Goal: Task Accomplishment & Management: Manage account settings

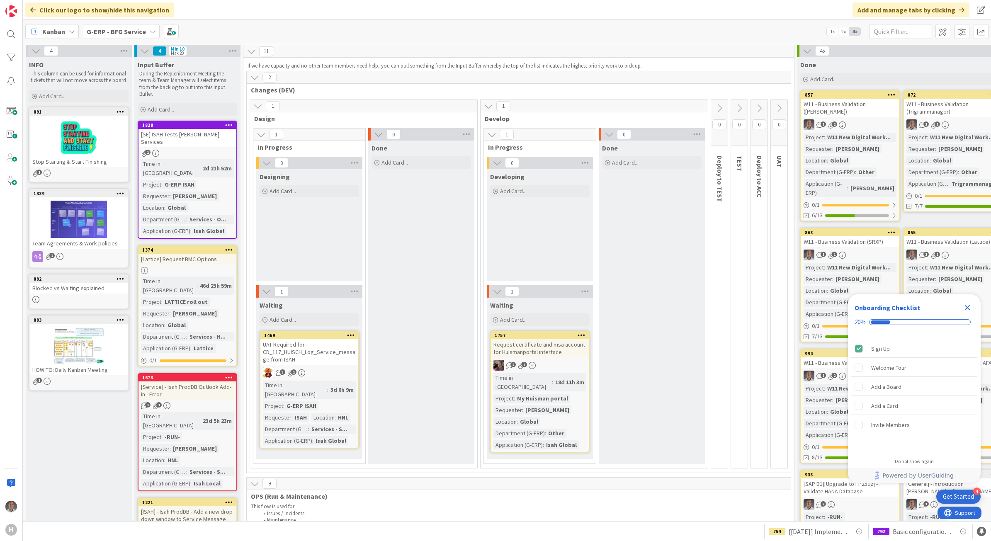
drag, startPoint x: 965, startPoint y: 307, endPoint x: 967, endPoint y: 281, distance: 25.8
click at [965, 306] on icon "Close Checklist" at bounding box center [967, 308] width 10 height 10
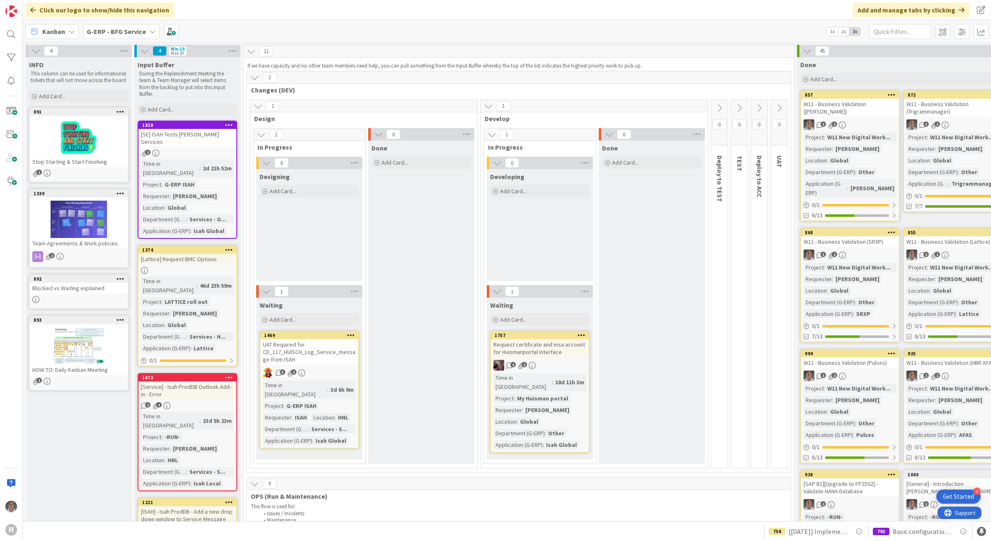
click at [119, 31] on b "G-ERP - BFG Service" at bounding box center [116, 31] width 59 height 8
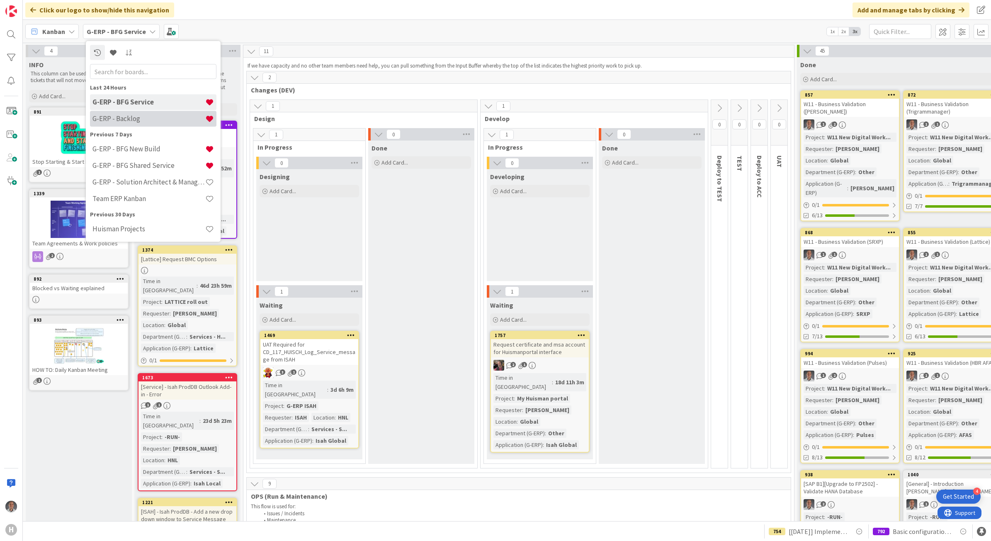
click at [133, 111] on div "G-ERP - Backlog" at bounding box center [153, 119] width 126 height 16
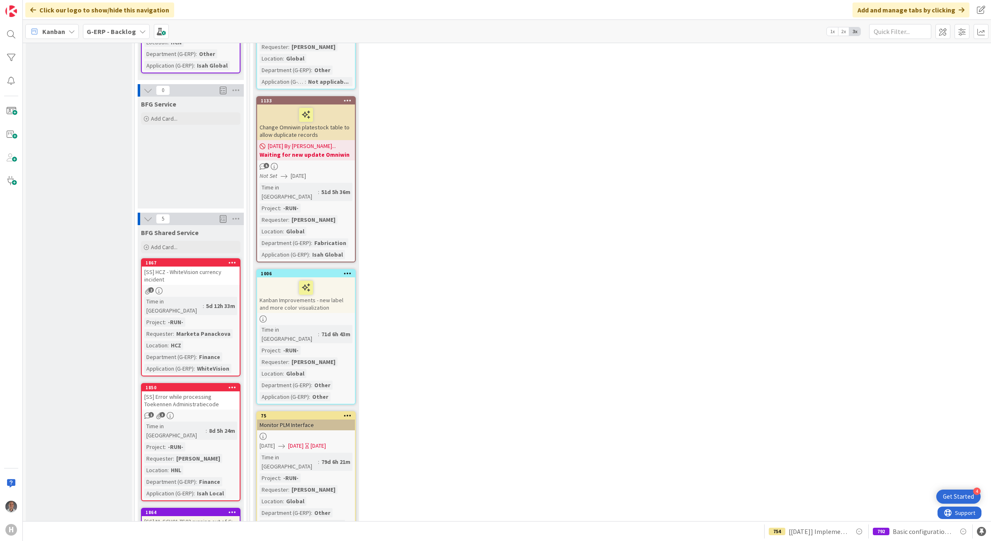
scroll to position [1348, 0]
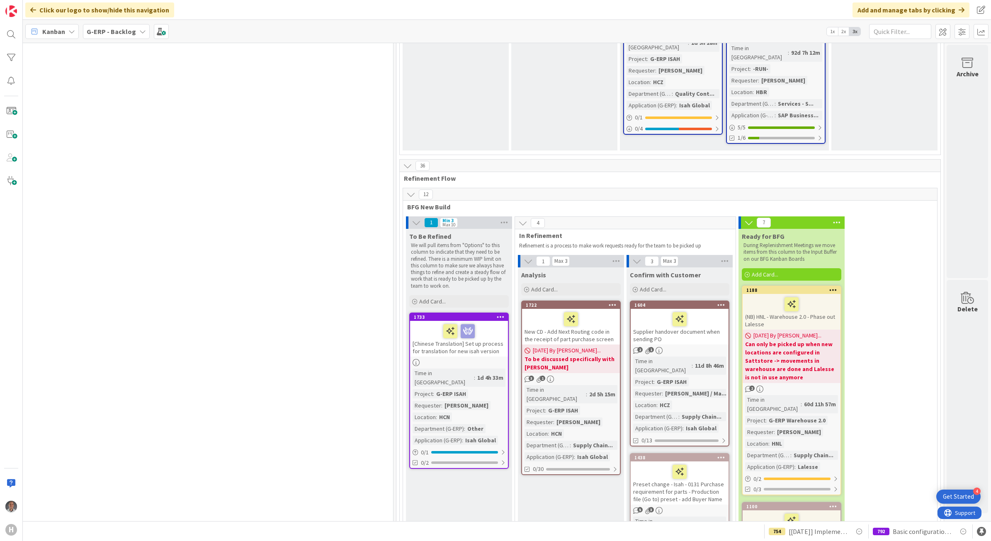
scroll to position [1659, 636]
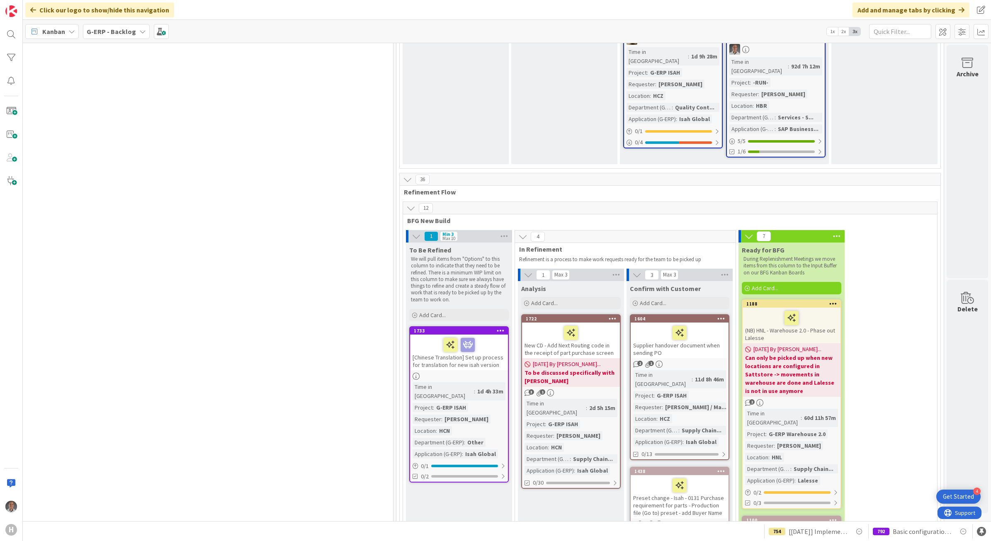
click at [406, 204] on icon at bounding box center [410, 208] width 9 height 9
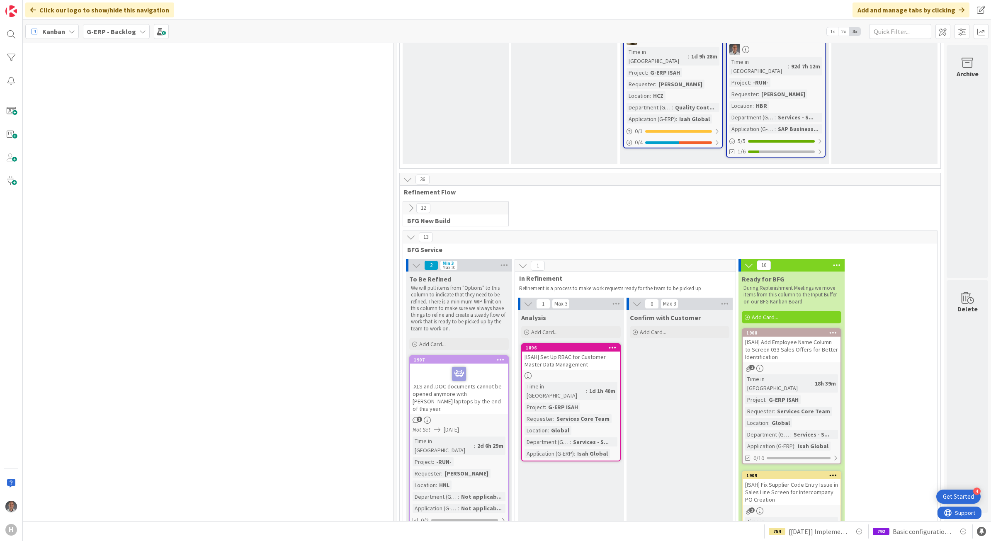
click at [406, 204] on icon at bounding box center [410, 208] width 9 height 9
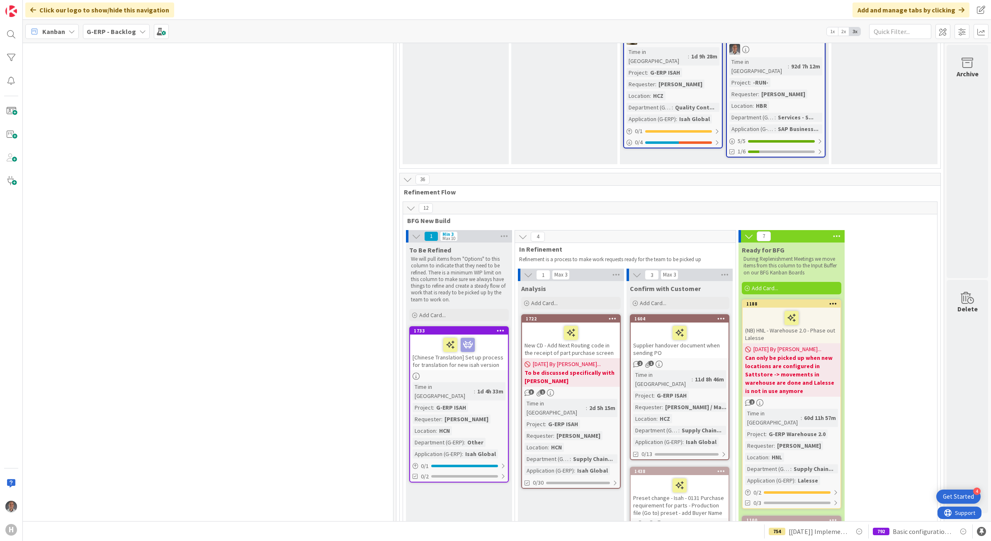
click at [403, 202] on div "12" at bounding box center [670, 208] width 534 height 12
click at [406, 204] on icon at bounding box center [410, 208] width 9 height 9
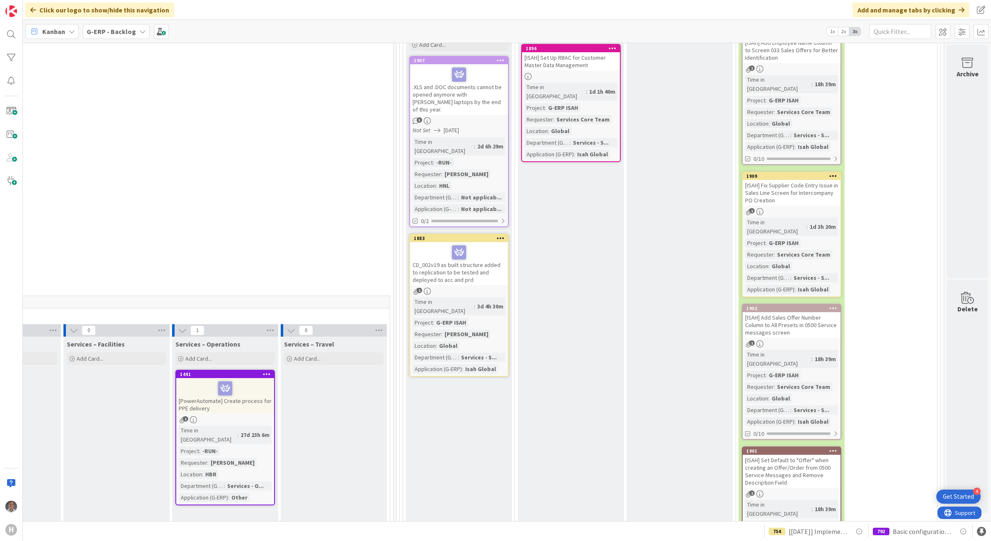
scroll to position [1918, 636]
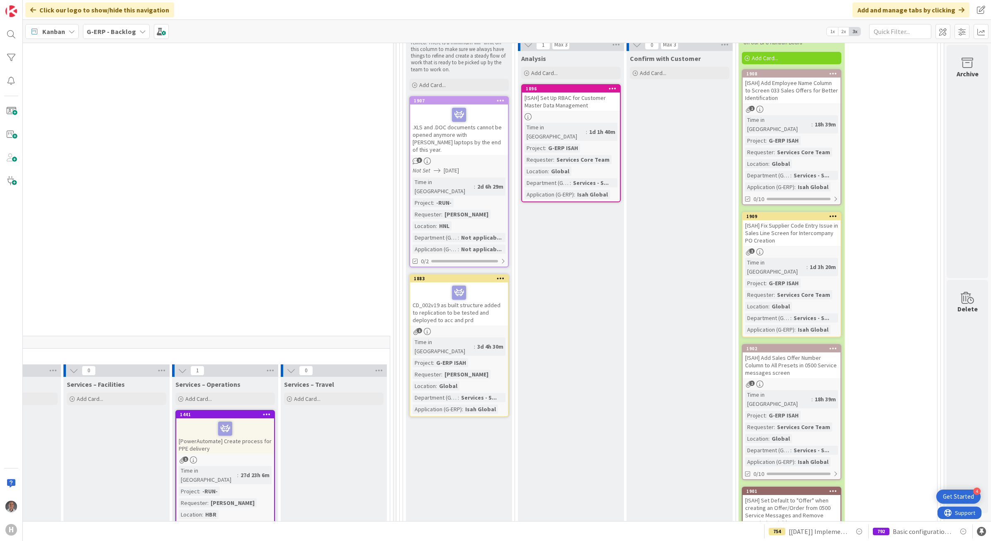
click at [793, 220] on div "[ISAH] Fix Supplier Code Entry Issue in Sales Line Screen for Intercompany PO C…" at bounding box center [792, 233] width 98 height 26
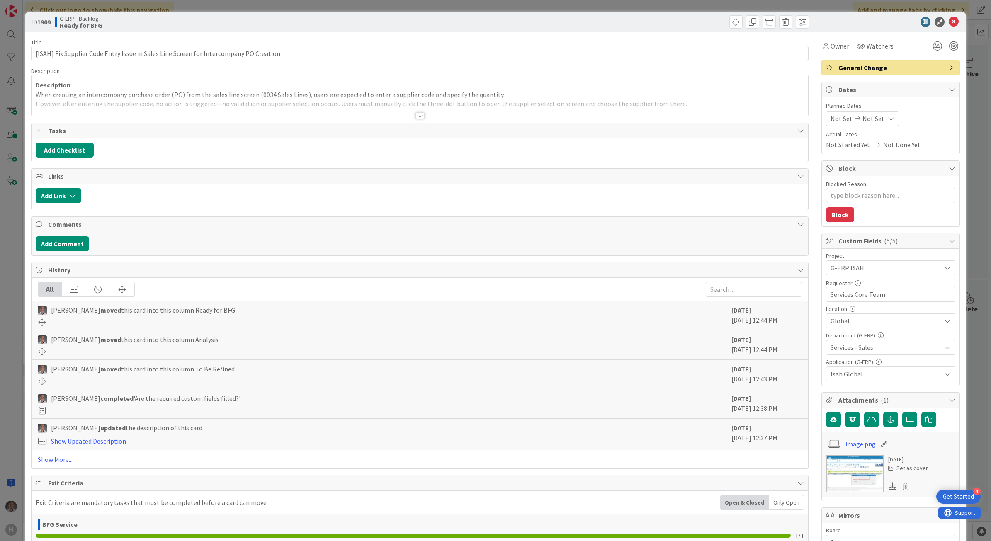
click at [416, 118] on div at bounding box center [420, 115] width 9 height 7
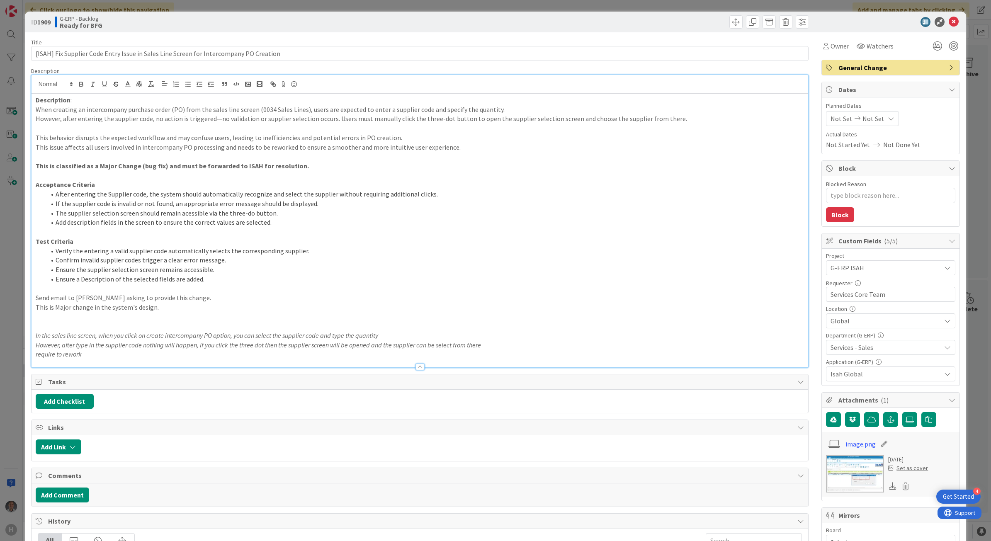
type textarea "x"
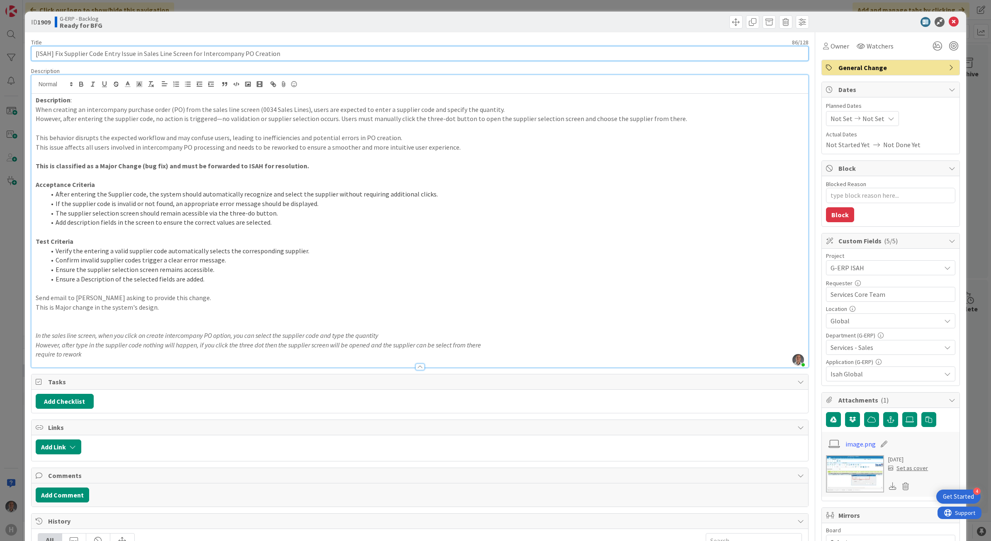
click at [190, 54] on input "[ISAH] Fix Supplier Code Entry Issue in Sales Line Screen for Intercompany PO C…" at bounding box center [420, 53] width 778 height 15
type input "[ISAH] Fix Supplier Code Entry Issue in Sales Line Screen ( for Intercompany PO…"
type textarea "x"
type input "[ISAH] Fix Supplier Code Entry Issue in Sales Line Screen (Sc for Intercompany …"
type textarea "x"
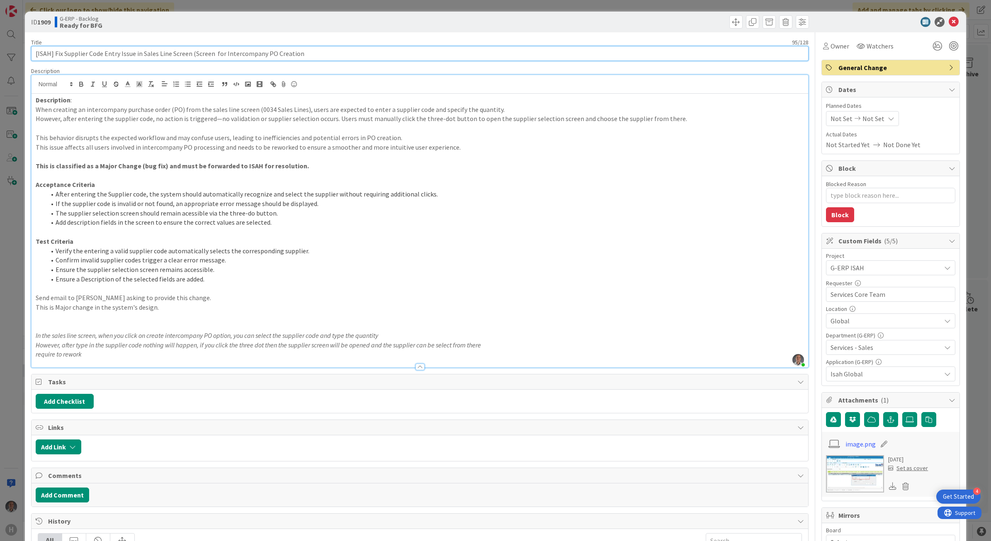
type input "[ISAH] Fix Supplier Code Entry Issue in Sales Line Screen (Screen 0 for Interco…"
type textarea "x"
type input "[ISAH] Fix Supplier Code Entry Issue in Sales Line Screen (Screen 03 for Interc…"
type textarea "x"
type input "[ISAH] Fix Supplier Code Entry Issue in Sales Line Screen (Screen 034 for Inter…"
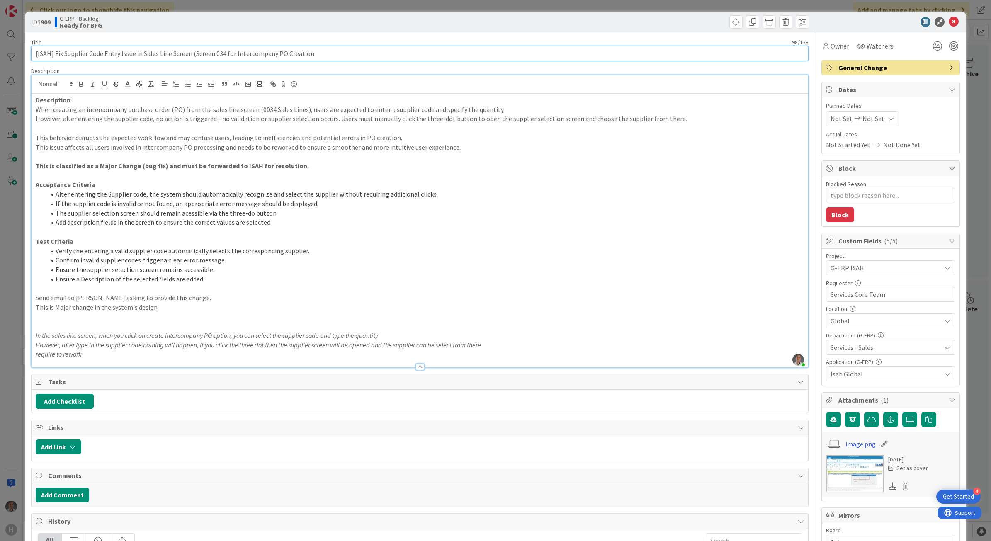
type textarea "x"
type input "[ISAH] Fix Supplier Code Entry Issue in Sales Line Screen (Screen 034) for Inte…"
type textarea "x"
type input "[ISAH] Fix Supplier Code Entry Issue in Sales Line Screen (Screen 034) for Inte…"
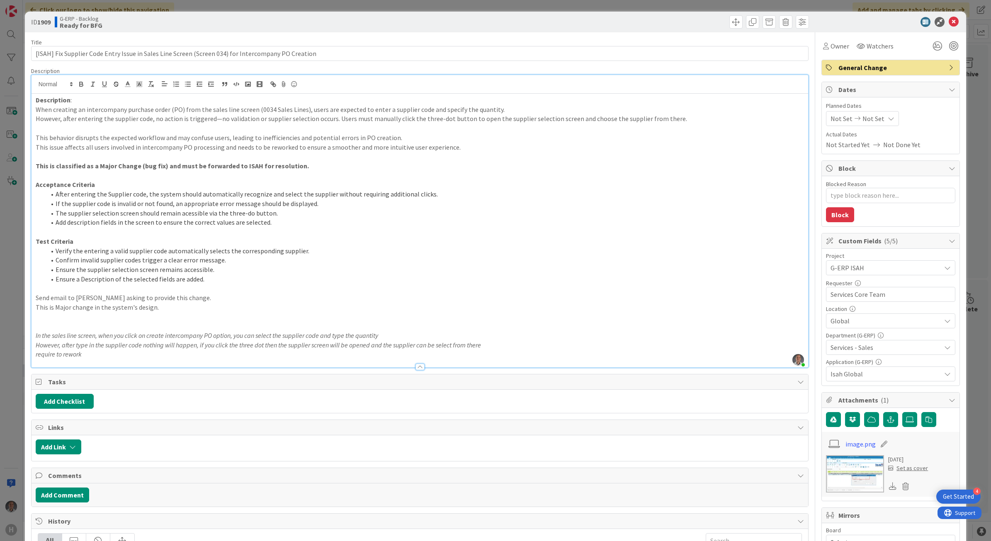
click at [426, 194] on li "After entering the Supplier code, the system should automatically recognize and…" at bounding box center [425, 195] width 759 height 10
click at [56, 195] on li "After entering the Supplier code, the system should automatically recognize and…" at bounding box center [425, 195] width 759 height 10
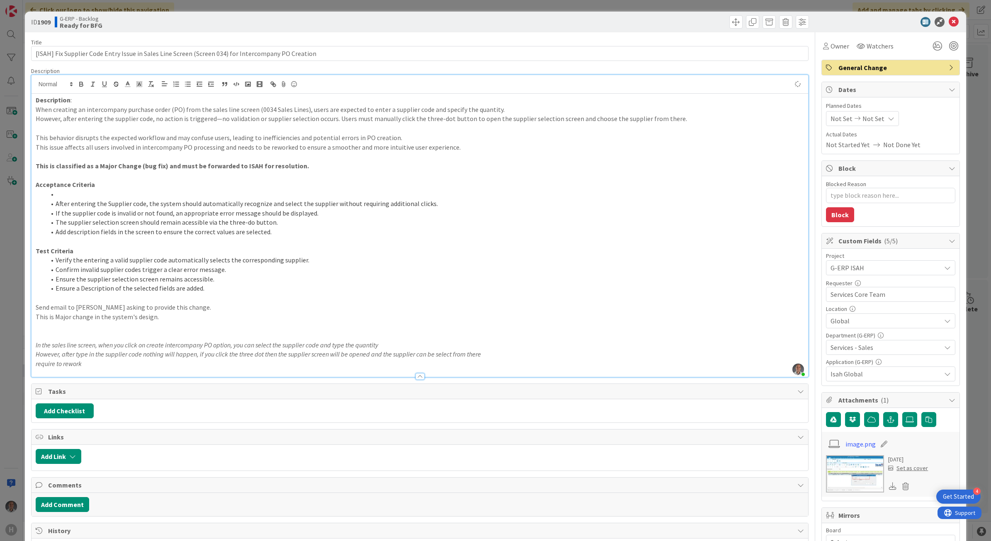
type textarea "x"
drag, startPoint x: 164, startPoint y: 323, endPoint x: 29, endPoint y: 309, distance: 135.6
click at [29, 309] on div "ID 1909 G-ERP - Backlog Ready for BFG Title 99 / 128 [ISAH] Fix Supplier Code E…" at bounding box center [496, 423] width 942 height 823
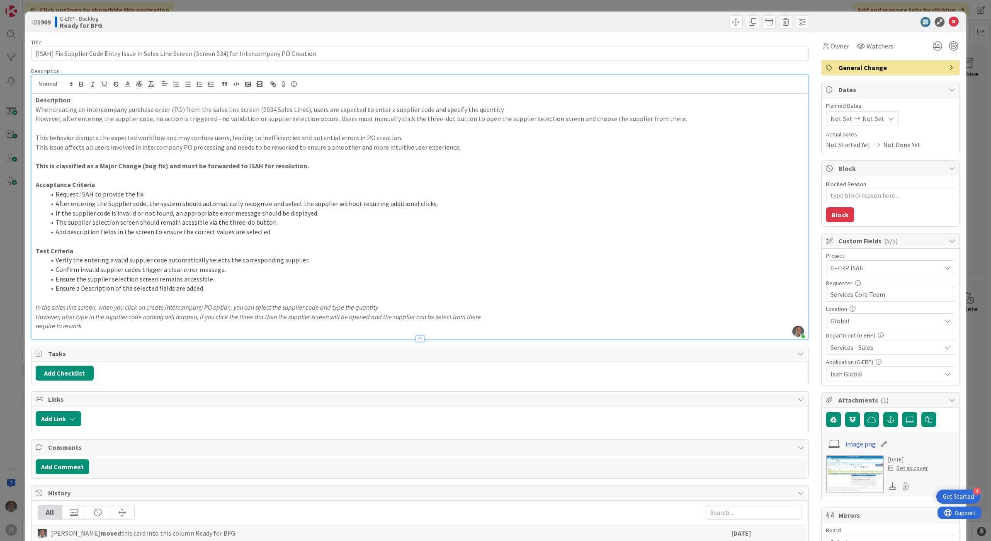
click at [875, 65] on span "General Change" at bounding box center [892, 68] width 106 height 10
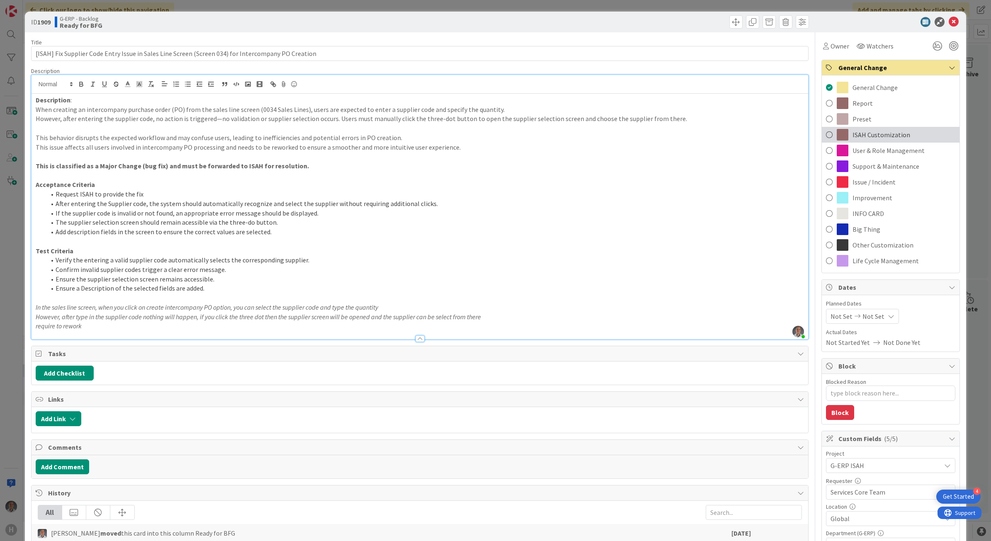
click at [878, 135] on span "ISAH Customization" at bounding box center [882, 135] width 58 height 10
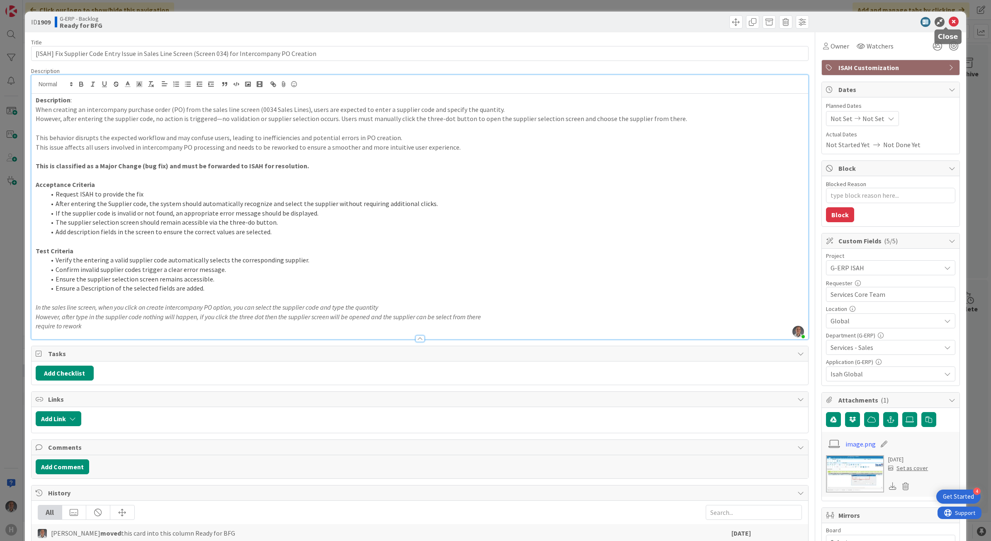
click at [949, 24] on icon at bounding box center [954, 22] width 10 height 10
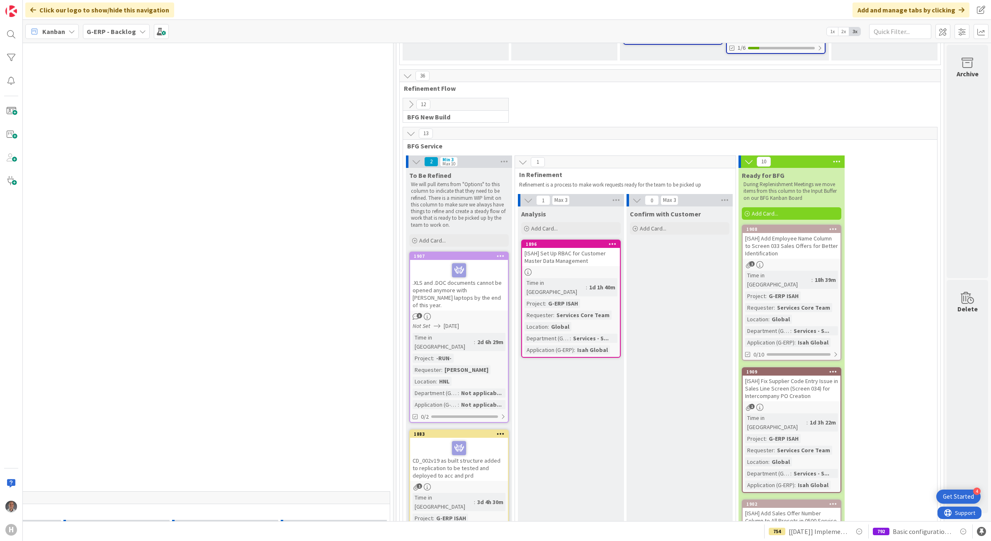
click at [792, 233] on div "[ISAH] Add Employee Name Column to Screen 033 Sales Offers for Better Identific…" at bounding box center [792, 246] width 98 height 26
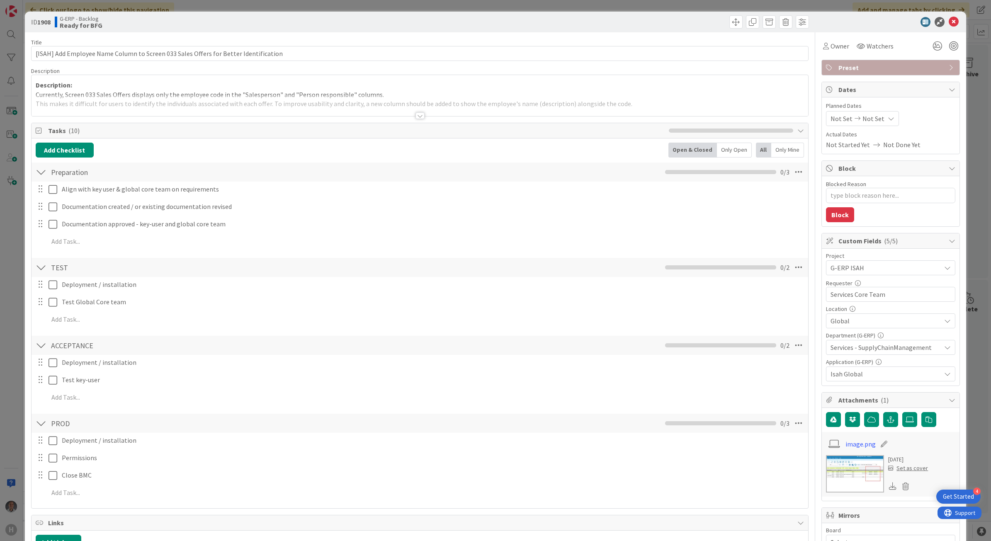
click at [949, 26] on icon at bounding box center [954, 22] width 10 height 10
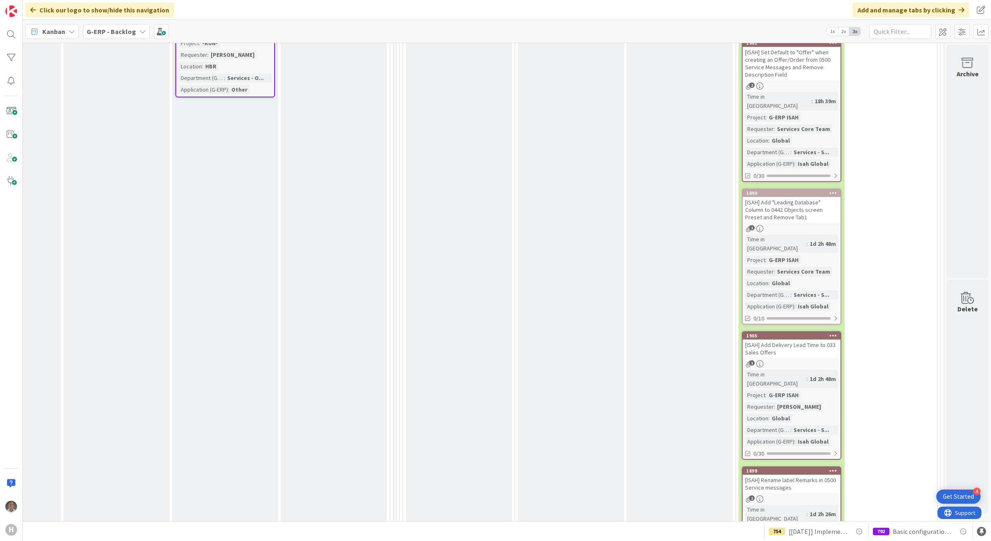
scroll to position [2384, 636]
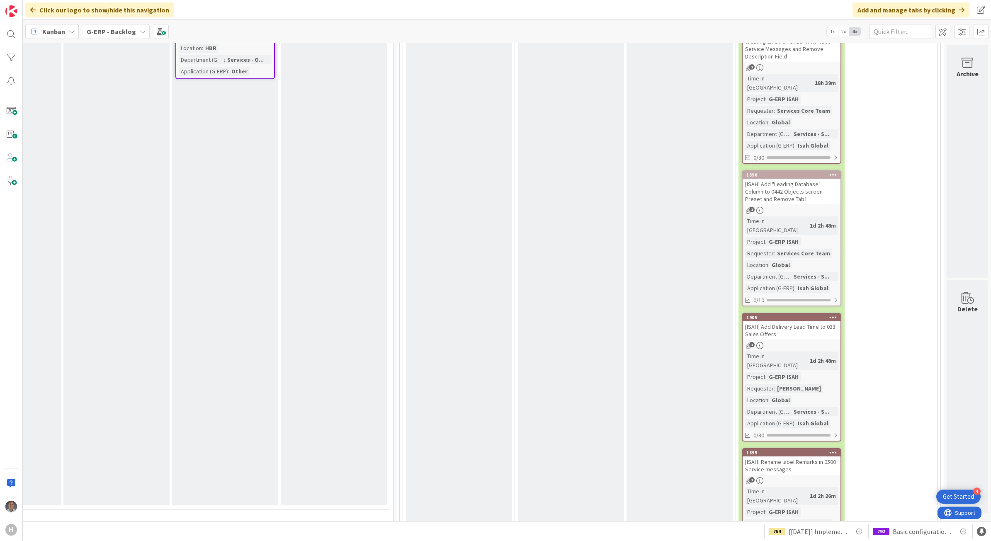
click at [805, 321] on div "[ISAH] Add Delivery Lead Time to 033 Sales Offers" at bounding box center [792, 330] width 98 height 18
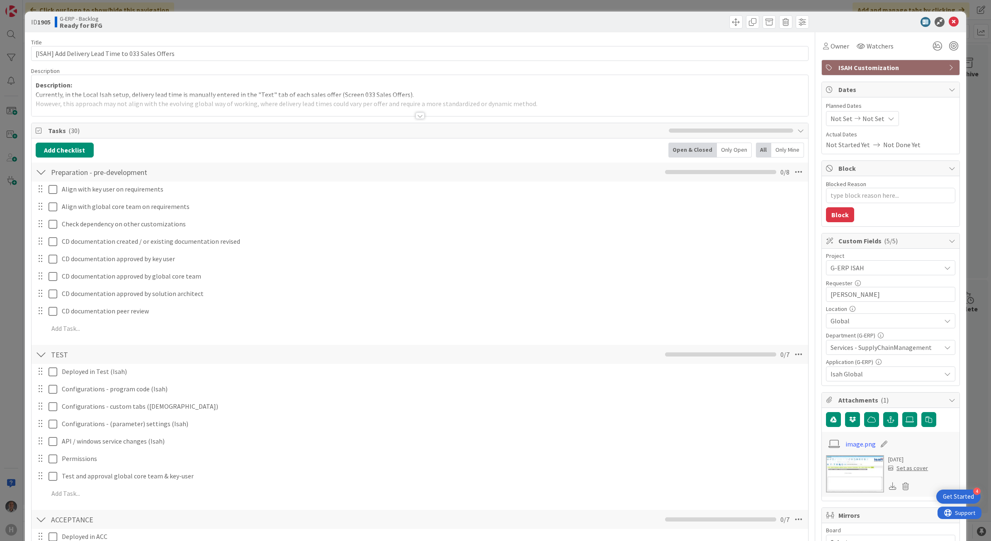
click at [419, 115] on div at bounding box center [420, 115] width 9 height 7
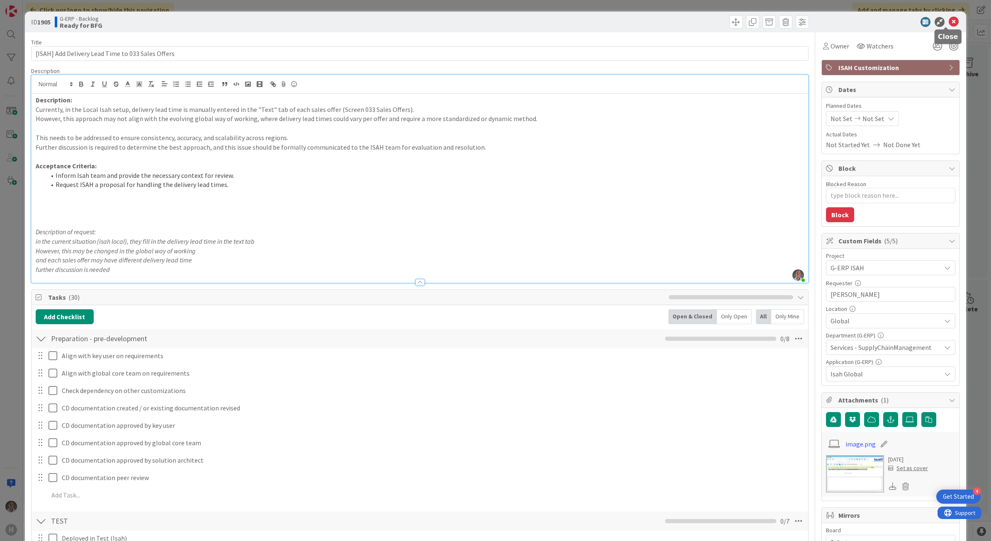
click at [949, 22] on icon at bounding box center [954, 22] width 10 height 10
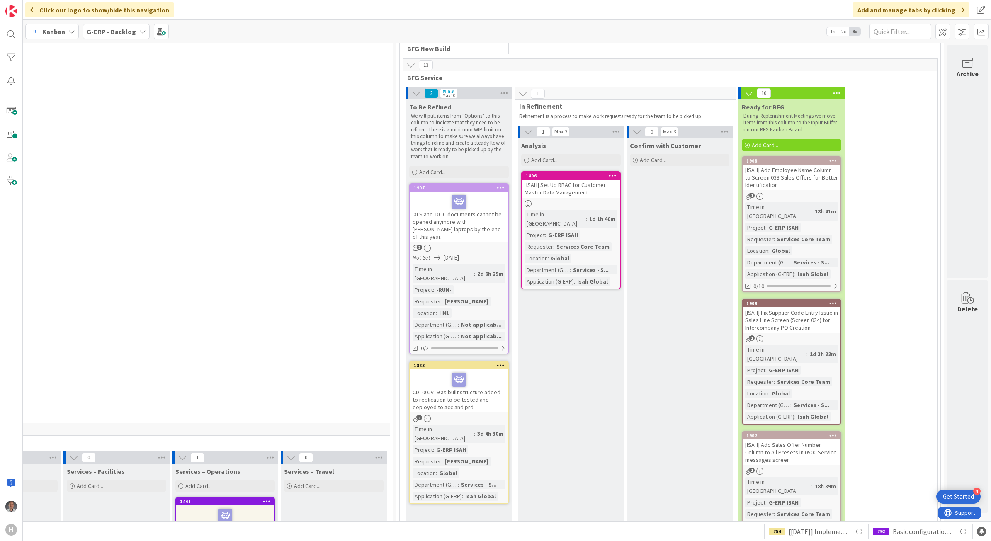
scroll to position [1711, 636]
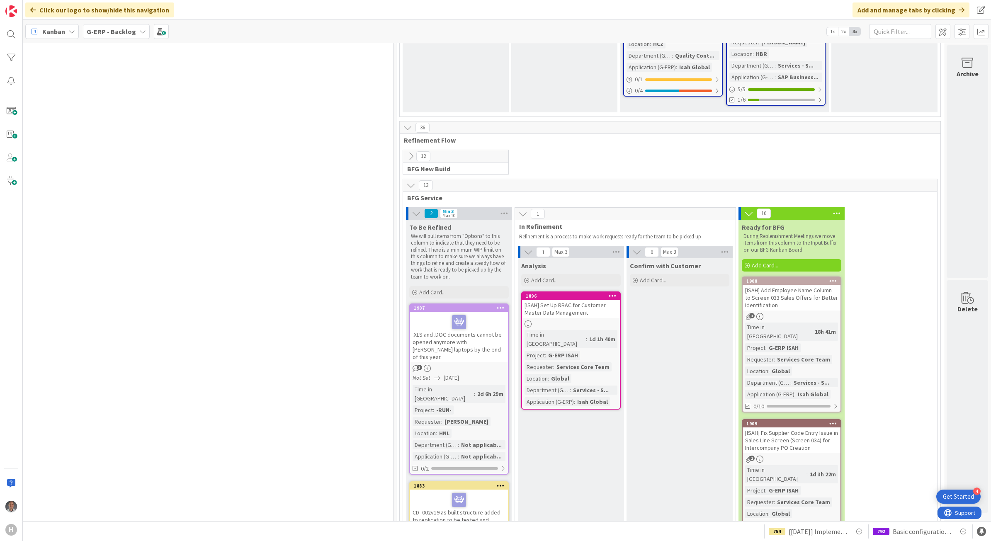
click at [792, 428] on div "[ISAH] Fix Supplier Code Entry Issue in Sales Line Screen (Screen 034) for Inte…" at bounding box center [792, 441] width 98 height 26
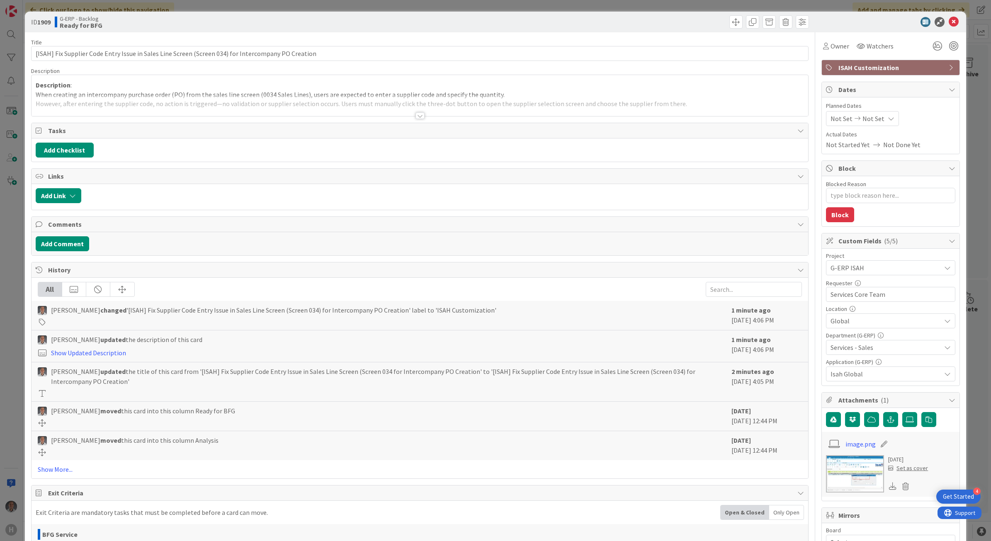
click at [416, 117] on div at bounding box center [420, 115] width 9 height 7
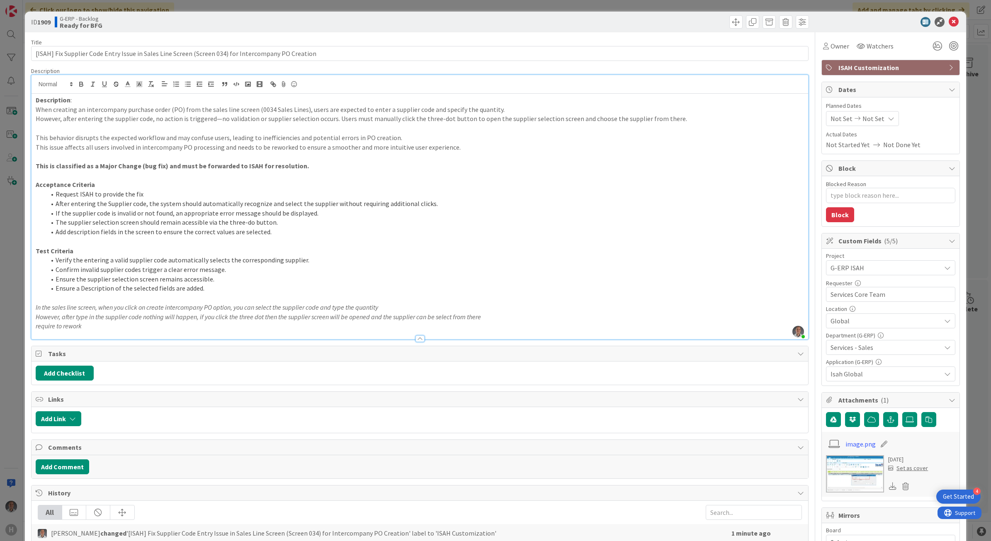
click at [841, 478] on img at bounding box center [855, 473] width 58 height 37
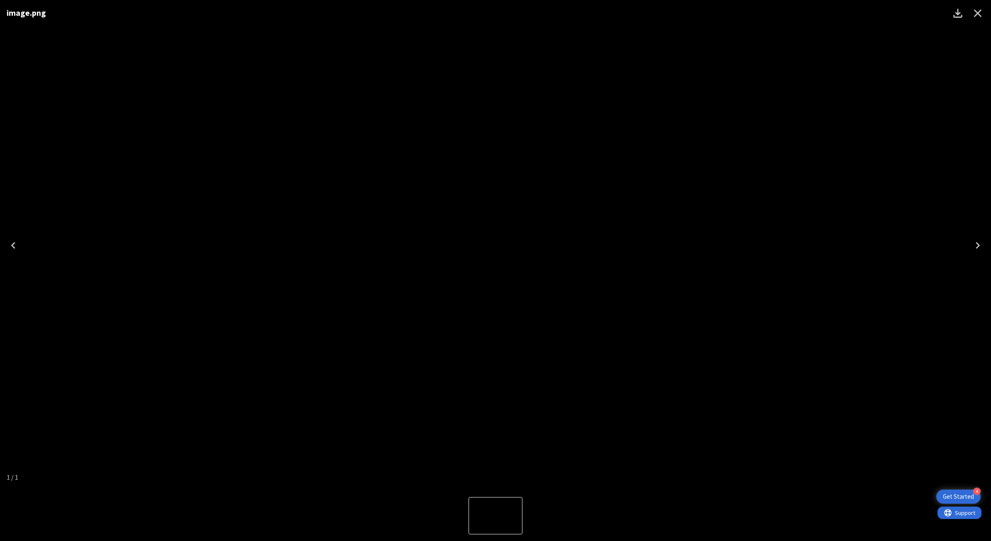
click at [825, 284] on div "image.png" at bounding box center [495, 245] width 991 height 491
click at [978, 15] on icon "Close" at bounding box center [977, 13] width 13 height 13
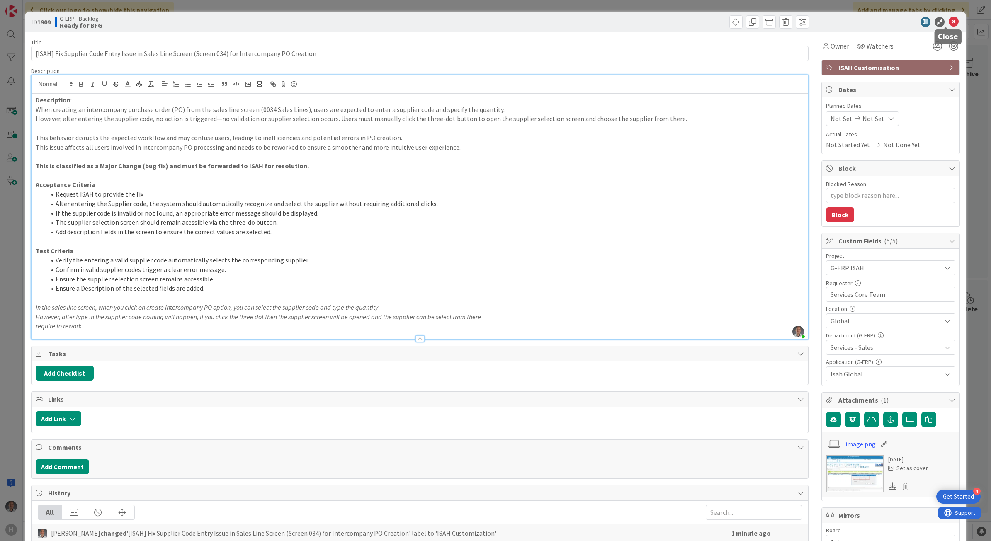
click at [949, 23] on icon at bounding box center [954, 22] width 10 height 10
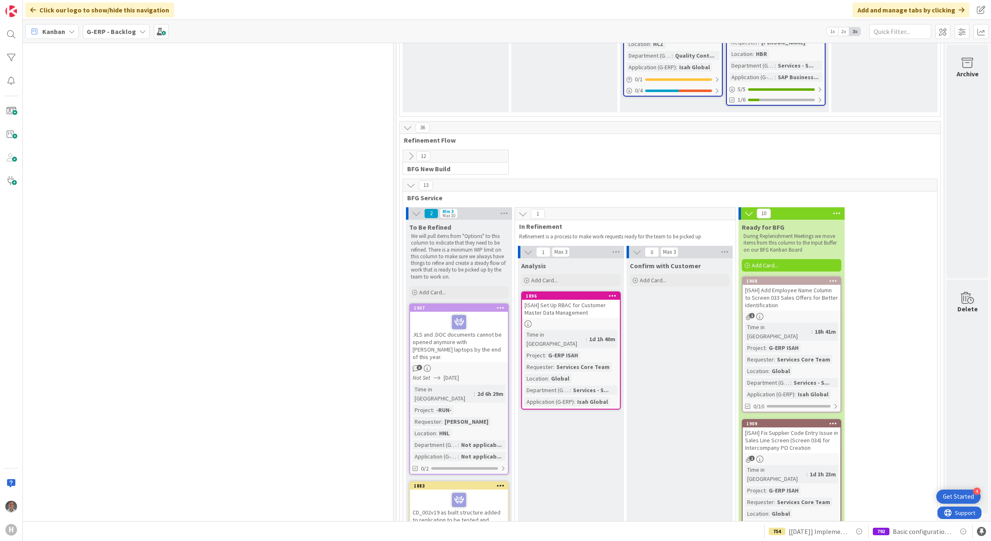
click at [591, 300] on div "[ISAH] Set Up RBAC for Customer Master Data Management" at bounding box center [571, 309] width 98 height 18
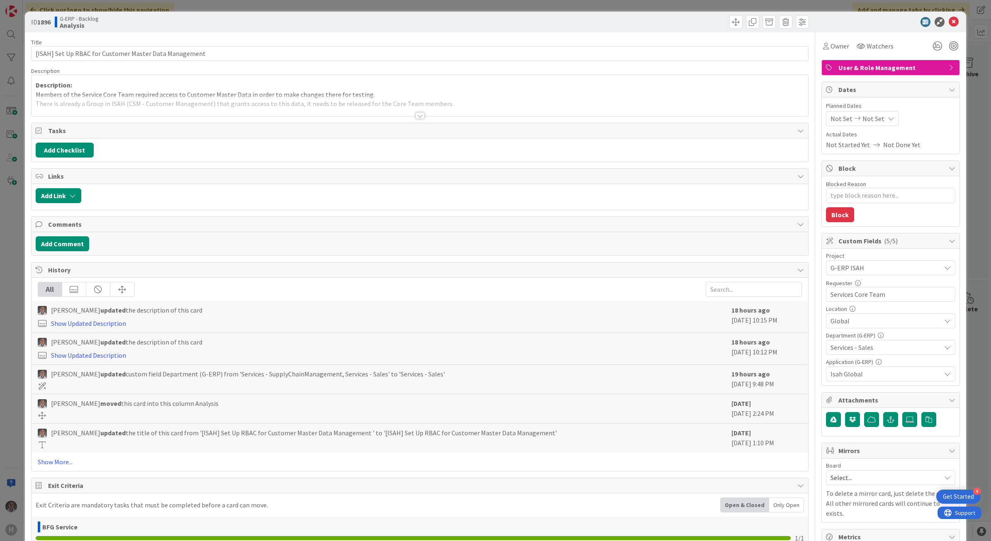
click at [417, 113] on div at bounding box center [420, 115] width 9 height 7
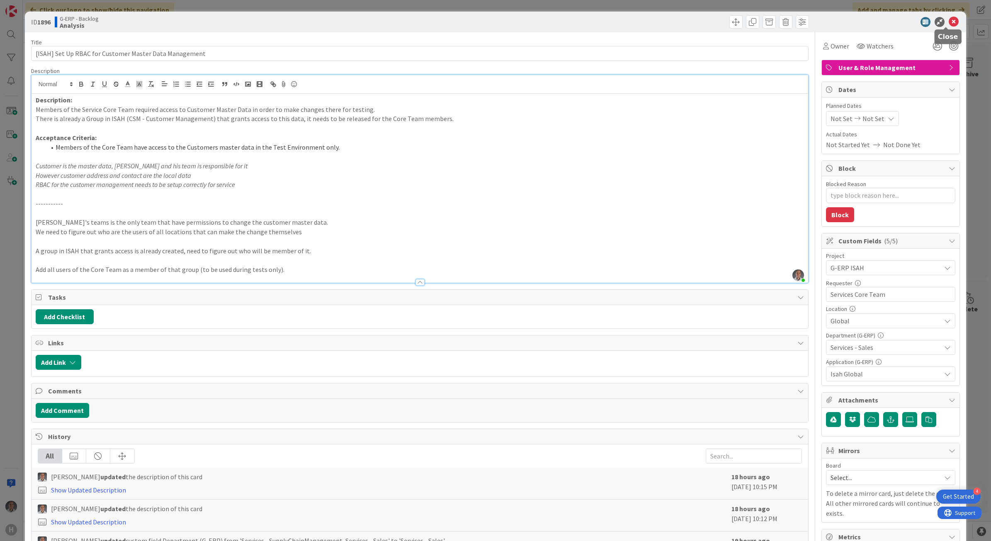
click at [950, 22] on icon at bounding box center [954, 22] width 10 height 10
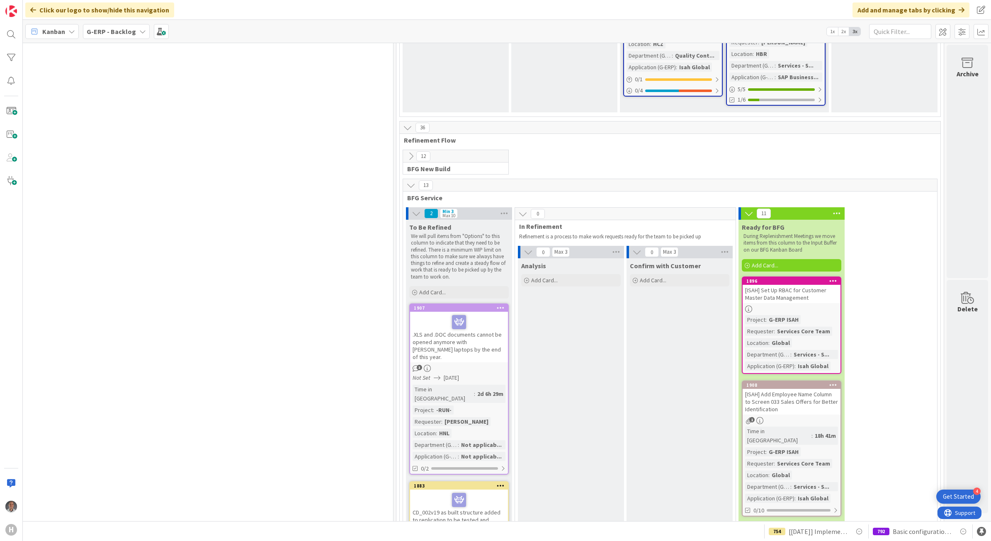
click at [831, 207] on icon at bounding box center [836, 213] width 11 height 12
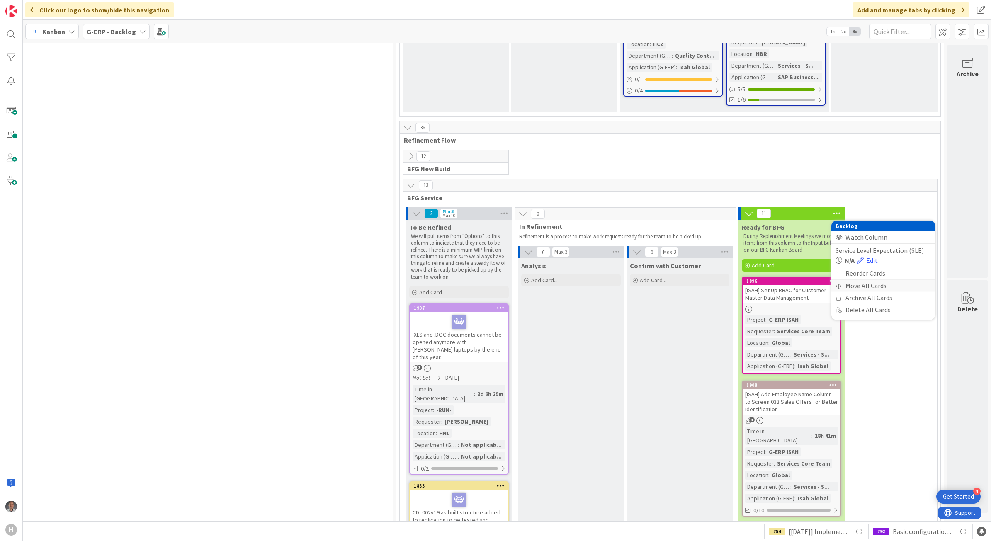
click at [846, 280] on div "Move All Cards" at bounding box center [883, 286] width 104 height 12
click at [868, 249] on span "G-ERP - Backlog" at bounding box center [863, 253] width 47 height 8
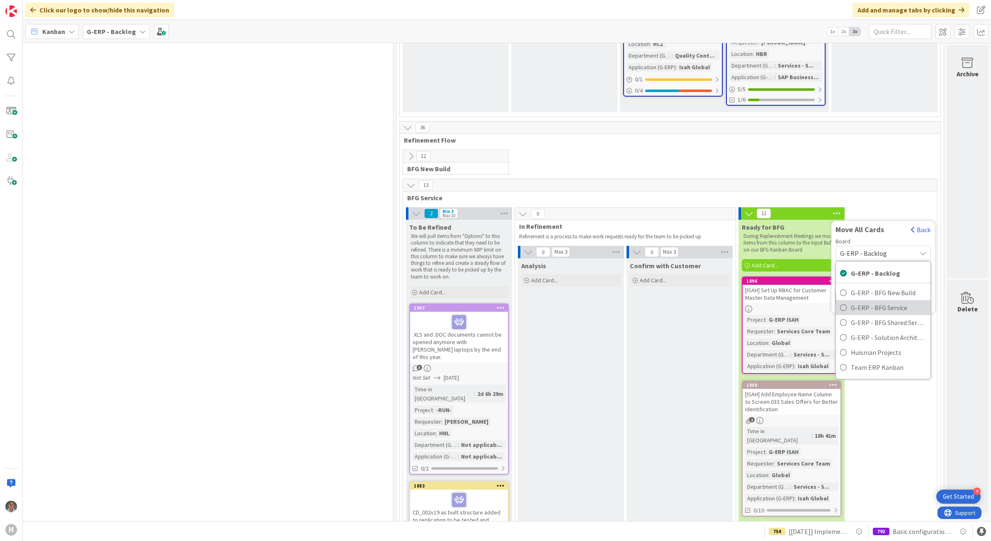
click at [861, 301] on span "G-ERP - BFG Service" at bounding box center [888, 307] width 75 height 12
click at [858, 273] on div "INFO" at bounding box center [883, 279] width 84 height 13
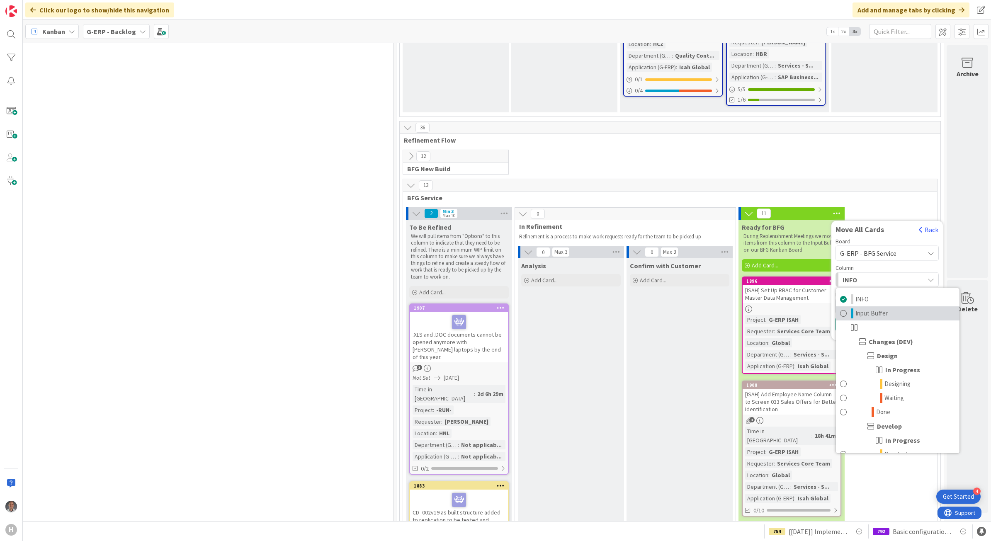
click at [862, 309] on span "Input Buffer" at bounding box center [872, 314] width 32 height 10
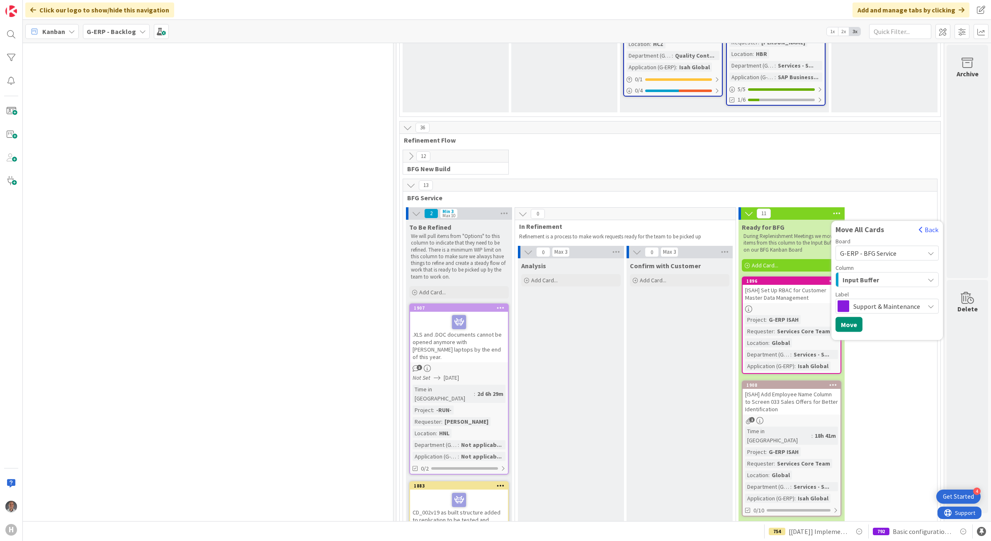
click at [868, 301] on span "Support & Maintenance" at bounding box center [886, 307] width 67 height 12
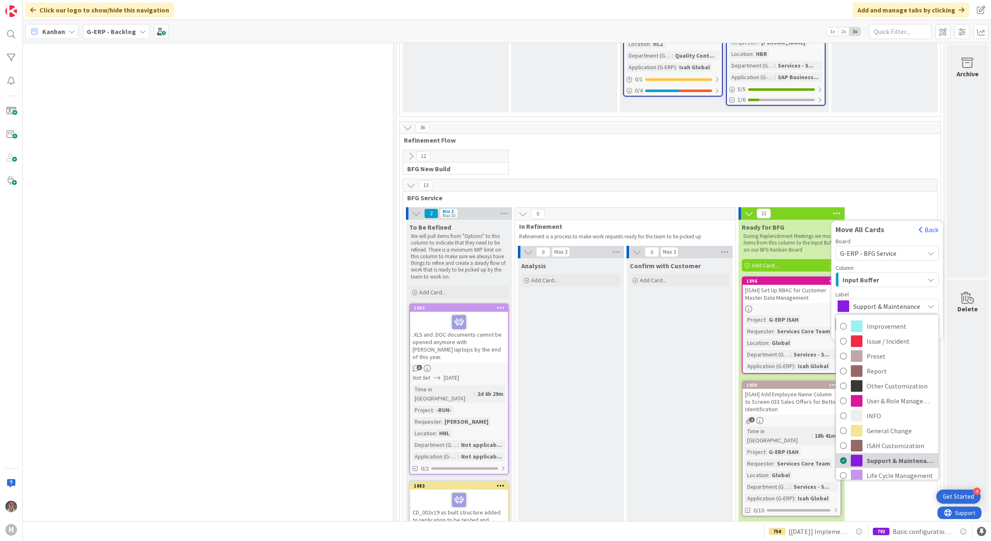
click at [840, 454] on icon at bounding box center [843, 460] width 7 height 12
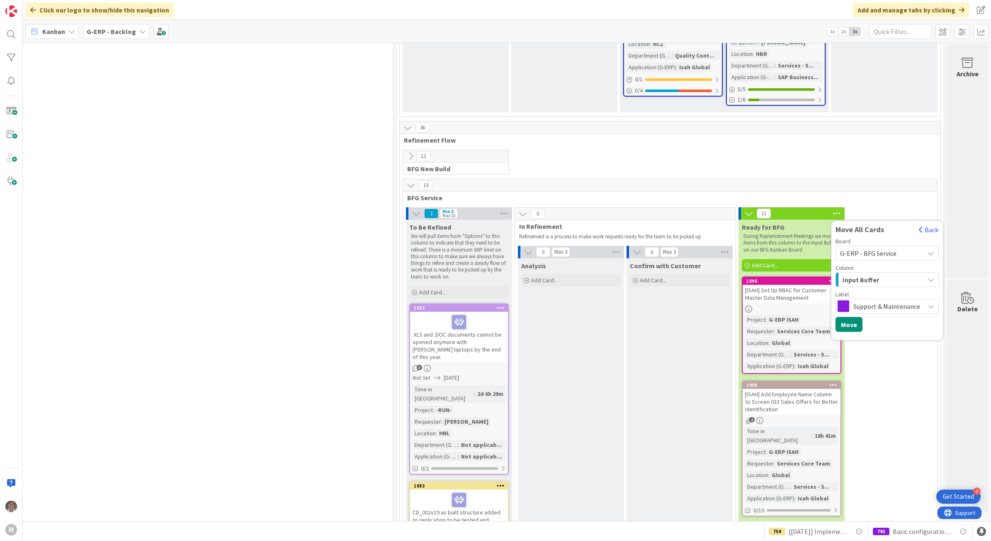
click at [867, 301] on span "Support & Maintenance" at bounding box center [886, 307] width 67 height 12
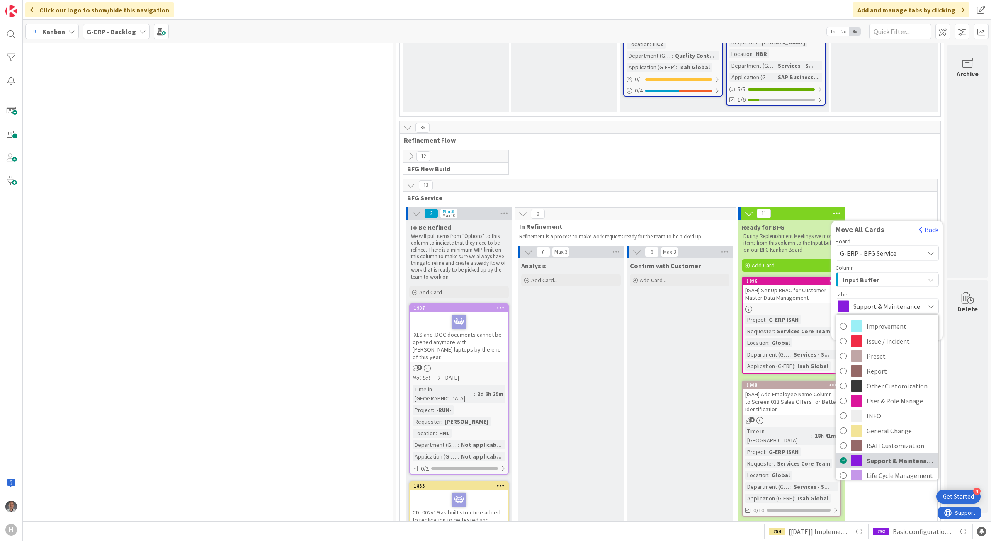
click at [840, 454] on icon at bounding box center [843, 460] width 7 height 12
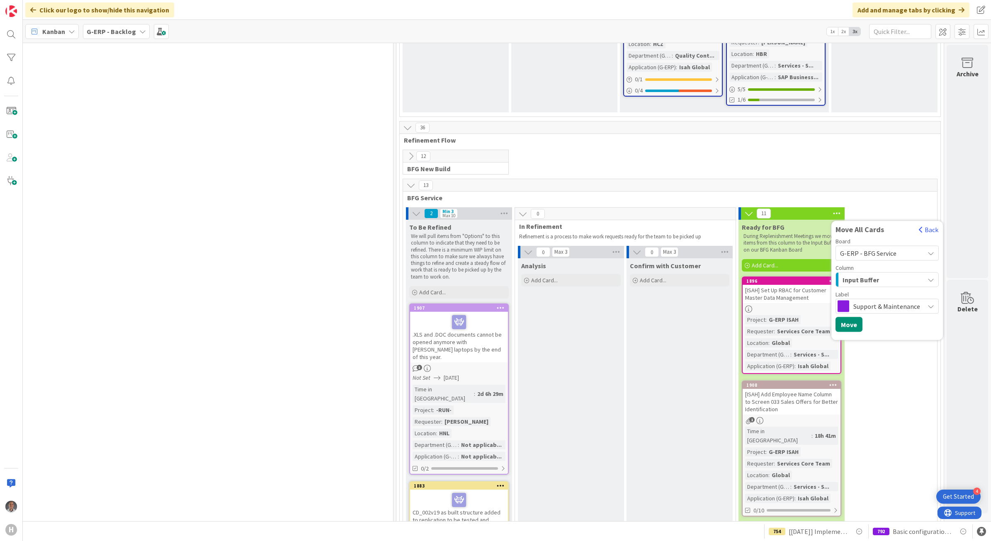
click at [829, 278] on icon at bounding box center [833, 281] width 8 height 6
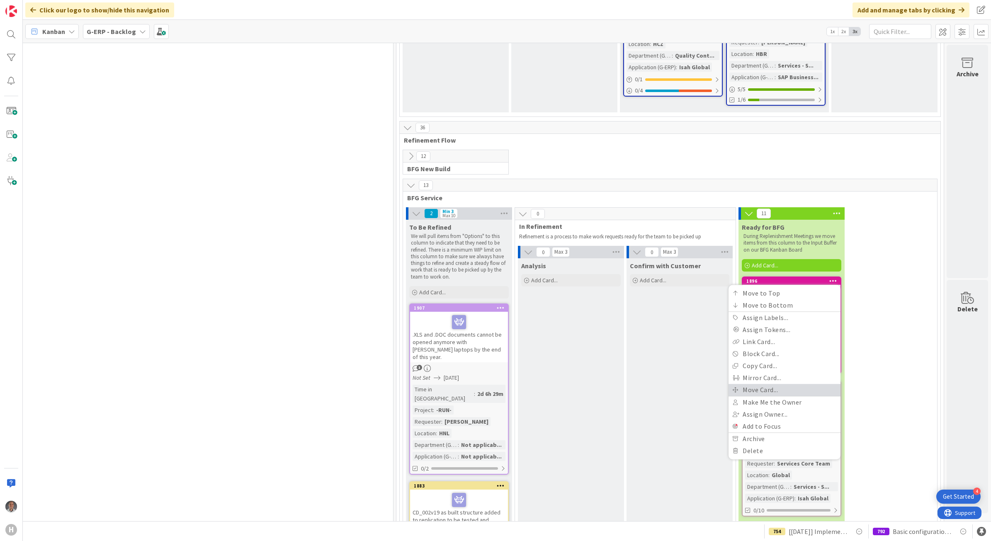
click at [773, 384] on link "Move Card..." at bounding box center [785, 390] width 112 height 12
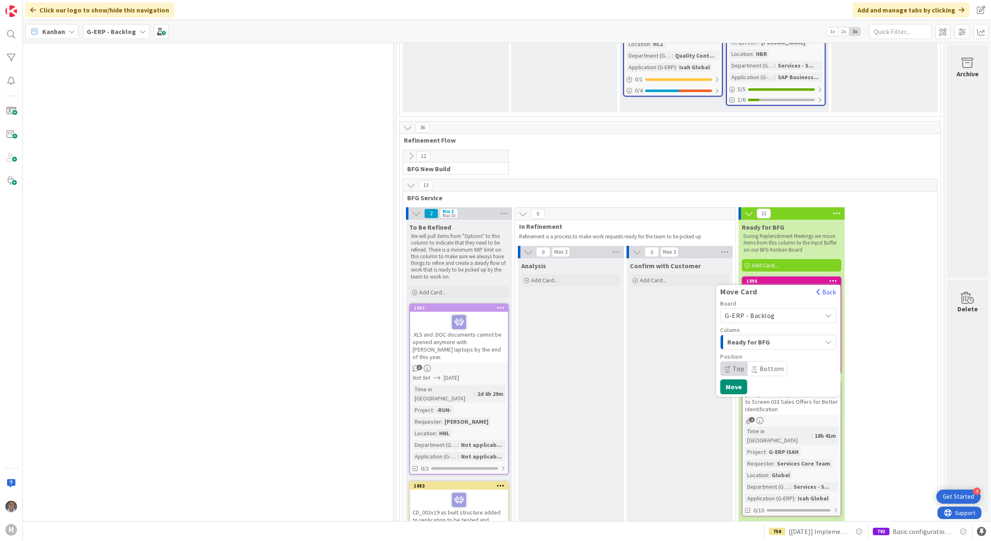
click at [768, 310] on span "G-ERP - Backlog" at bounding box center [771, 316] width 93 height 12
click at [752, 363] on span "G-ERP - BFG Service" at bounding box center [784, 369] width 96 height 12
click at [764, 337] on span "INFO" at bounding box center [758, 342] width 62 height 11
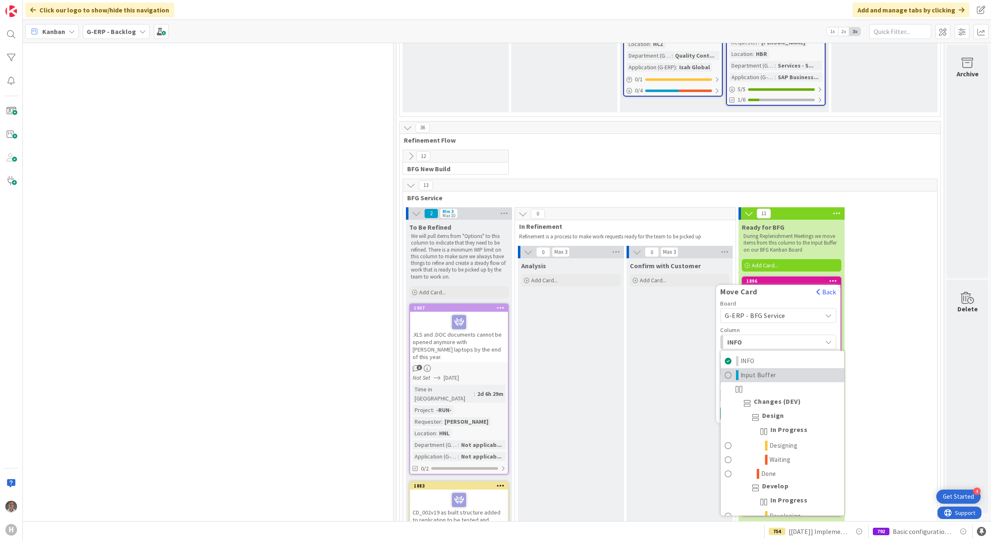
click at [753, 370] on span "Input Buffer" at bounding box center [759, 375] width 36 height 10
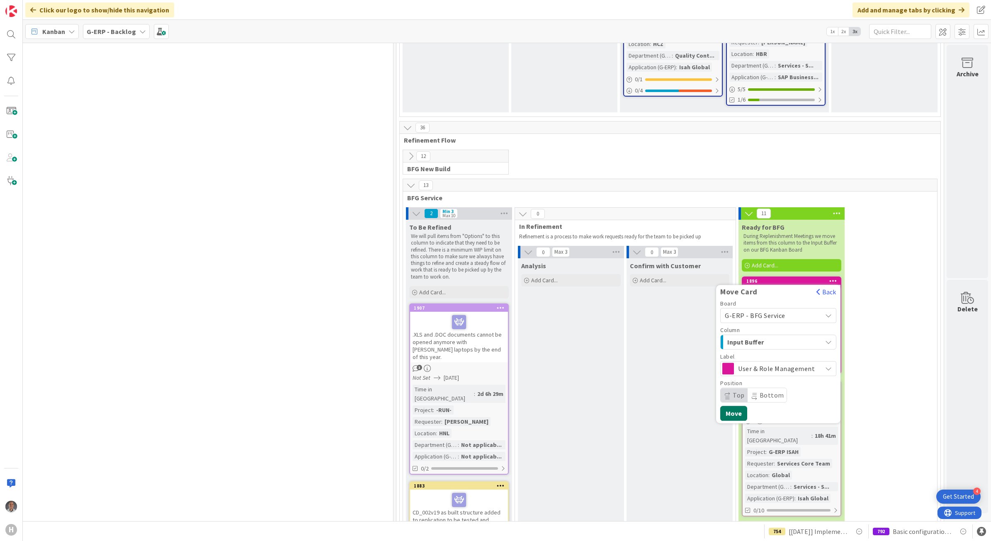
click at [731, 406] on button "Move" at bounding box center [733, 413] width 27 height 15
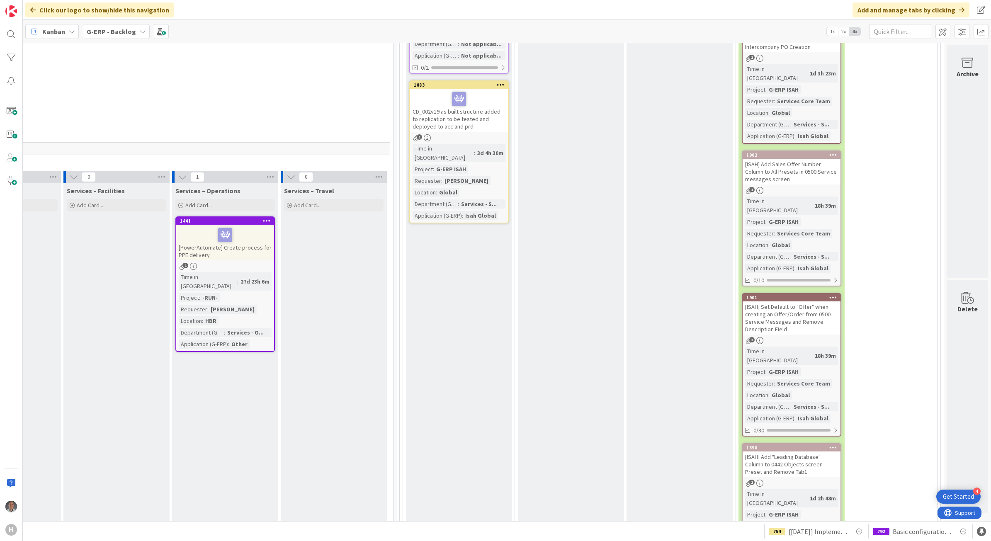
scroll to position [2073, 636]
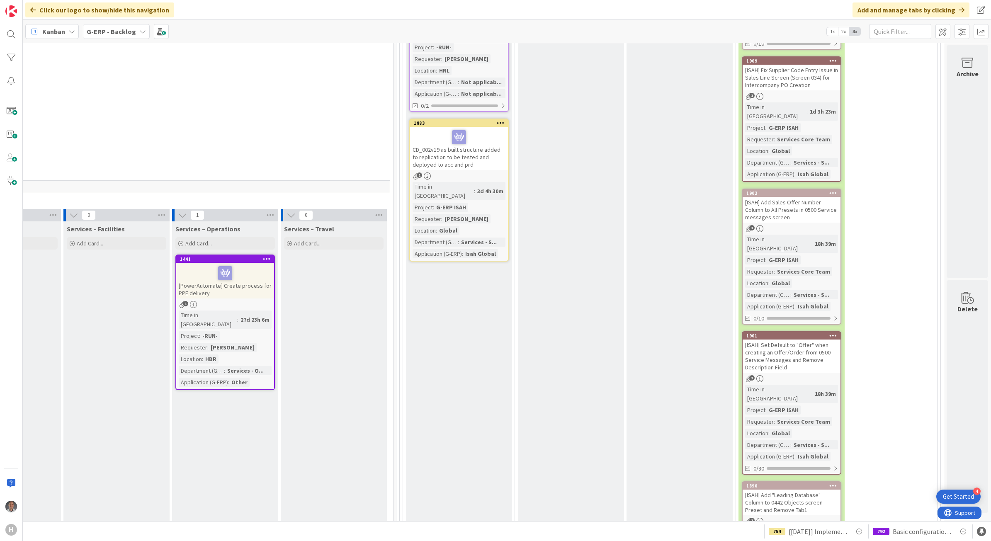
click at [829, 483] on icon at bounding box center [833, 486] width 8 height 6
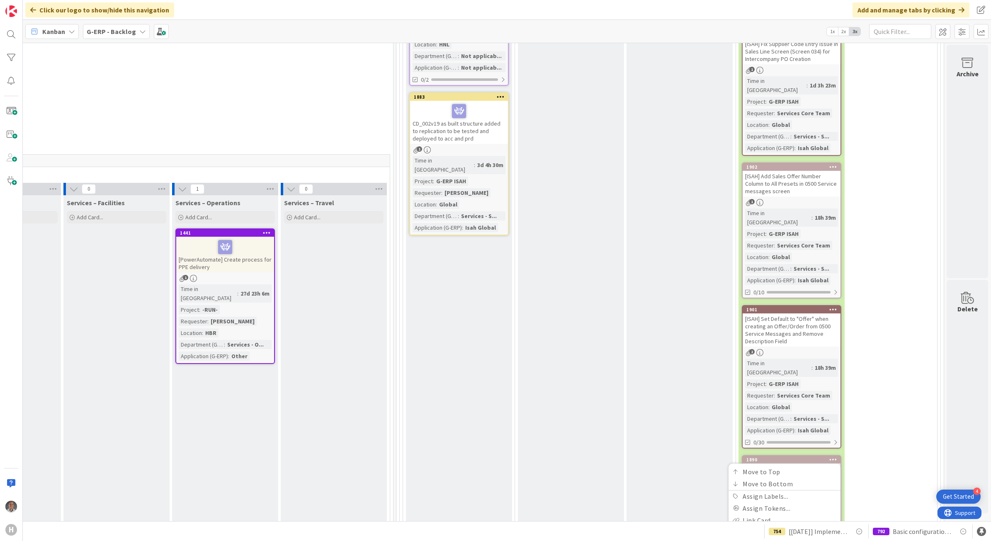
scroll to position [2125, 636]
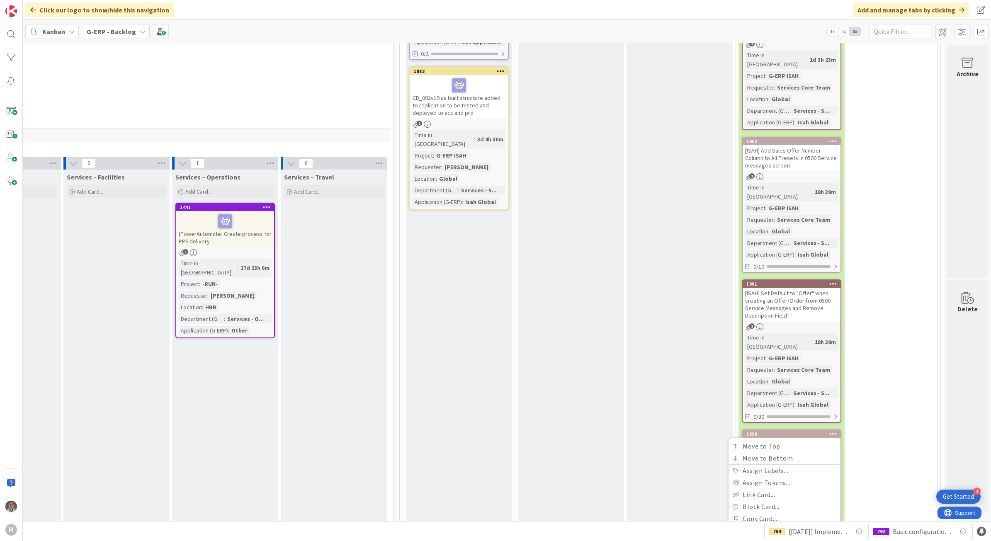
click at [766, 537] on link "Move Card..." at bounding box center [785, 543] width 112 height 12
click at [754, 464] on span "G-ERP - Backlog" at bounding box center [750, 468] width 50 height 8
click at [754, 516] on span "G-ERP - BFG Service" at bounding box center [784, 522] width 96 height 12
click at [760, 490] on span "INFO" at bounding box center [758, 495] width 62 height 11
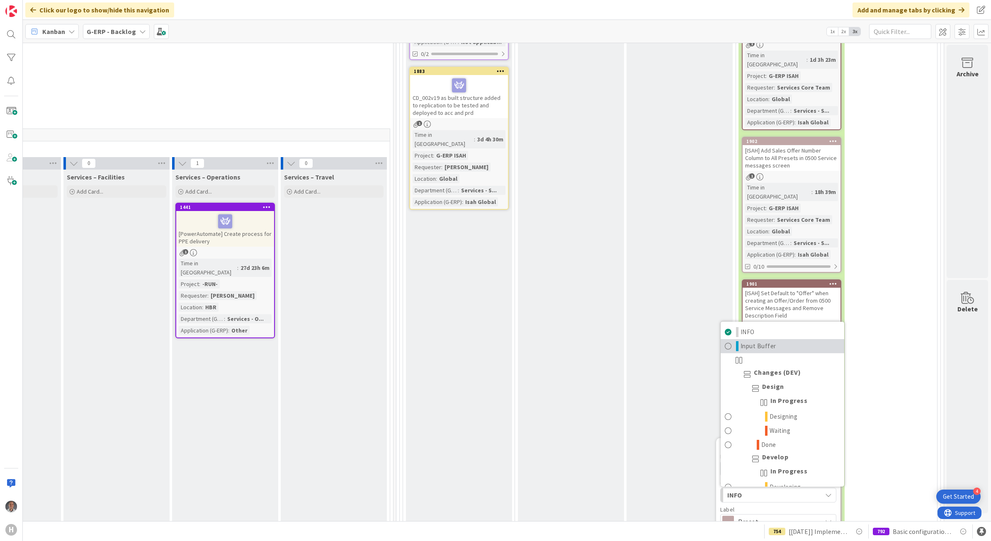
click at [755, 341] on span "Input Buffer" at bounding box center [759, 346] width 36 height 10
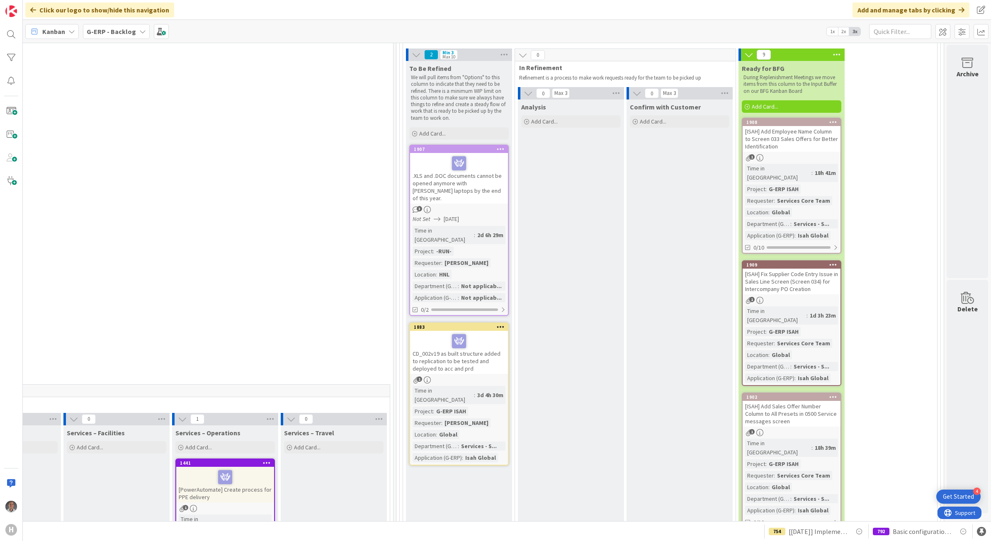
scroll to position [1866, 636]
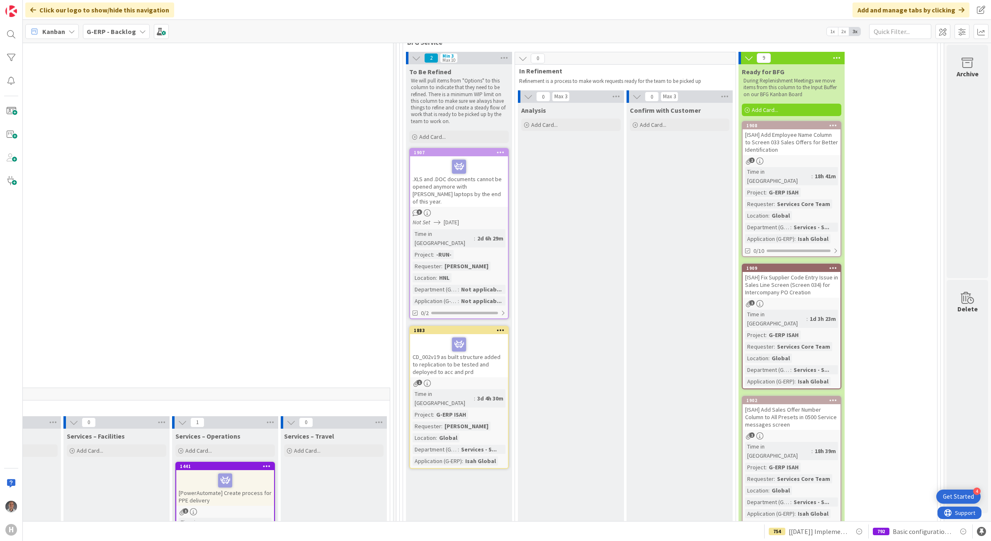
click at [829, 397] on icon at bounding box center [833, 400] width 8 height 6
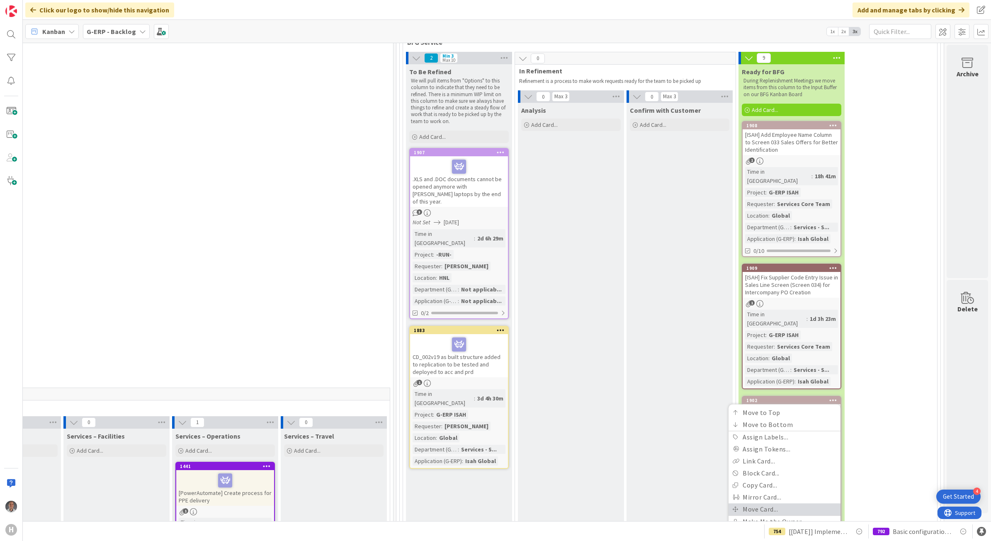
click at [780, 503] on link "Move Card..." at bounding box center [785, 509] width 112 height 12
click at [753, 431] on span "G-ERP - Backlog" at bounding box center [750, 435] width 50 height 8
click at [753, 483] on span "G-ERP - BFG Service" at bounding box center [784, 489] width 96 height 12
click at [751, 473] on div "Label Preset" at bounding box center [778, 484] width 116 height 22
click at [750, 456] on span "INFO" at bounding box center [758, 461] width 62 height 11
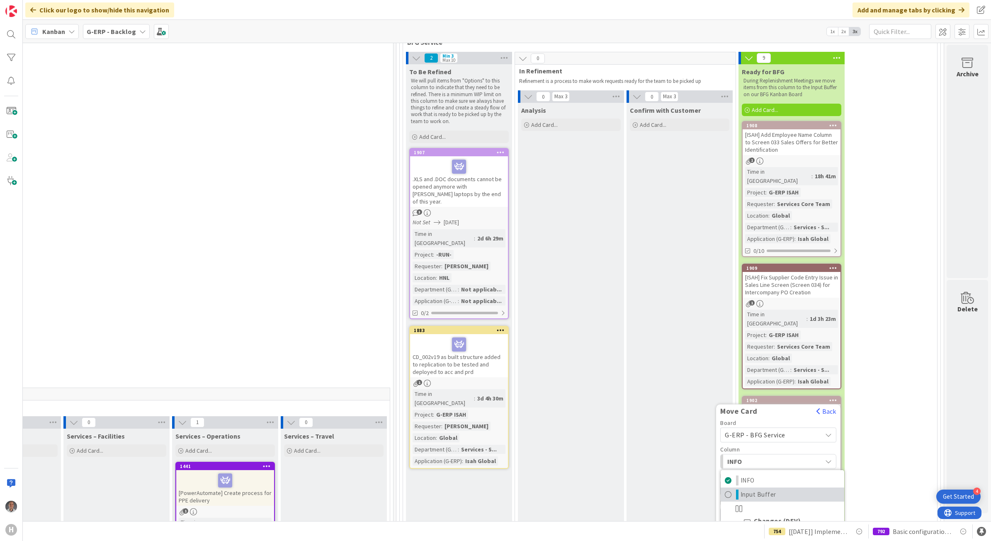
click at [754, 490] on span "Input Buffer" at bounding box center [759, 495] width 36 height 10
click at [729, 525] on button "Move" at bounding box center [733, 532] width 27 height 15
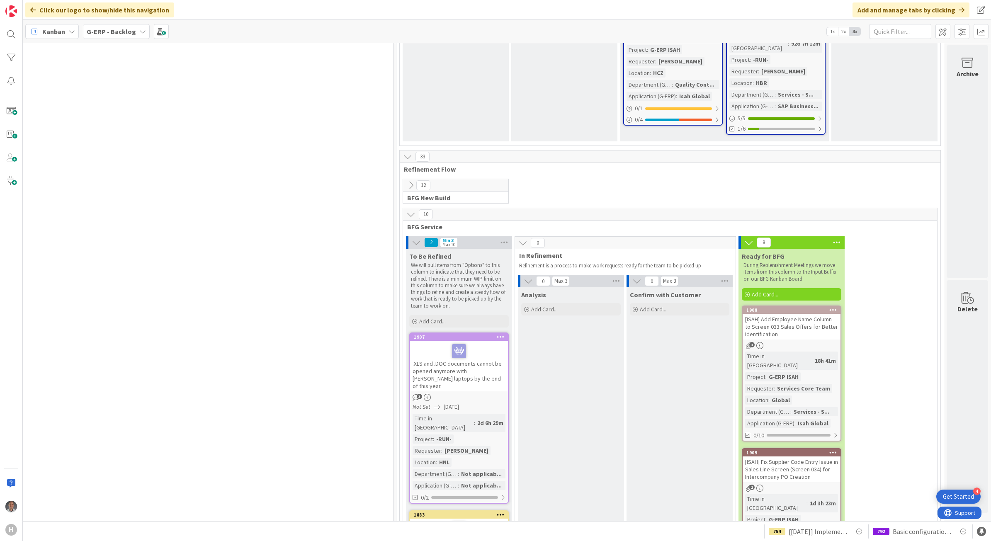
scroll to position [1659, 636]
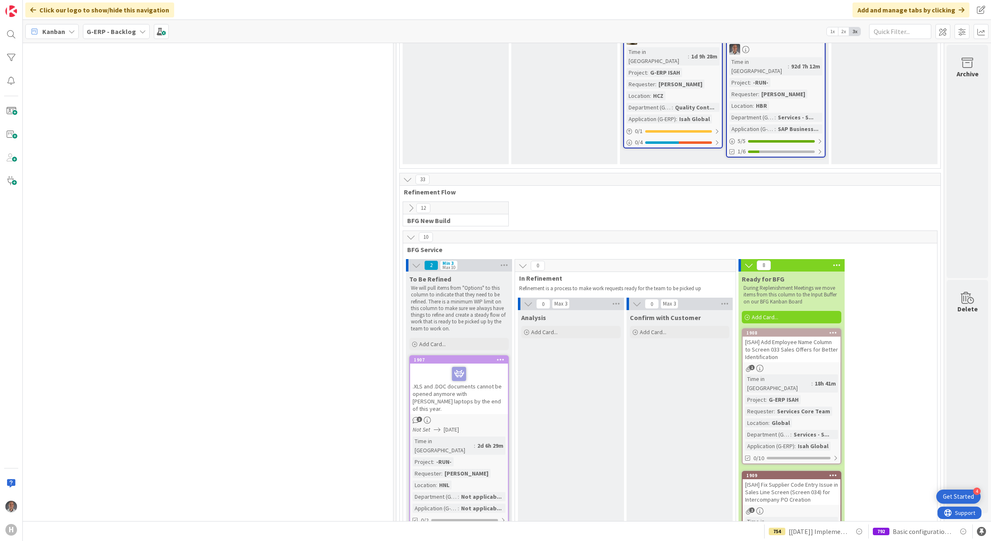
click at [829, 330] on icon at bounding box center [833, 333] width 8 height 6
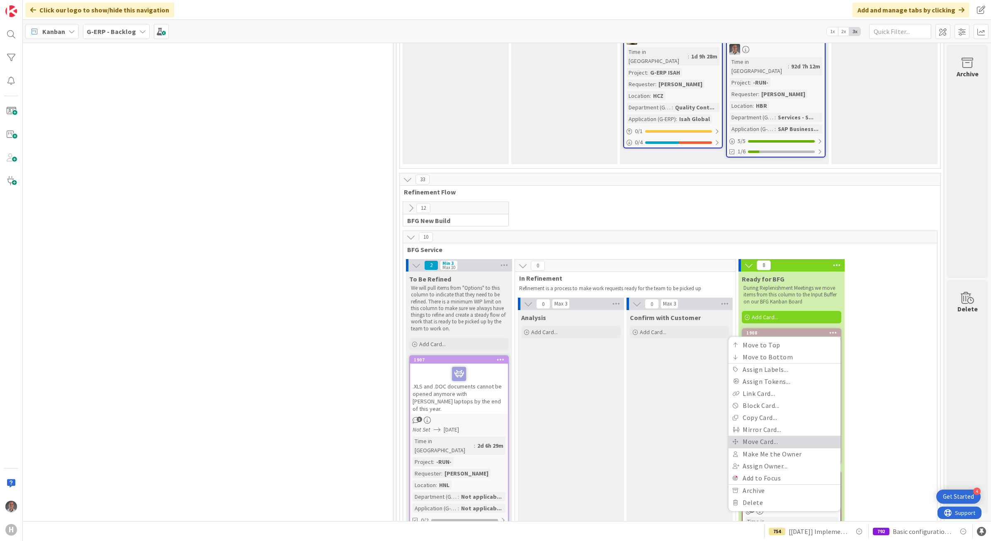
click at [754, 436] on link "Move Card..." at bounding box center [785, 442] width 112 height 12
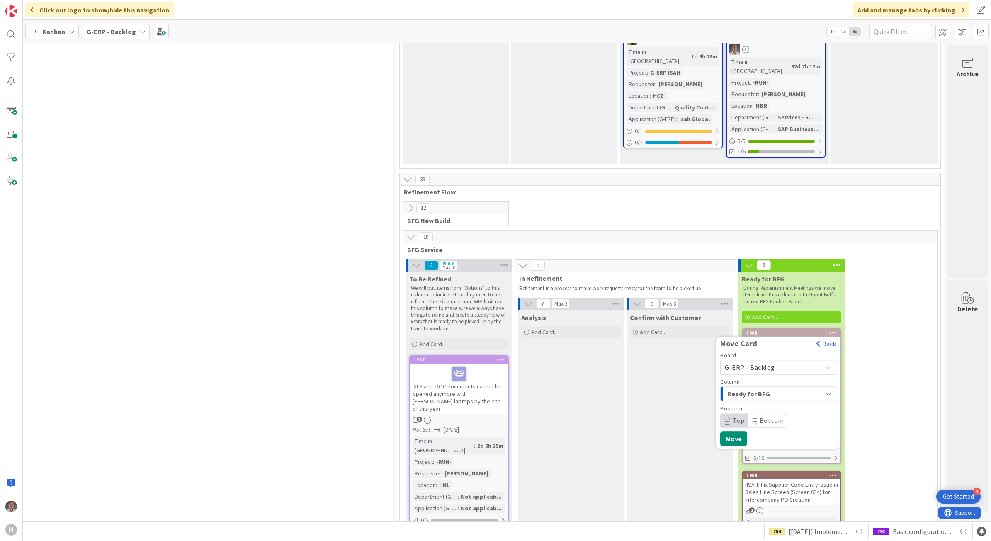
click at [748, 363] on span "G-ERP - Backlog" at bounding box center [750, 367] width 50 height 8
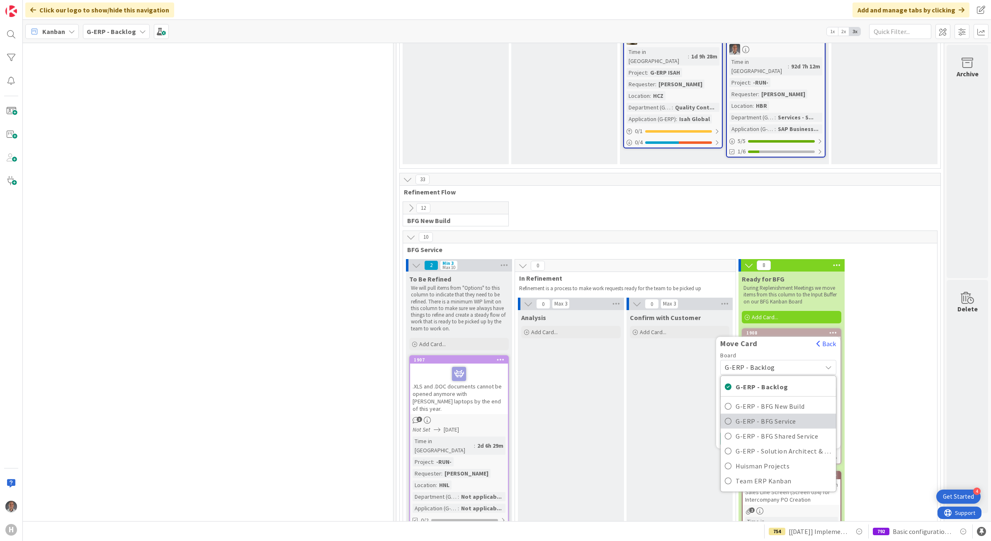
click at [750, 415] on span "G-ERP - BFG Service" at bounding box center [784, 421] width 96 height 12
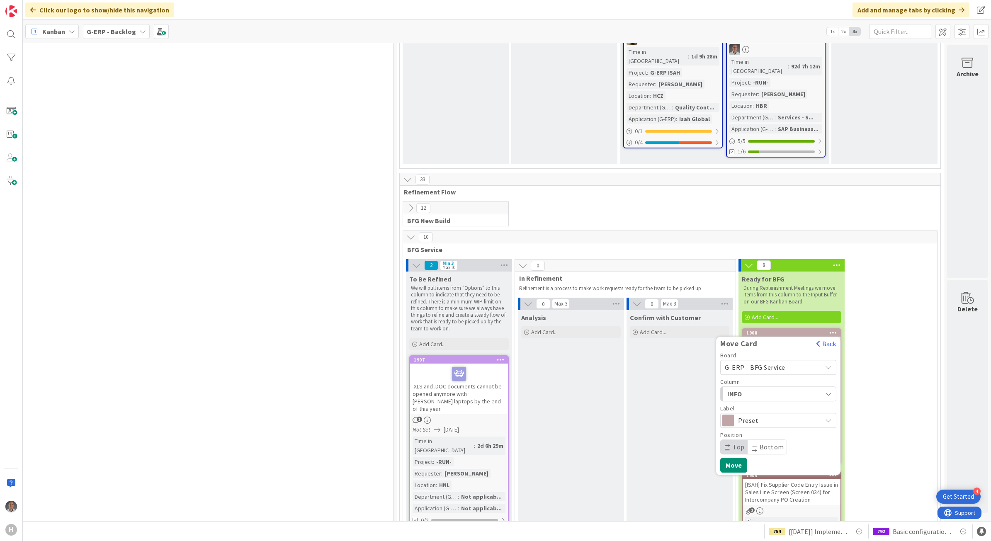
click at [746, 389] on span "INFO" at bounding box center [758, 394] width 62 height 11
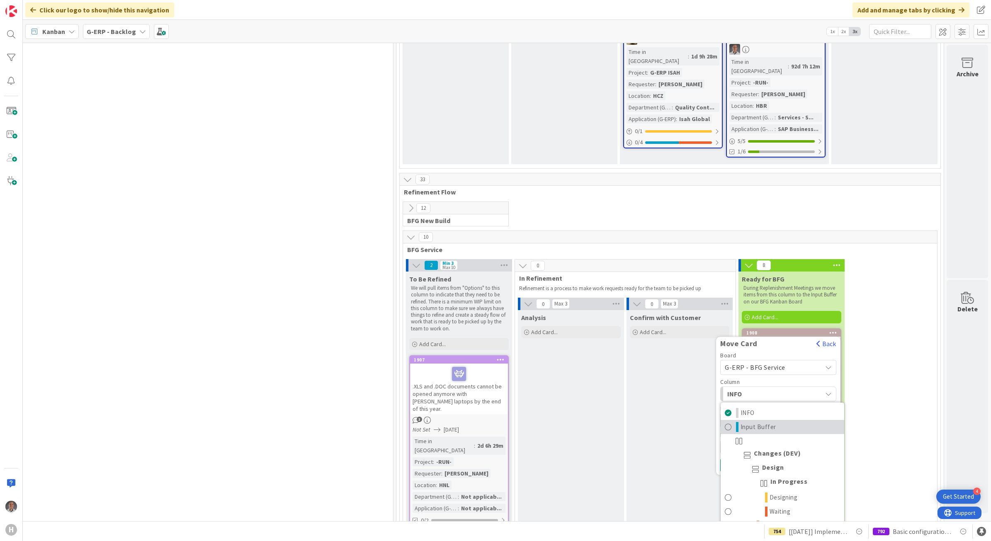
click at [751, 422] on span "Input Buffer" at bounding box center [759, 427] width 36 height 10
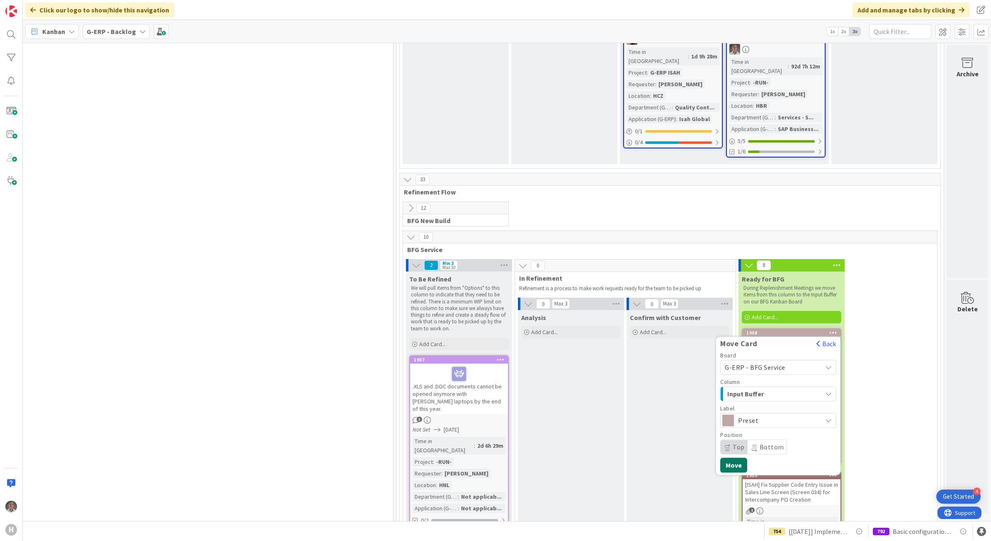
click at [731, 458] on button "Move" at bounding box center [733, 465] width 27 height 15
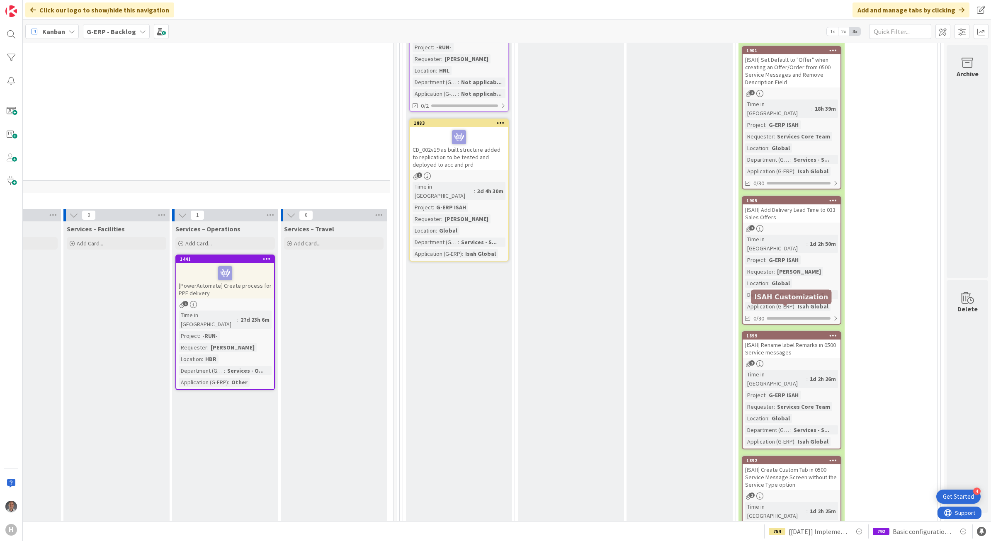
scroll to position [1711, 636]
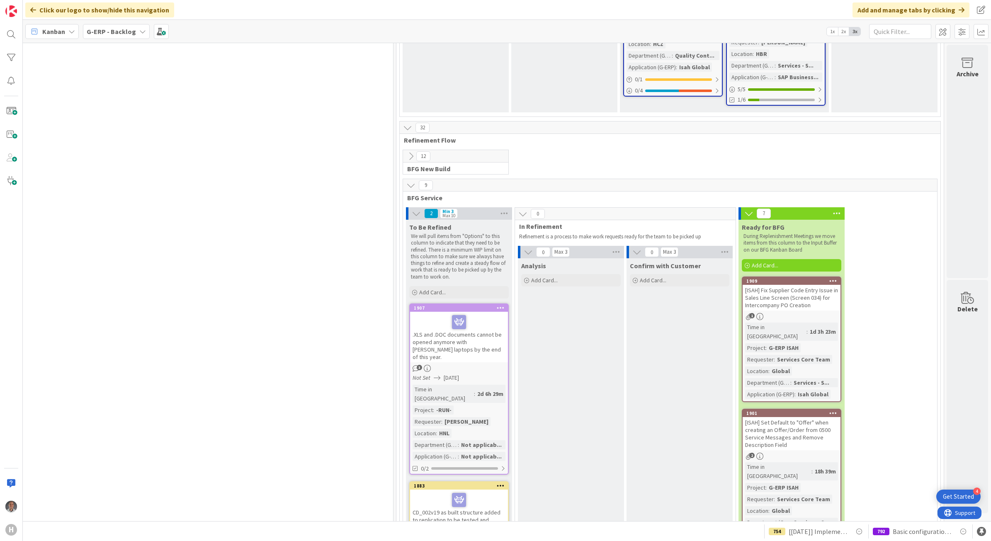
click at [831, 207] on icon at bounding box center [836, 213] width 11 height 12
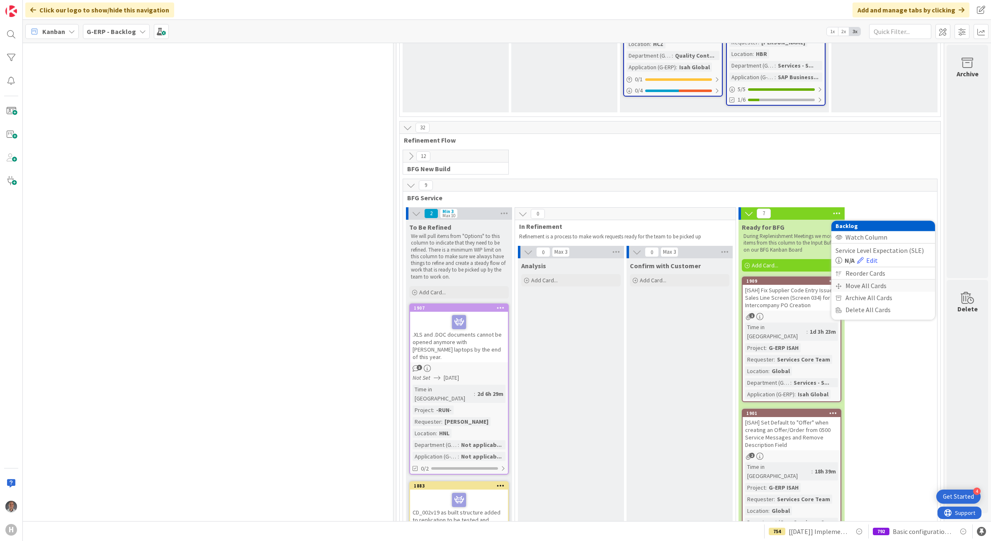
click at [840, 280] on div "Move All Cards" at bounding box center [883, 286] width 104 height 12
click at [859, 249] on span "G-ERP - Backlog" at bounding box center [863, 253] width 47 height 8
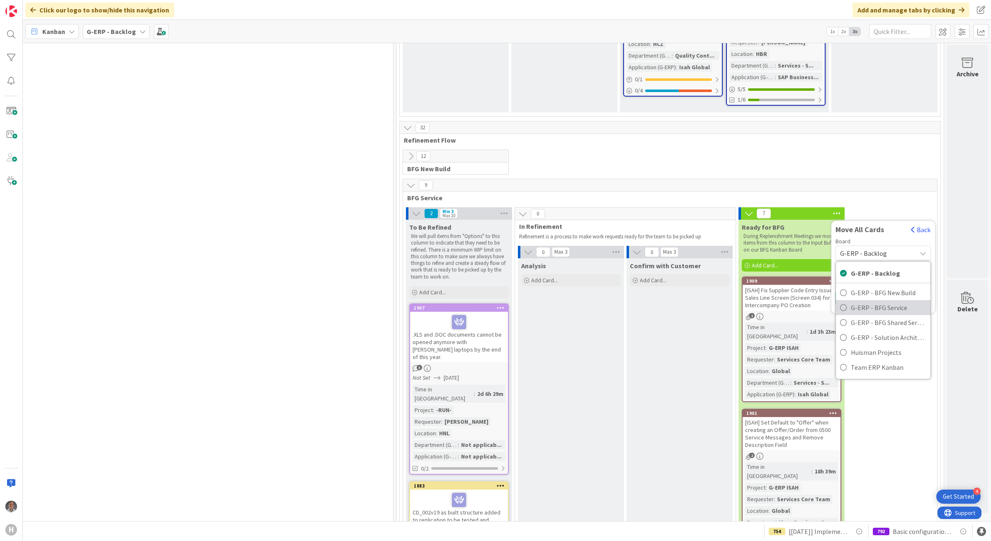
click at [859, 301] on span "G-ERP - BFG Service" at bounding box center [888, 307] width 75 height 12
click at [859, 273] on div "Select a Column..." at bounding box center [877, 279] width 78 height 13
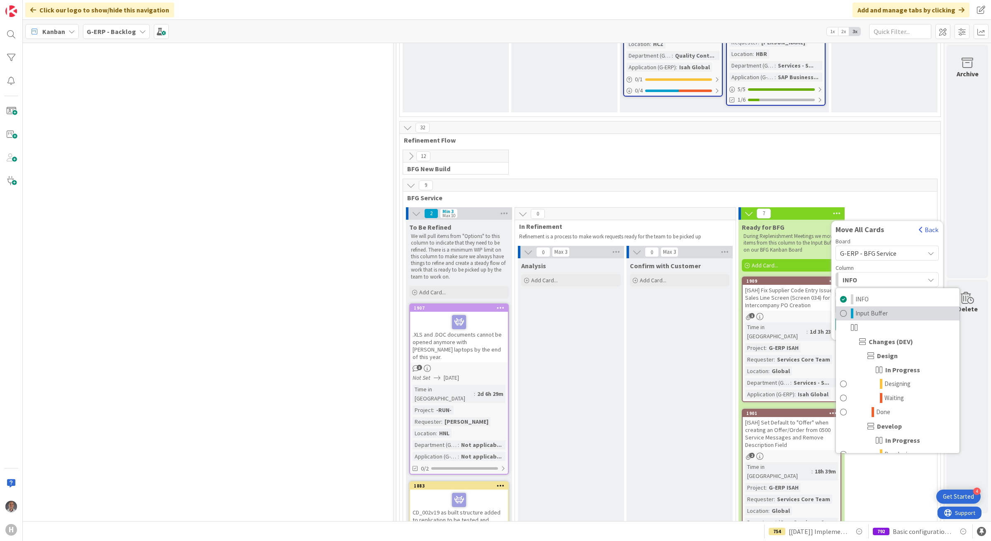
click at [859, 309] on span "Input Buffer" at bounding box center [872, 314] width 32 height 10
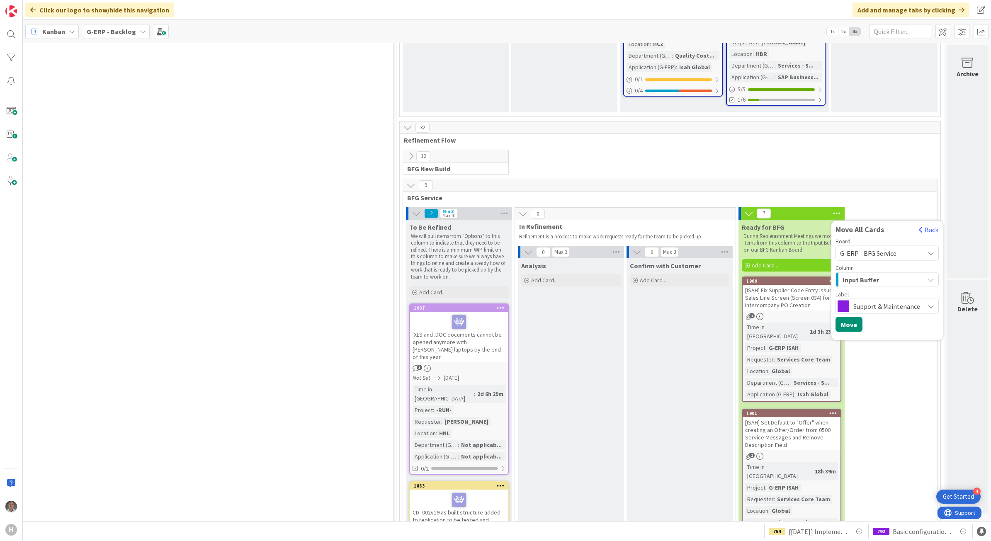
click at [875, 301] on span "Support & Maintenance" at bounding box center [886, 307] width 67 height 12
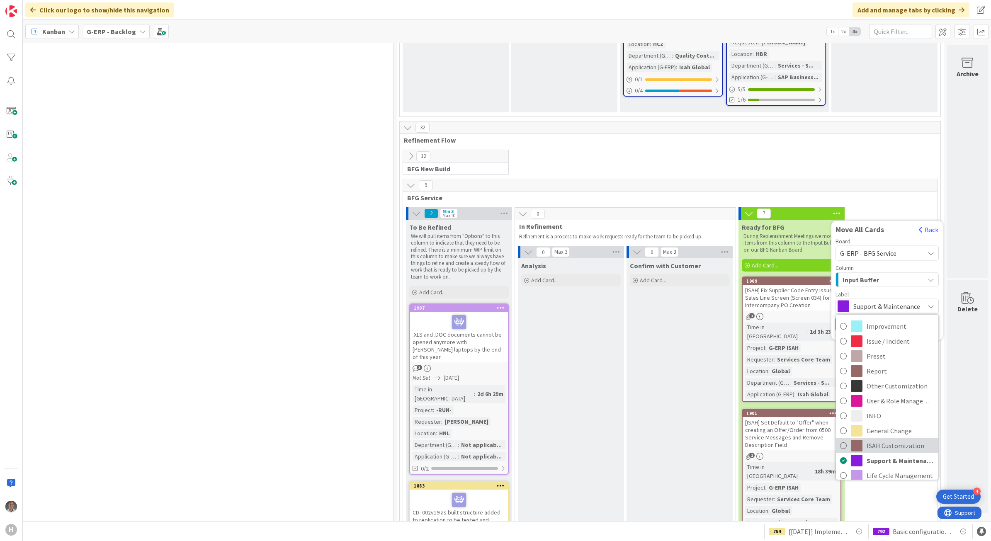
click at [880, 440] on span "ISAH Customization" at bounding box center [901, 446] width 68 height 12
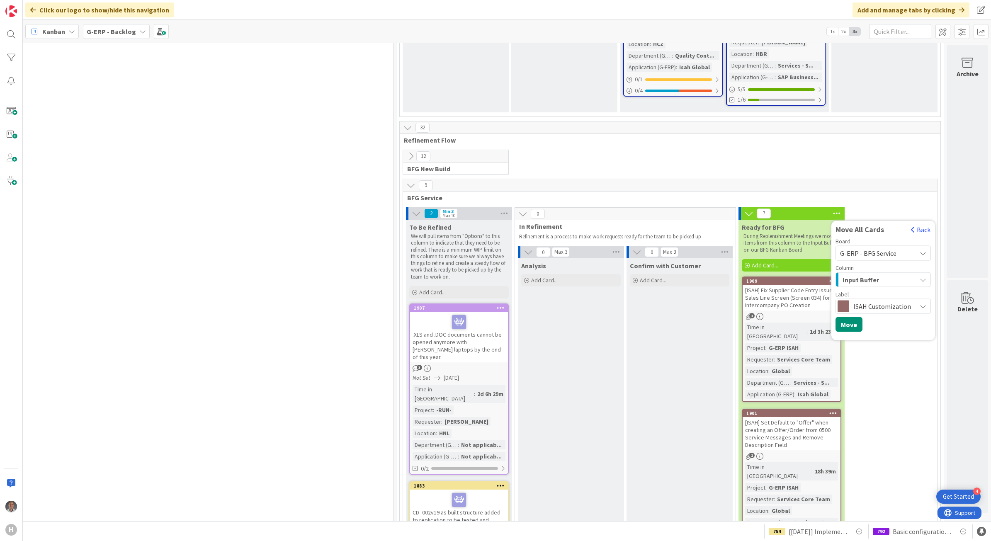
click at [877, 301] on span "ISAH Customization" at bounding box center [882, 307] width 59 height 12
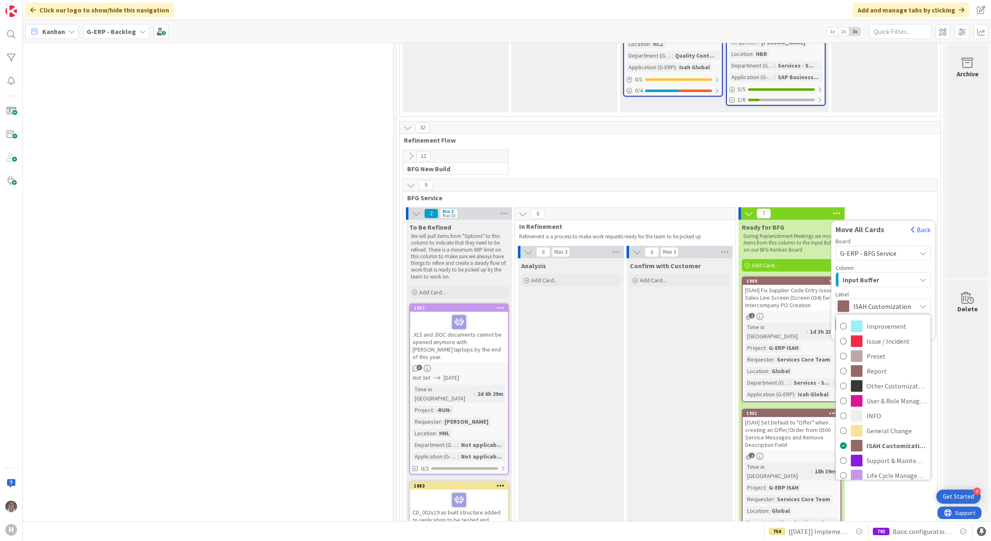
click at [877, 301] on span "ISAH Customization" at bounding box center [882, 307] width 59 height 12
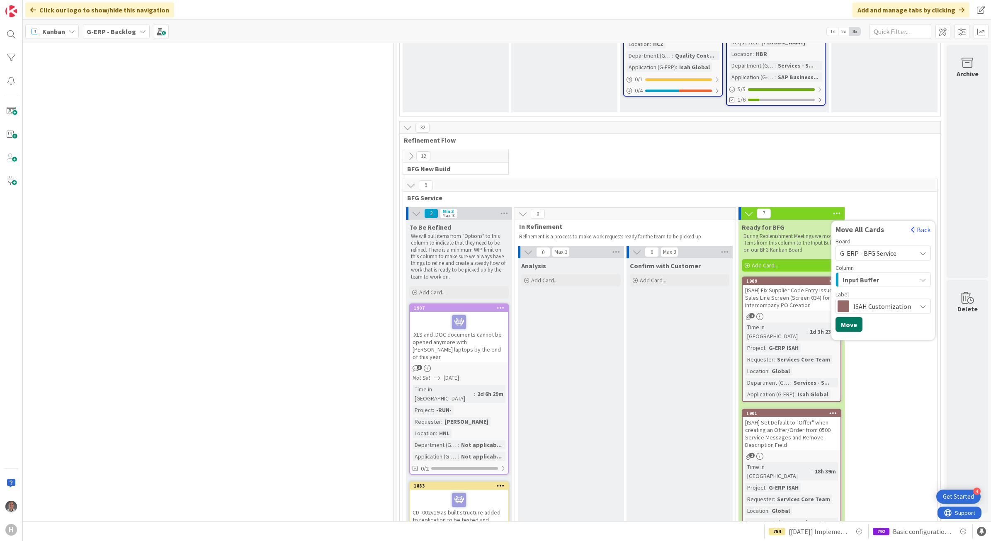
click at [847, 317] on button "Move" at bounding box center [849, 324] width 27 height 15
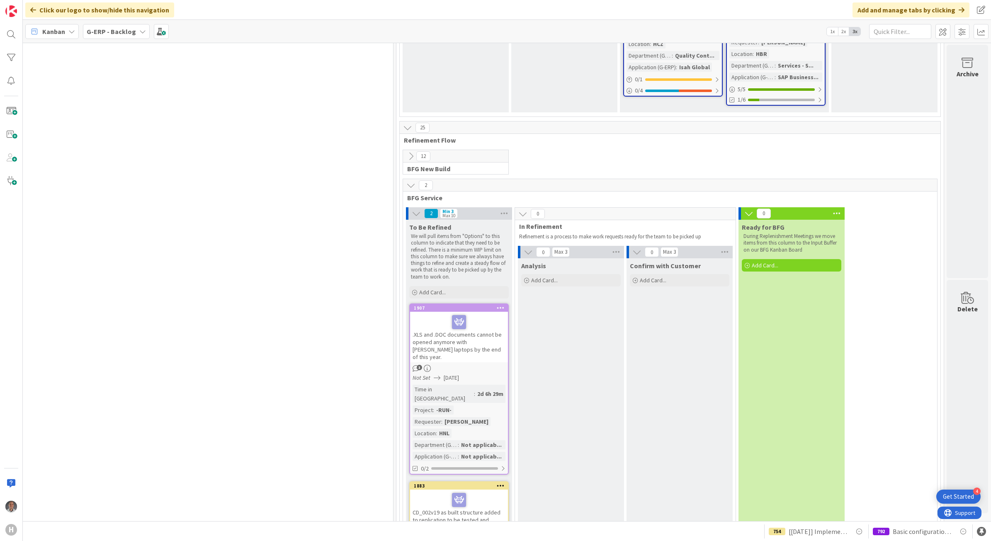
click at [117, 30] on b "G-ERP - Backlog" at bounding box center [111, 31] width 49 height 8
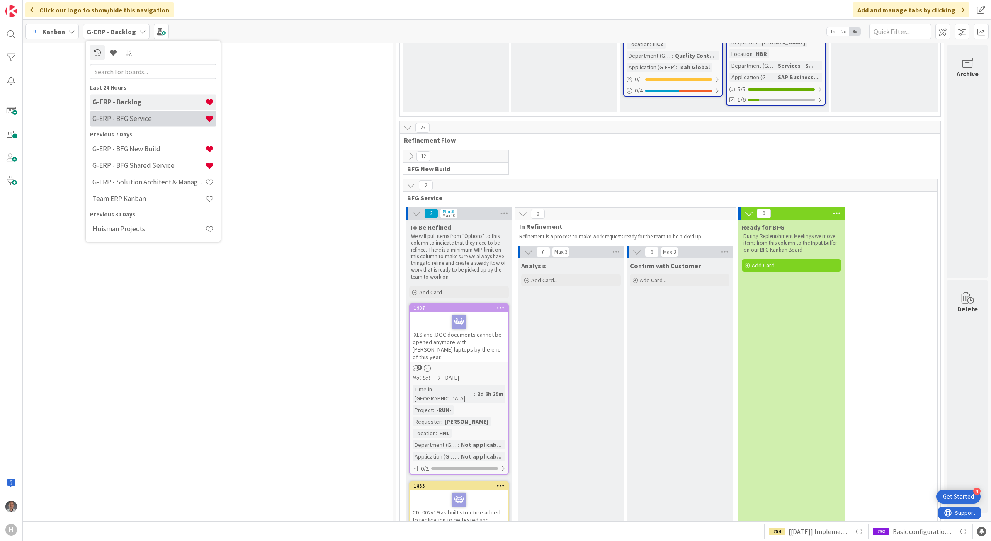
click at [148, 112] on div "G-ERP - BFG Service" at bounding box center [153, 119] width 126 height 16
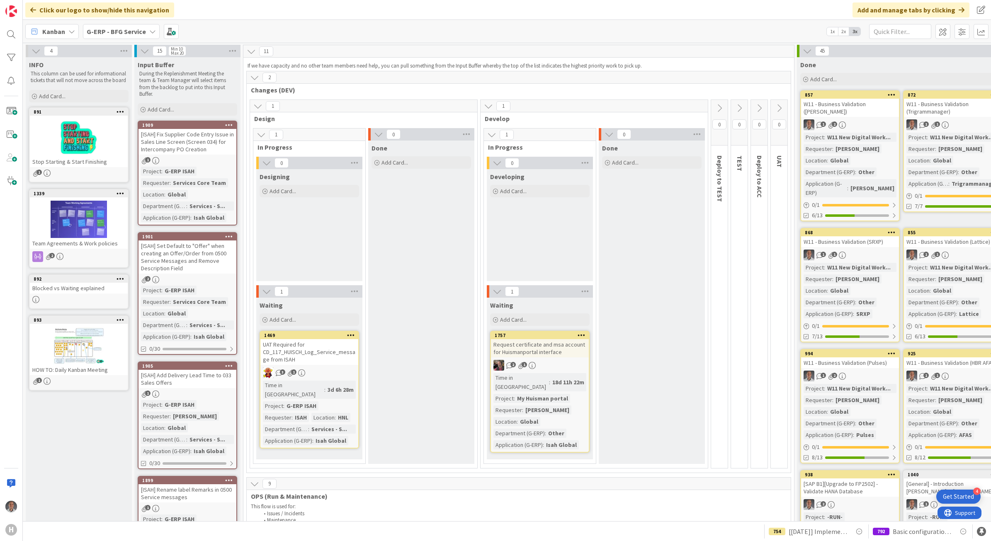
click at [209, 143] on div "[ISAH] Fix Supplier Code Entry Issue in Sales Line Screen (Screen 034) for Inte…" at bounding box center [188, 142] width 98 height 26
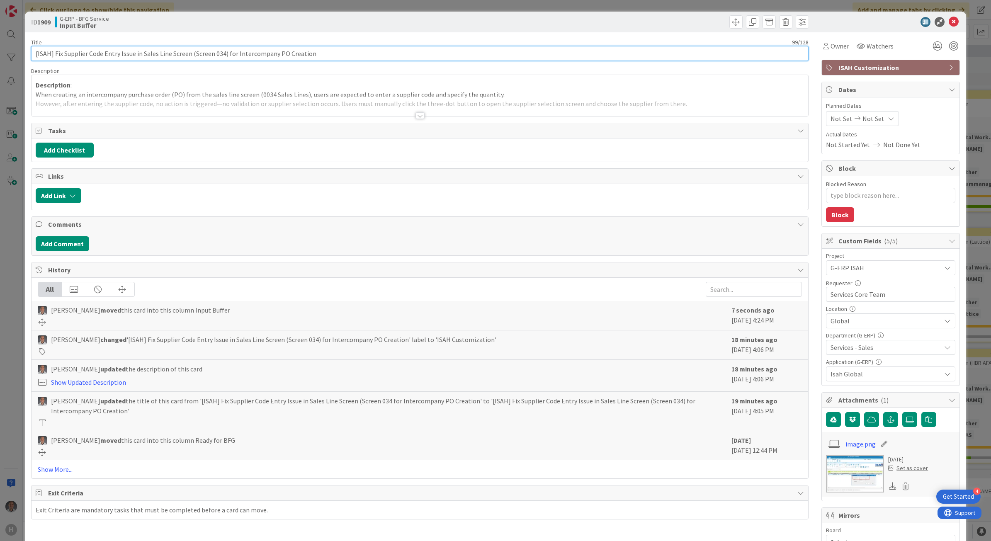
click at [350, 56] on input "[ISAH] Fix Supplier Code Entry Issue in Sales Line Screen (Screen 034) for Inte…" at bounding box center [420, 53] width 778 height 15
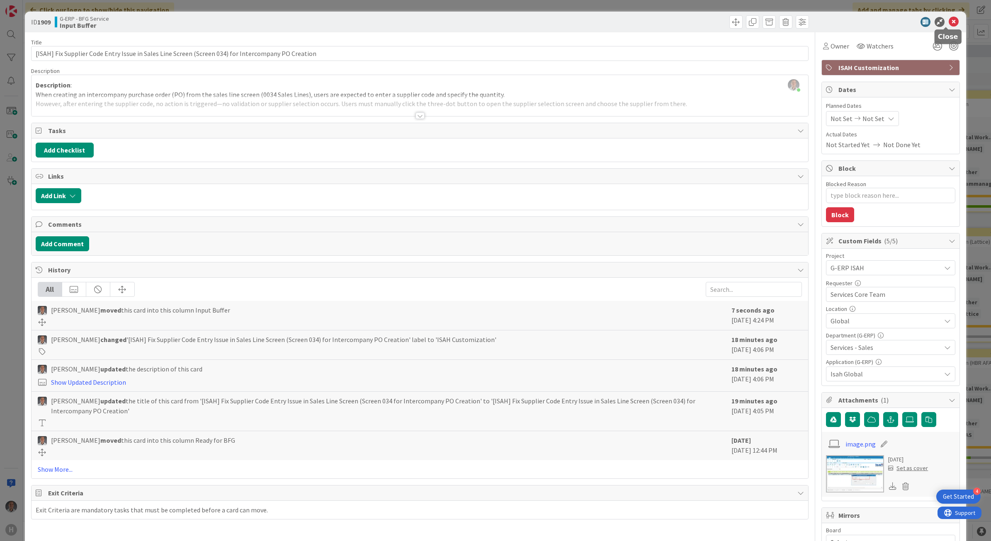
click at [945, 26] on body "4 Get Started H Click our logo to show/hide this navigation Add and manage tabs…" at bounding box center [495, 270] width 991 height 541
click at [949, 24] on icon at bounding box center [954, 22] width 10 height 10
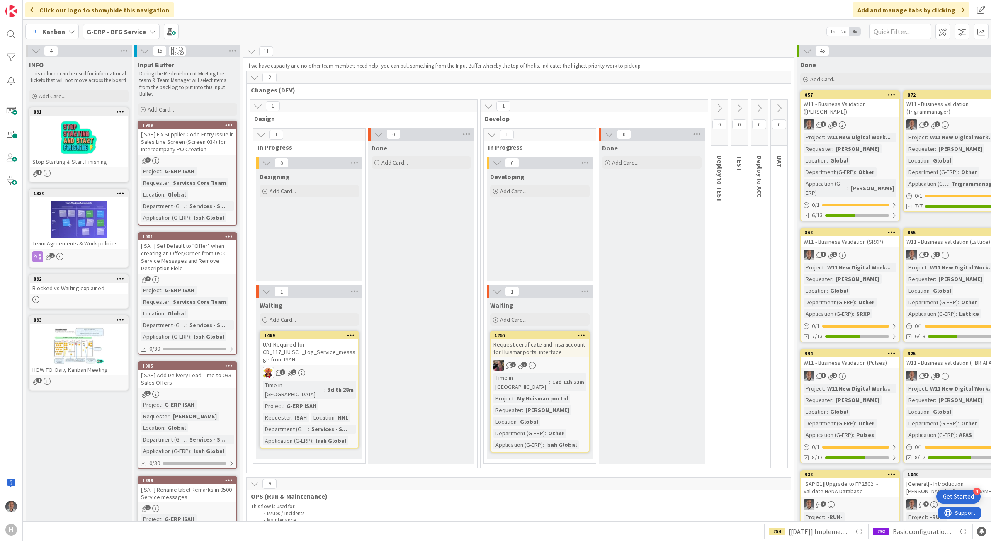
click at [191, 140] on div "[ISAH] Fix Supplier Code Entry Issue in Sales Line Screen (Screen 034) for Inte…" at bounding box center [188, 142] width 98 height 26
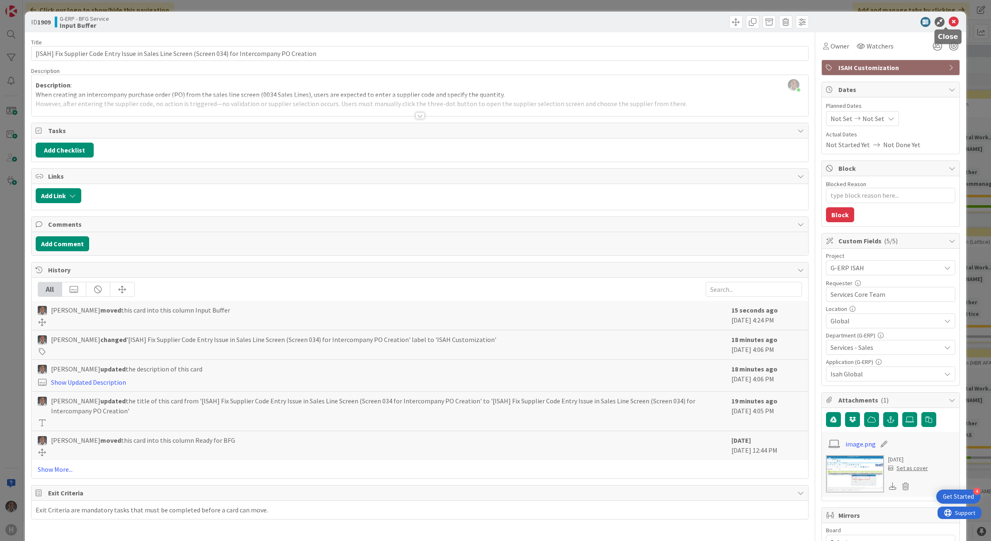
drag, startPoint x: 948, startPoint y: 22, endPoint x: 926, endPoint y: 30, distance: 23.3
click at [949, 22] on icon at bounding box center [954, 22] width 10 height 10
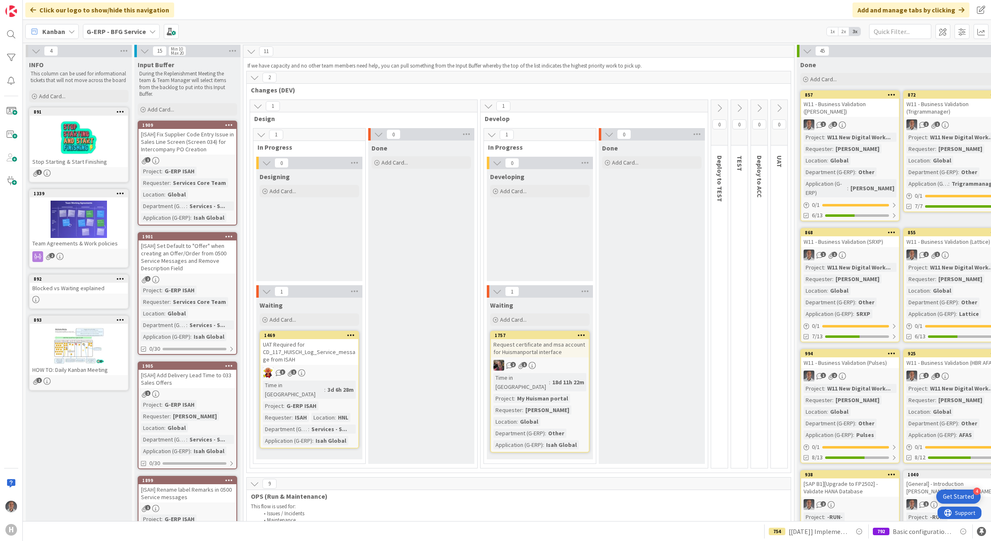
click at [191, 264] on div "[ISAH] Set Default to "Offer" when creating an Offer/Order from 0500 Service Me…" at bounding box center [188, 257] width 98 height 33
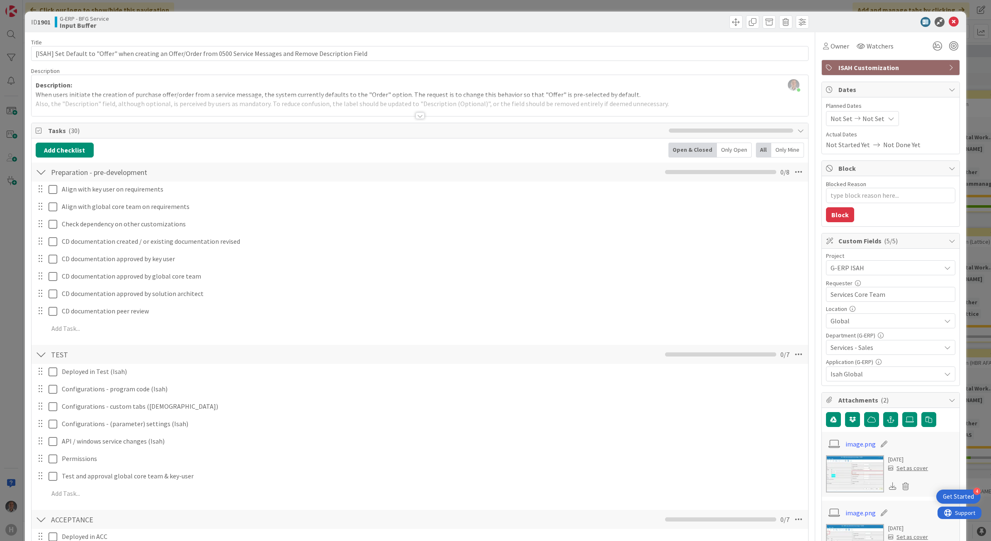
click at [416, 118] on div at bounding box center [420, 115] width 9 height 7
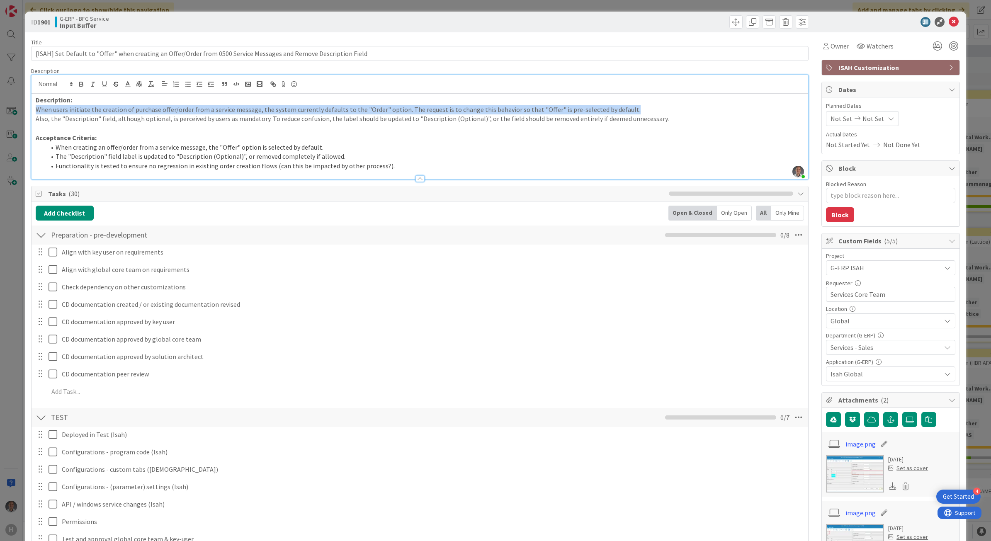
drag, startPoint x: 625, startPoint y: 110, endPoint x: 190, endPoint y: 97, distance: 434.8
click at [190, 97] on div "Description: When users initiate the creation of purchase offer/order from a se…" at bounding box center [420, 136] width 777 height 85
copy div "When users initiate the creation of purchase offer/order from a service message…"
click at [949, 21] on icon at bounding box center [954, 22] width 10 height 10
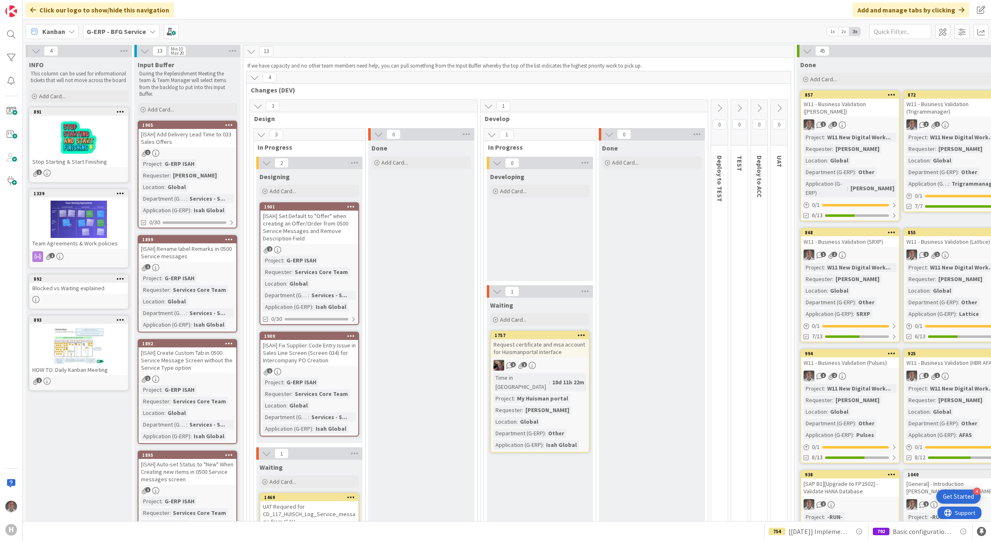
click at [210, 143] on div "[ISAH] Add Delivery Lead Time to 033 Sales Offers" at bounding box center [188, 138] width 98 height 18
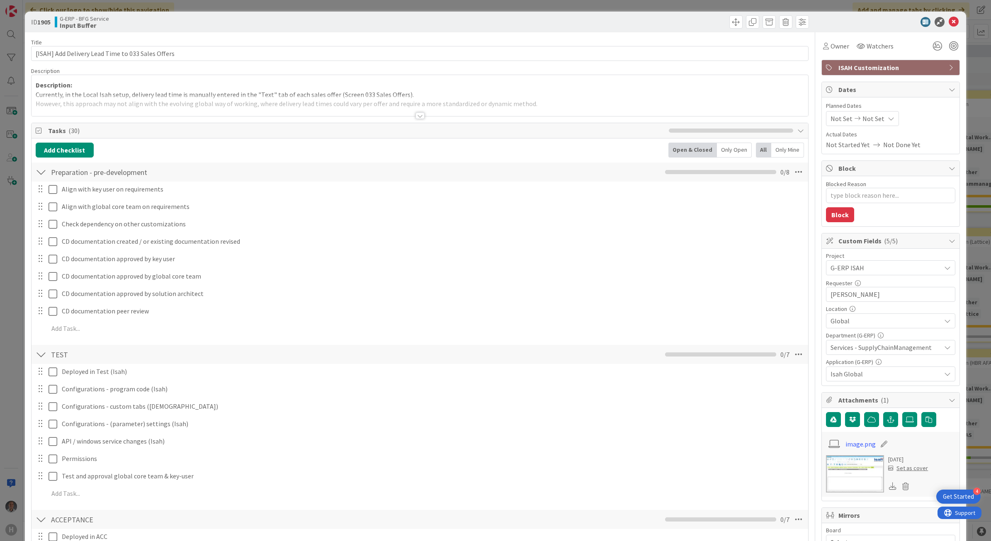
click at [416, 116] on div at bounding box center [420, 115] width 9 height 7
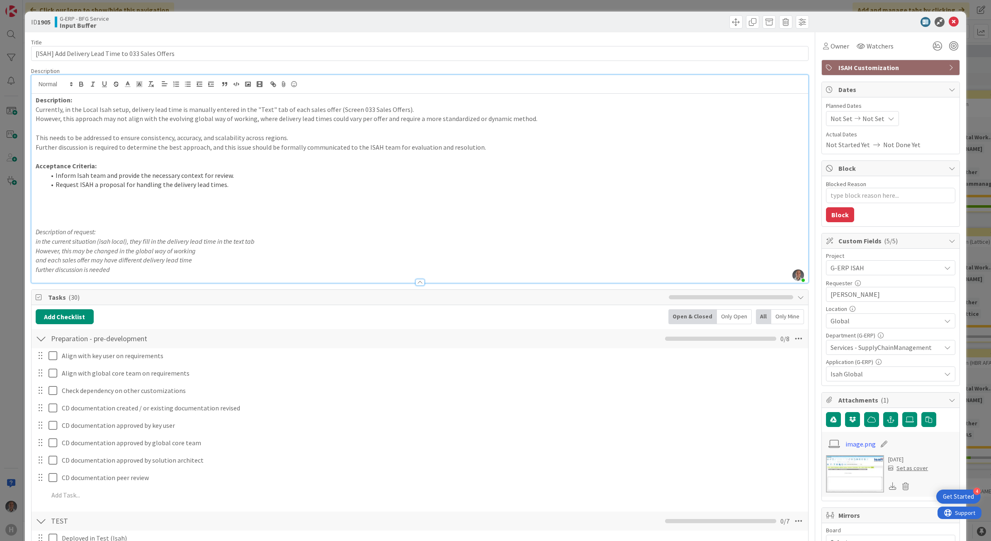
click at [822, 467] on div "image.png 2 days ago Set as cover" at bounding box center [891, 464] width 138 height 65
click at [826, 469] on img at bounding box center [855, 473] width 58 height 37
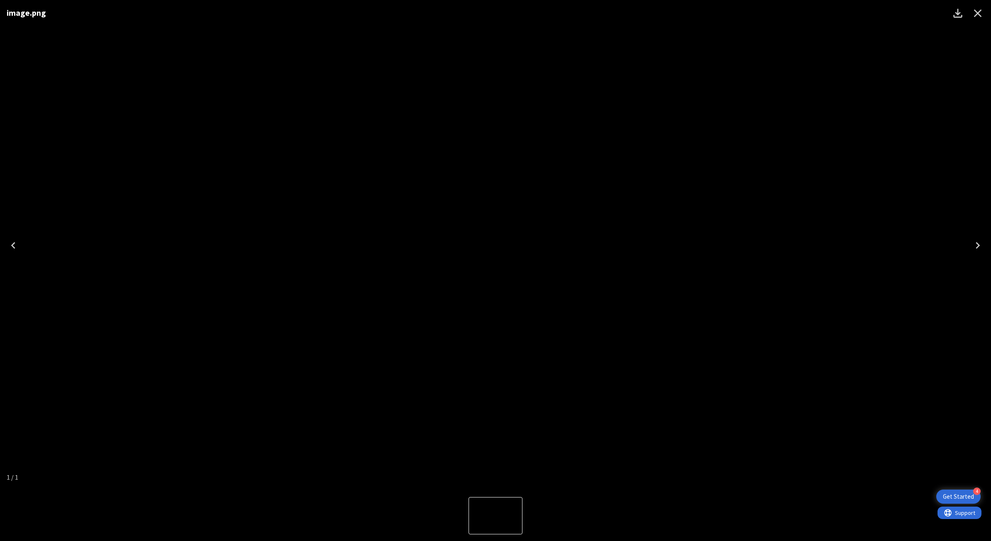
click at [903, 272] on div "image.png" at bounding box center [495, 245] width 991 height 491
click at [979, 9] on icon "Close" at bounding box center [977, 13] width 13 height 13
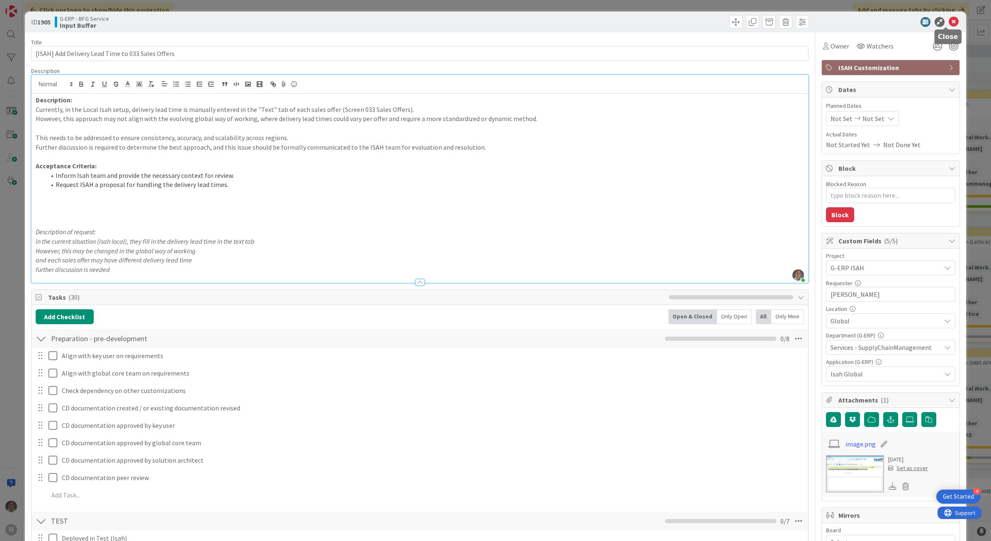
drag, startPoint x: 946, startPoint y: 22, endPoint x: 846, endPoint y: 62, distance: 107.7
click at [949, 22] on icon at bounding box center [954, 22] width 10 height 10
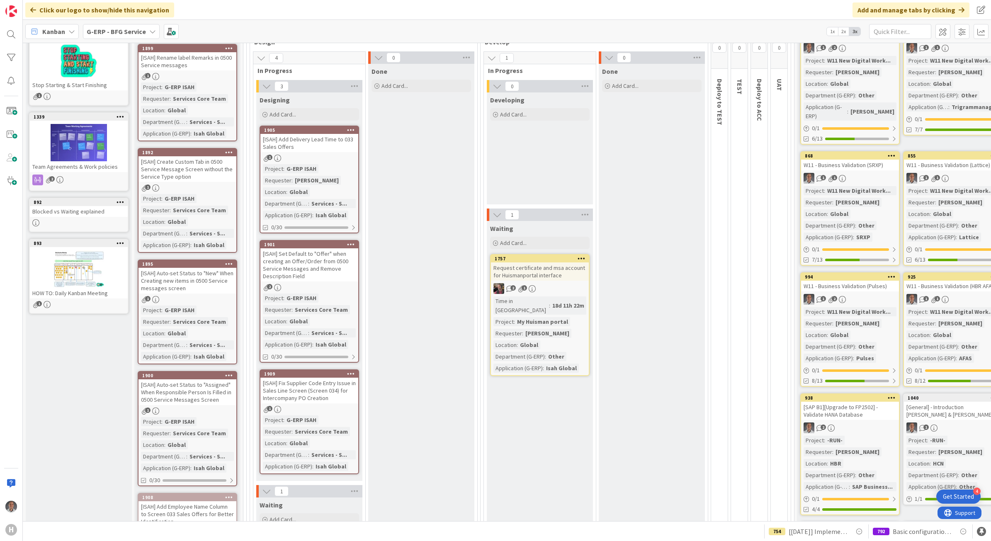
scroll to position [52, 0]
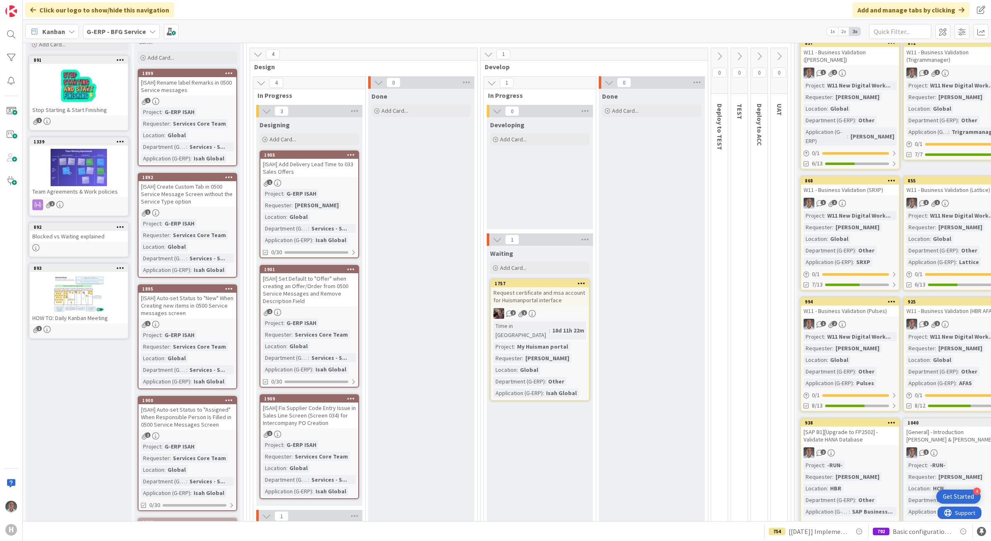
click at [197, 87] on div "[ISAH] Rename label Remarks in 0500 Service messages" at bounding box center [188, 86] width 98 height 18
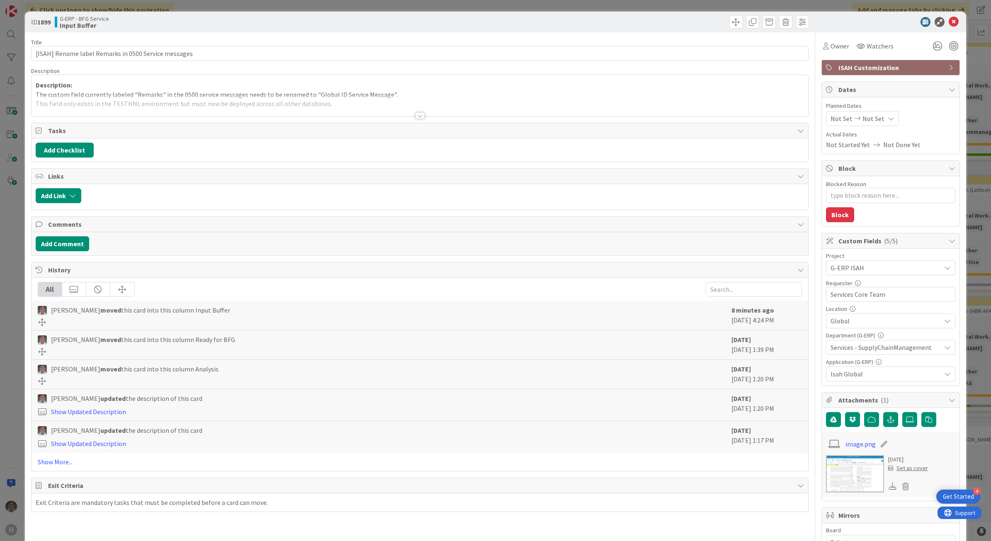
click at [416, 116] on div at bounding box center [420, 115] width 9 height 7
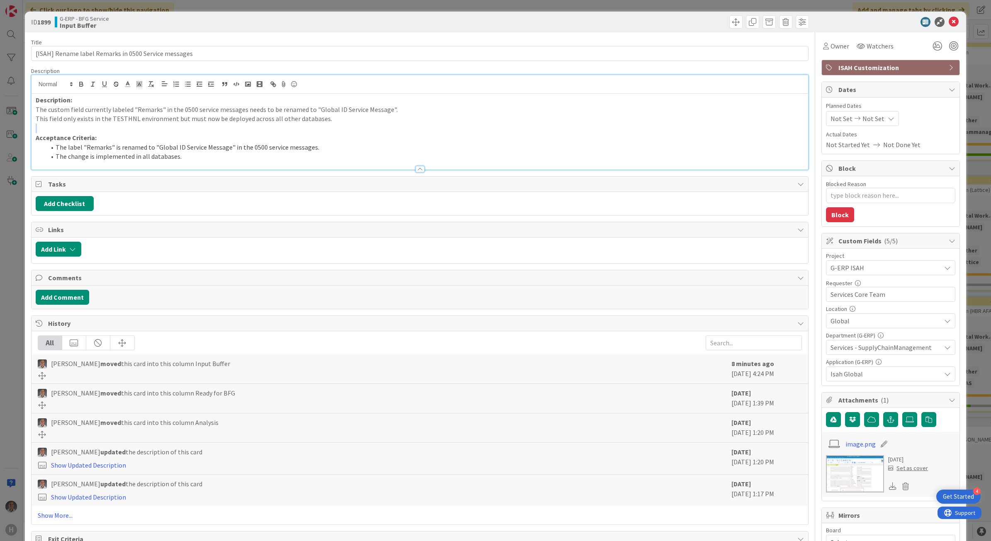
click at [415, 116] on p "This field only exists in the TESTHNL environment but must now be deployed acro…" at bounding box center [420, 119] width 769 height 10
click at [949, 23] on icon at bounding box center [954, 22] width 10 height 10
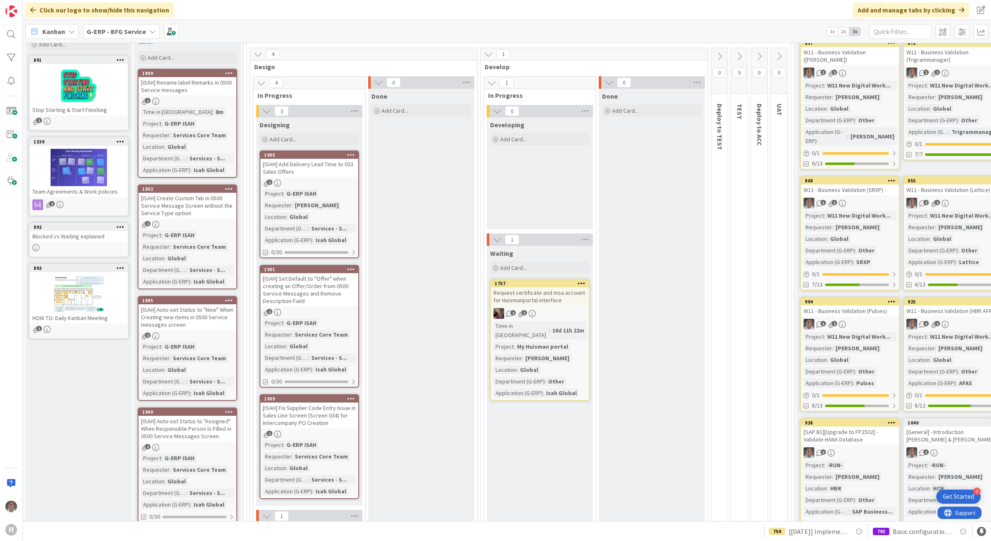
click at [205, 314] on div "[ISAH] Auto-set Status to "New" When Creating new items in 0500 Service message…" at bounding box center [188, 317] width 98 height 26
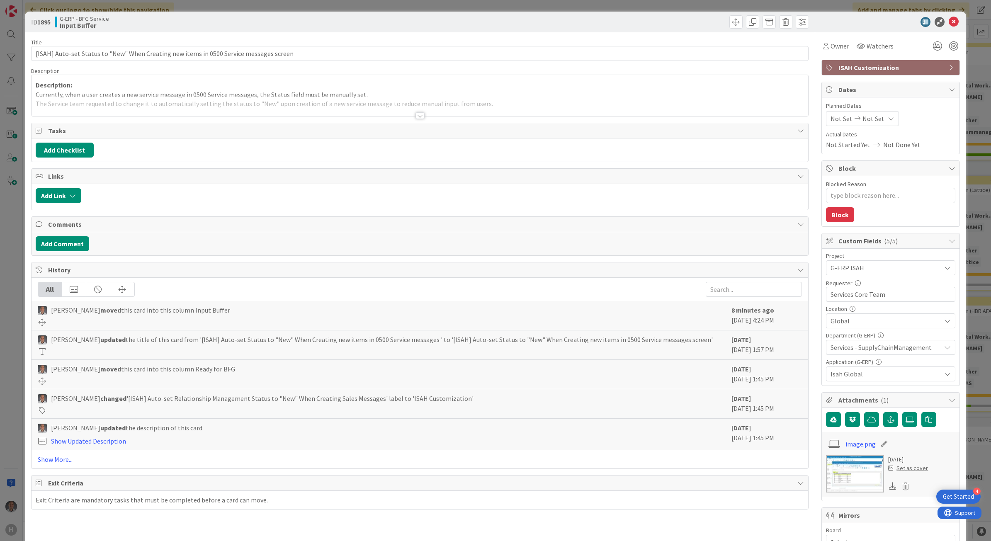
click at [416, 115] on div at bounding box center [420, 115] width 9 height 7
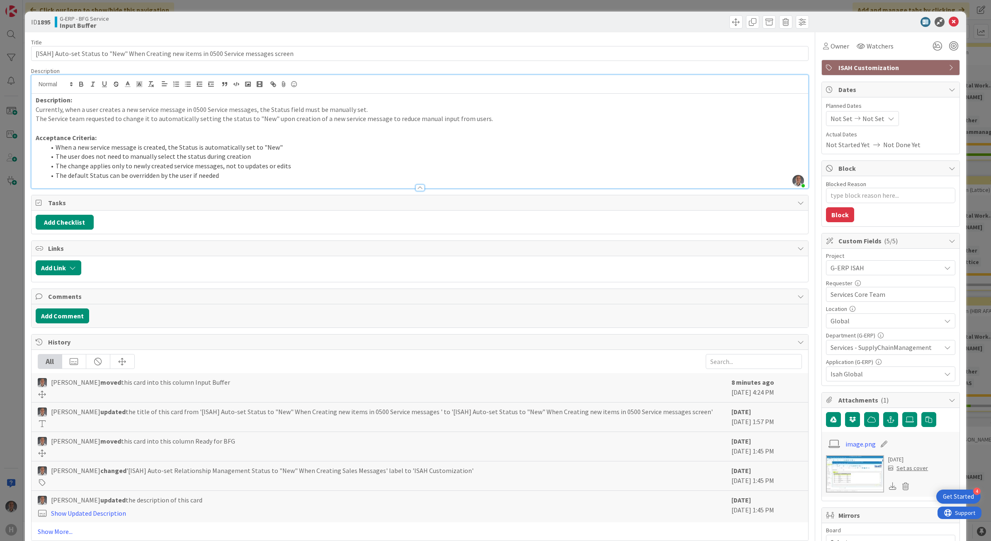
click at [361, 110] on p "Currently, when a user creates a new service message in 0500 Service messages, …" at bounding box center [420, 110] width 769 height 10
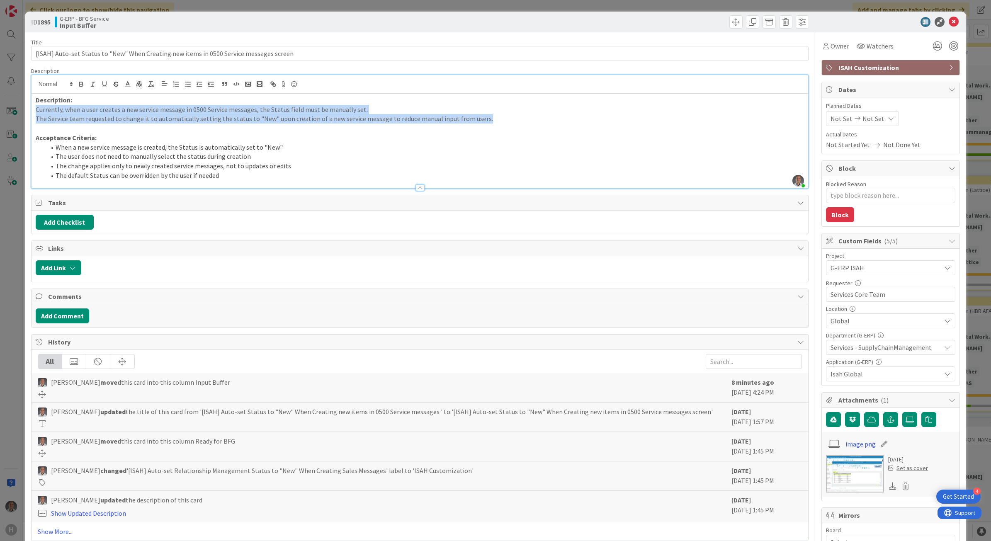
drag, startPoint x: 484, startPoint y: 122, endPoint x: 28, endPoint y: 110, distance: 456.7
click at [28, 110] on div "ID 1895 G-ERP - BFG Service Input Buffer Title 87 / 128 [ISAH] Auto-set Status …" at bounding box center [496, 385] width 942 height 746
copy div "Currently, when a user creates a new service message in 0500 Service messages, …"
click at [949, 19] on icon at bounding box center [954, 22] width 10 height 10
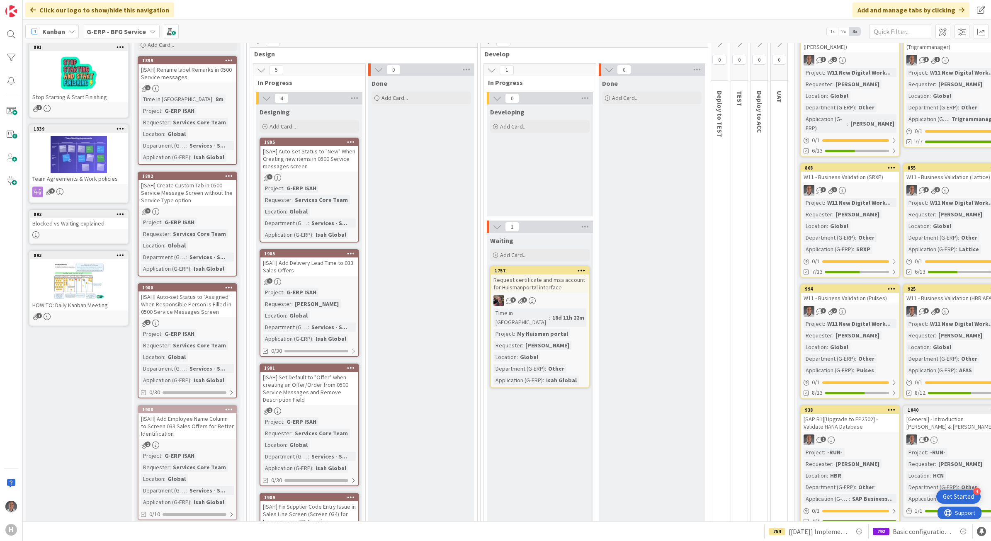
scroll to position [104, 0]
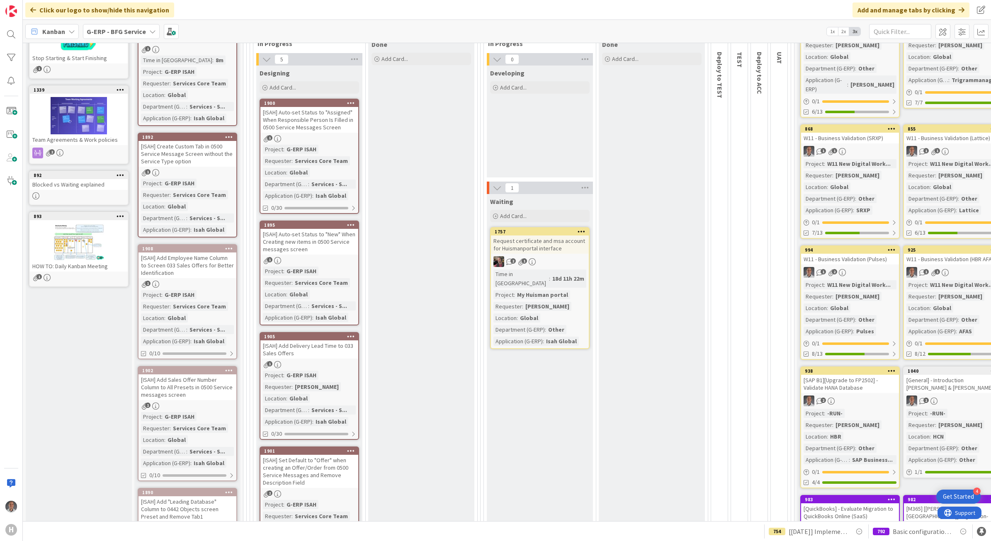
click at [327, 132] on div "[ISAH] Auto-set Status to "Assigned" When Responsible Person Is Filled in 0500 …" at bounding box center [309, 120] width 98 height 26
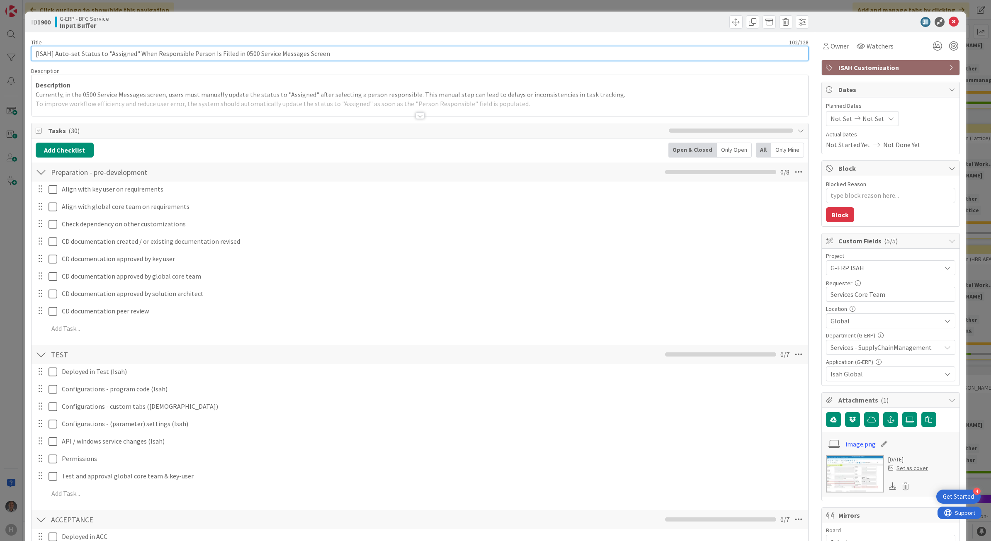
click at [377, 52] on input "[ISAH] Auto-set Status to "Assigned" When Responsible Person Is Filled in 0500 …" at bounding box center [420, 53] width 778 height 15
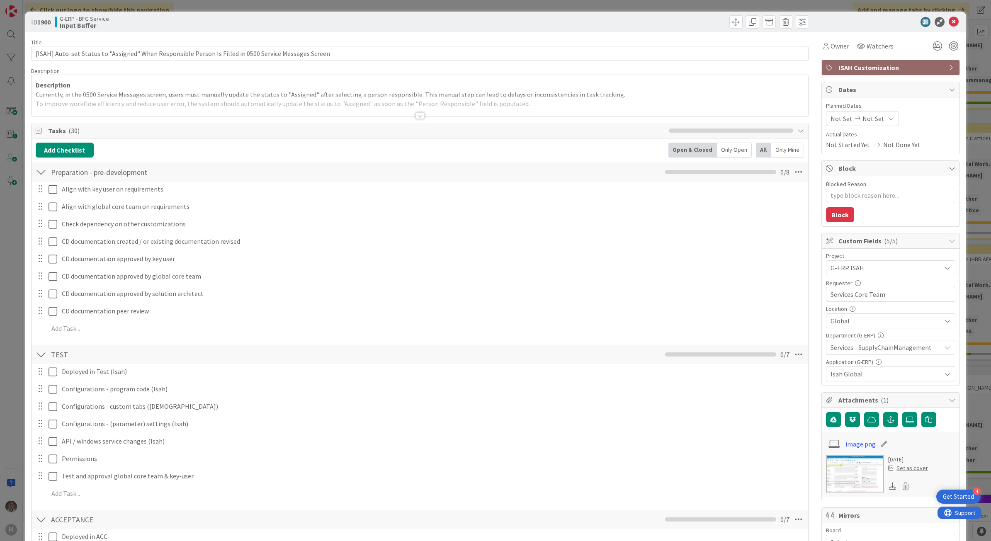
click at [419, 117] on div at bounding box center [420, 115] width 9 height 7
click at [419, 109] on p "To improve workflow efficiency and reduce user error, the system should automat…" at bounding box center [420, 104] width 769 height 10
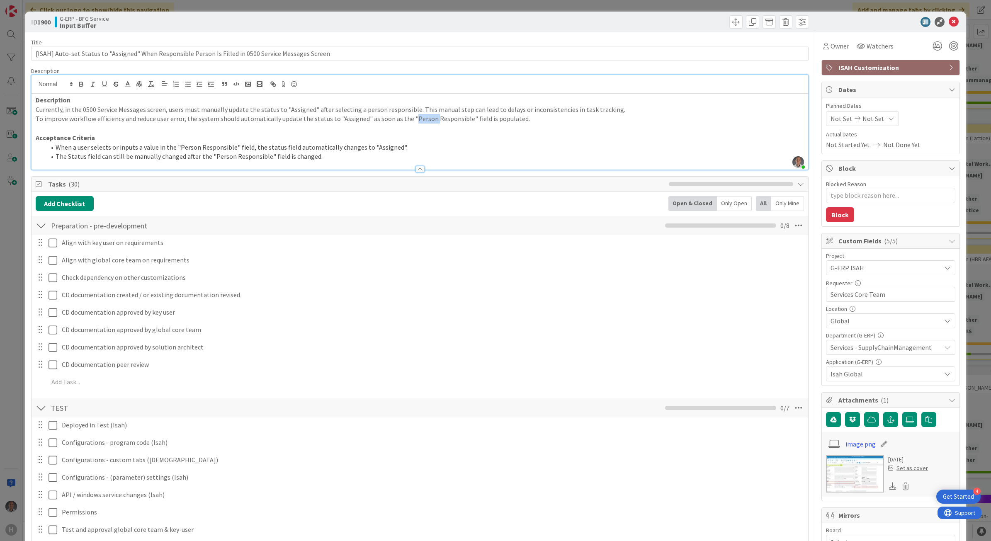
click at [526, 136] on p "Acceptance Criteria" at bounding box center [420, 138] width 769 height 10
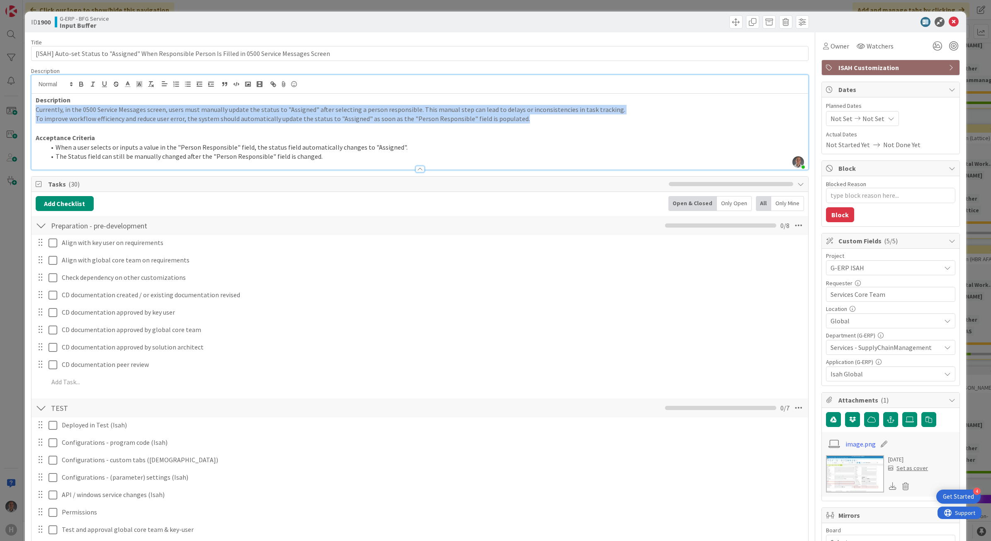
drag, startPoint x: 525, startPoint y: 119, endPoint x: 34, endPoint y: 112, distance: 491.0
click at [34, 112] on div "Description Currently, in the 0500 Service Messages screen, users must manually…" at bounding box center [420, 132] width 777 height 76
copy div "Currently, in the 0500 Service Messages screen, users must manually update the …"
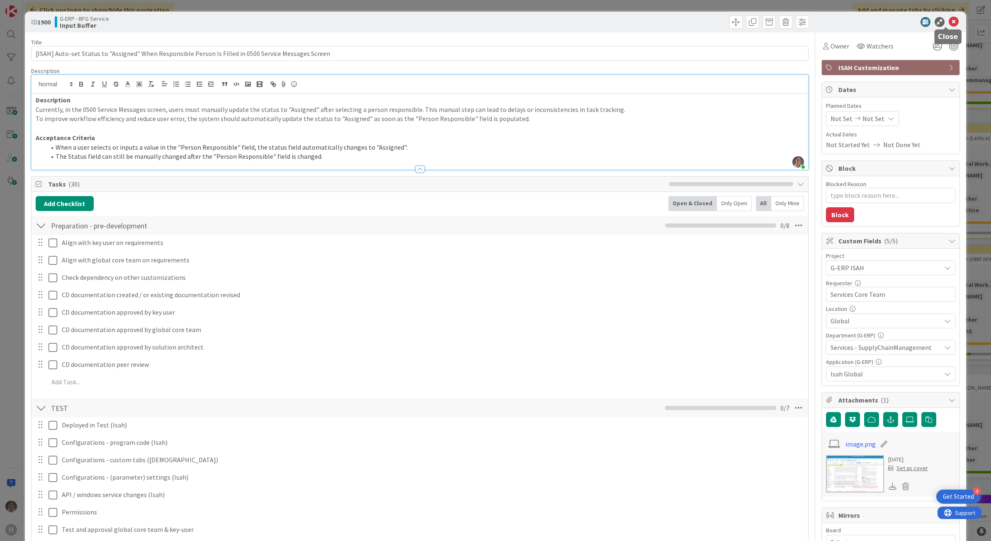
drag, startPoint x: 946, startPoint y: 23, endPoint x: 780, endPoint y: 86, distance: 177.7
click at [949, 23] on icon at bounding box center [954, 22] width 10 height 10
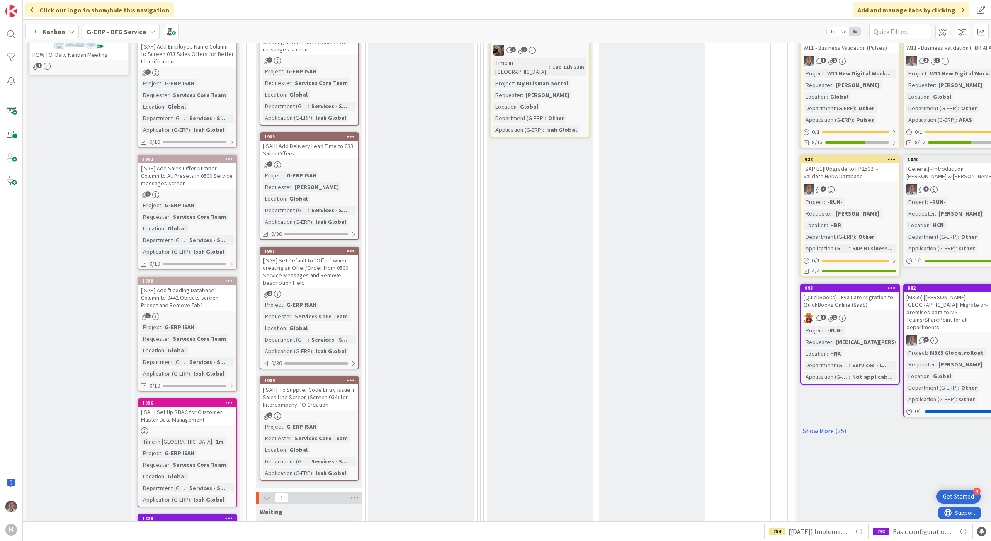
scroll to position [52, 0]
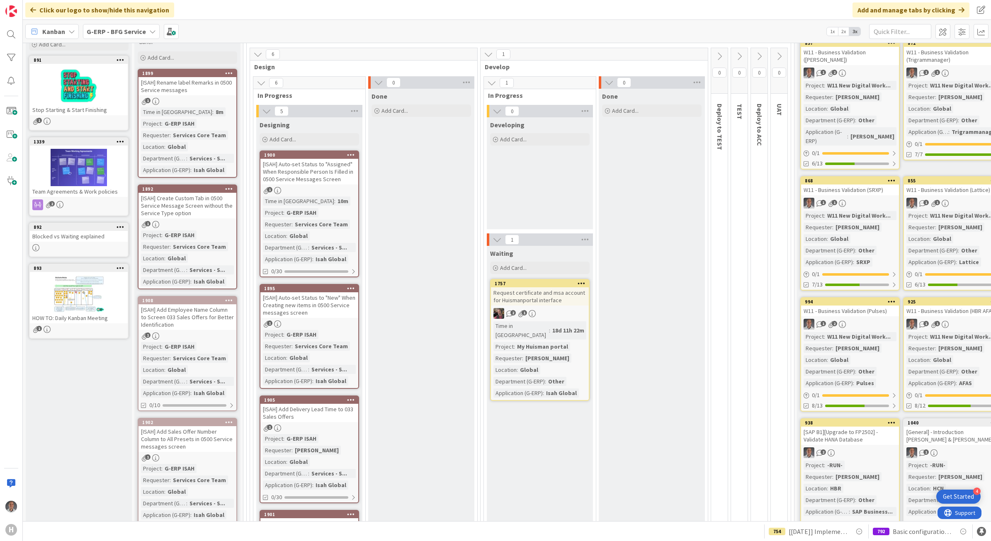
click at [314, 168] on div "[ISAH] Auto-set Status to "Assigned" When Responsible Person Is Filled in 0500 …" at bounding box center [309, 172] width 98 height 26
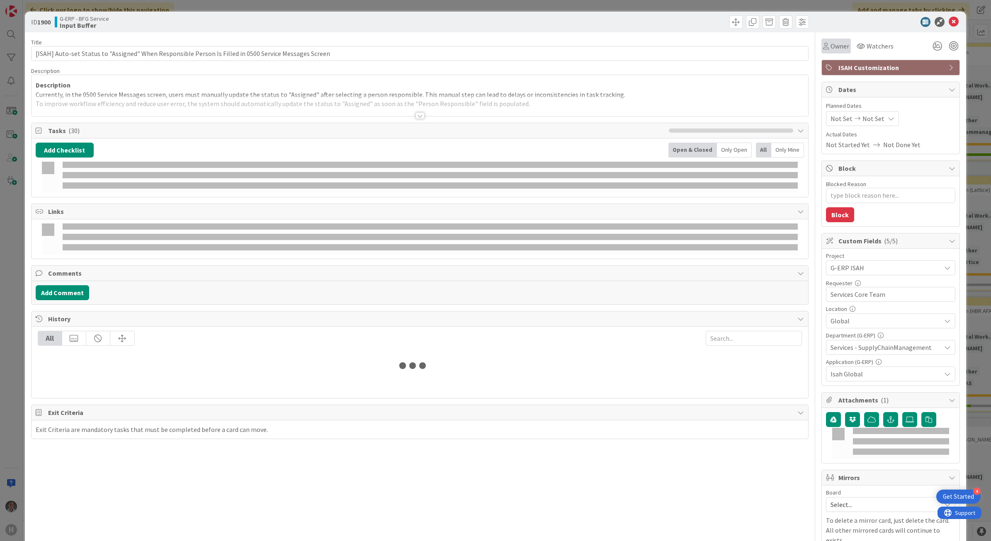
click at [832, 46] on span "Owner" at bounding box center [840, 46] width 19 height 10
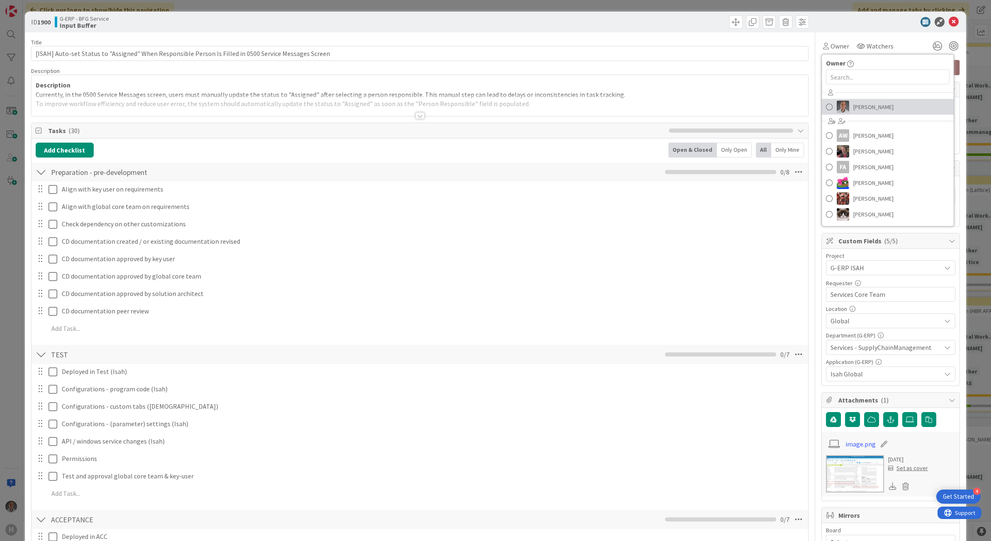
click at [845, 109] on link "[PERSON_NAME]" at bounding box center [888, 107] width 132 height 16
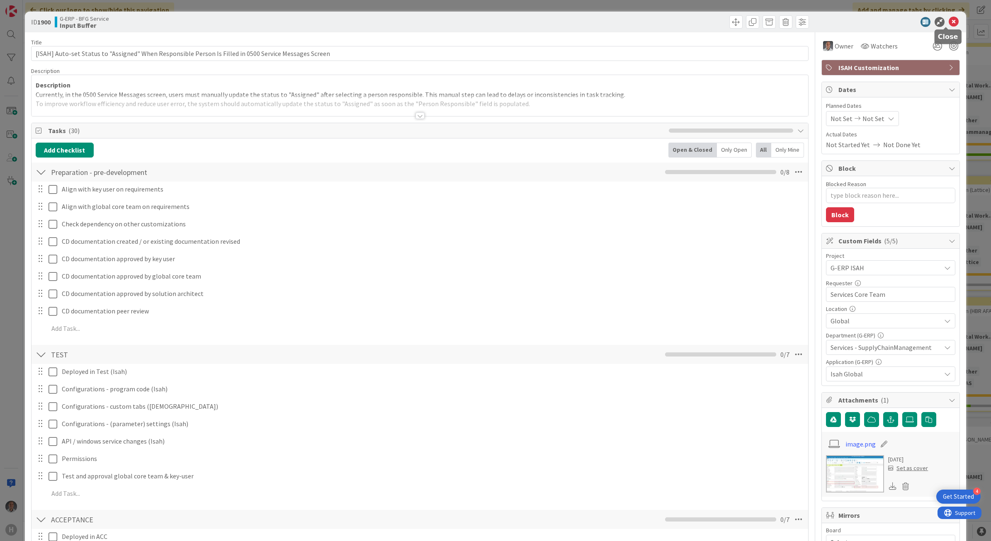
click at [949, 20] on icon at bounding box center [954, 22] width 10 height 10
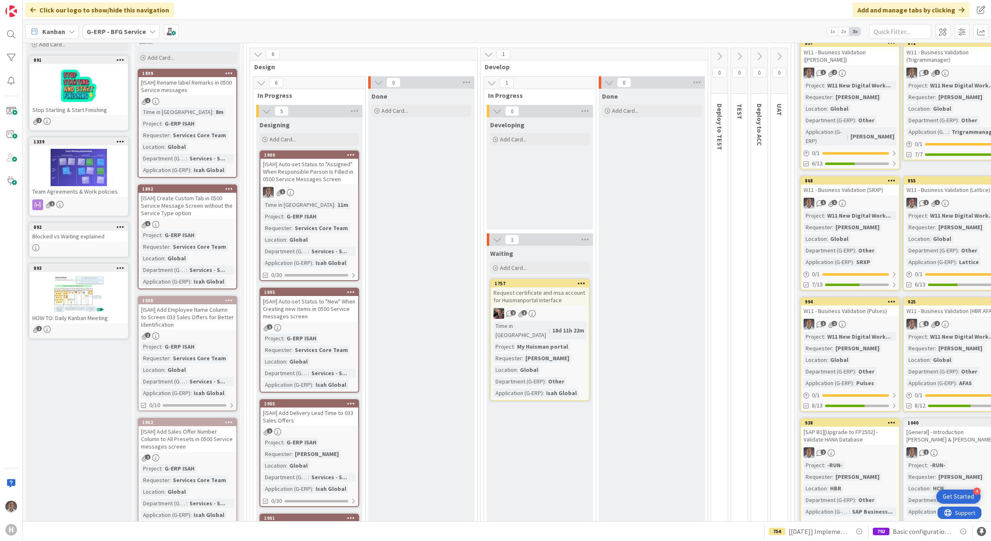
click at [311, 301] on div "[ISAH] Auto-set Status to "New" When Creating new items in 0500 Service message…" at bounding box center [309, 309] width 98 height 26
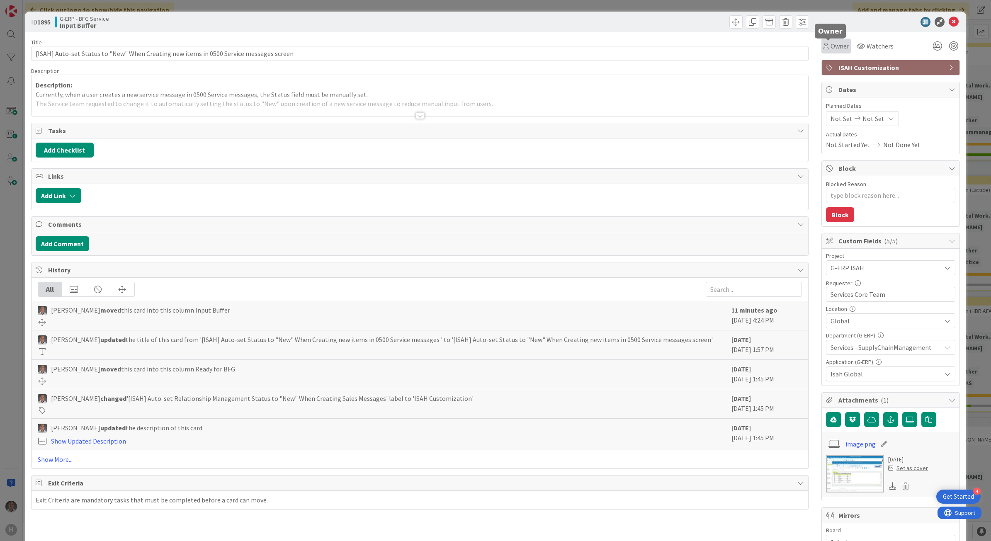
click at [831, 45] on span "Owner" at bounding box center [840, 46] width 19 height 10
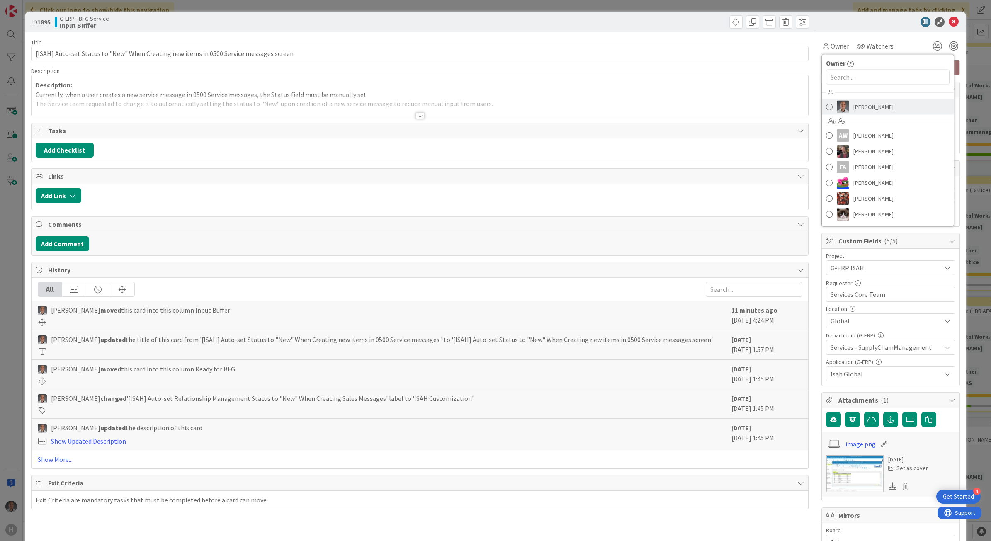
click at [840, 105] on img at bounding box center [843, 107] width 12 height 12
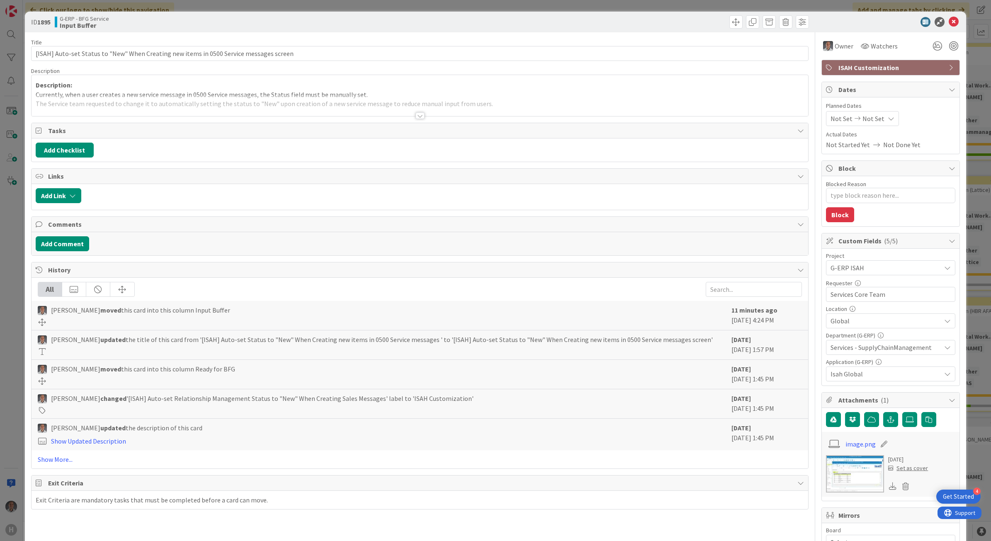
click at [949, 20] on icon at bounding box center [954, 22] width 10 height 10
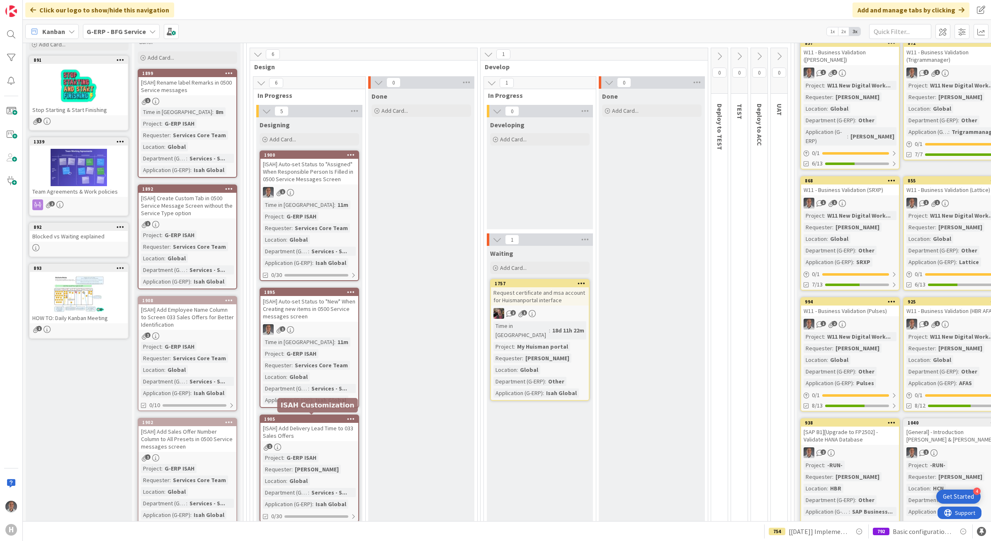
click at [320, 423] on div "[ISAH] Add Delivery Lead Time to 033 Sales Offers" at bounding box center [309, 432] width 98 height 18
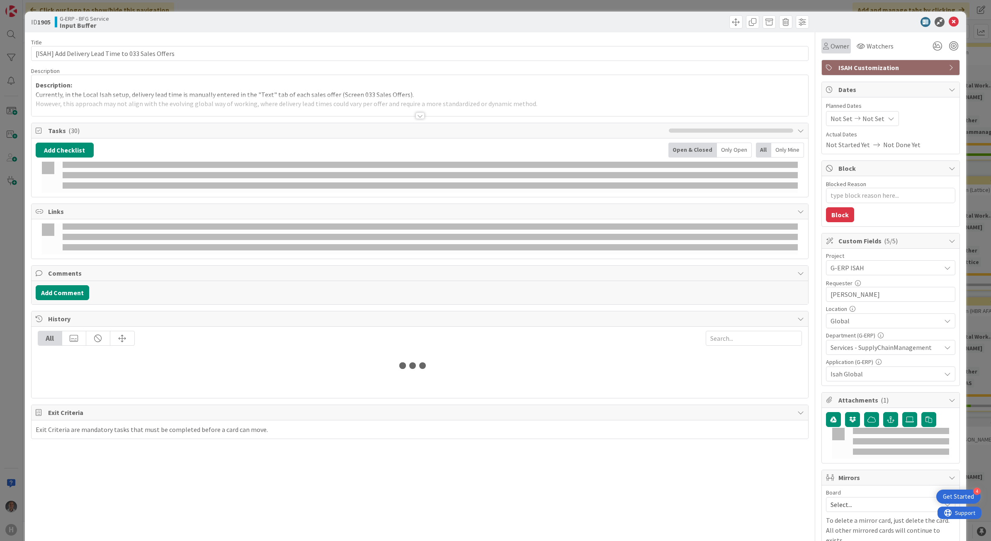
click at [831, 44] on span "Owner" at bounding box center [840, 46] width 19 height 10
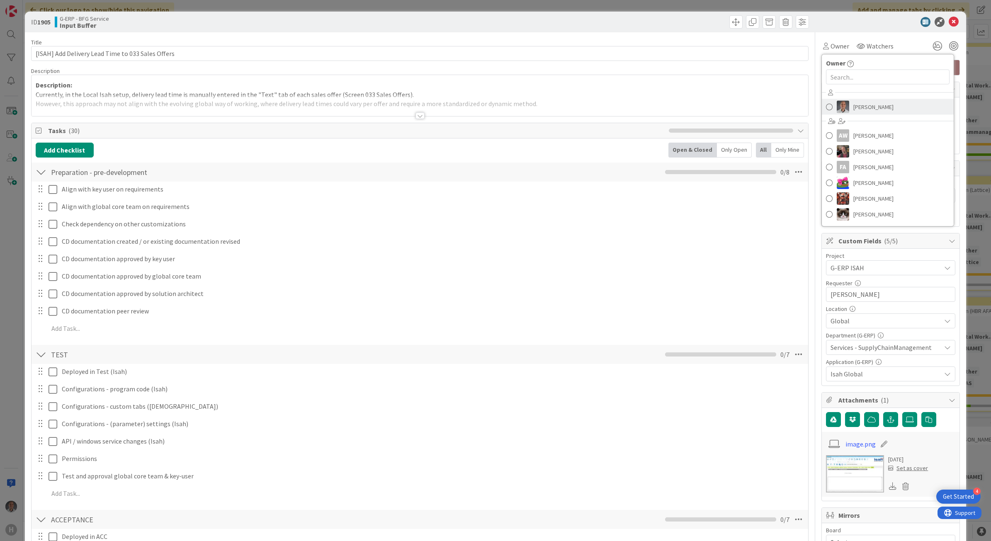
click at [853, 104] on span "[PERSON_NAME]" at bounding box center [873, 107] width 40 height 12
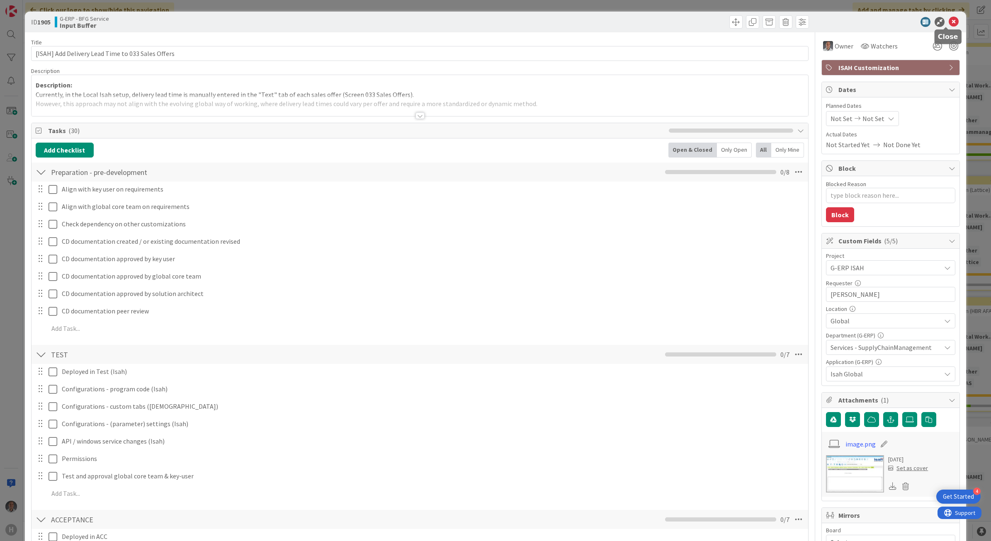
click at [949, 24] on icon at bounding box center [954, 22] width 10 height 10
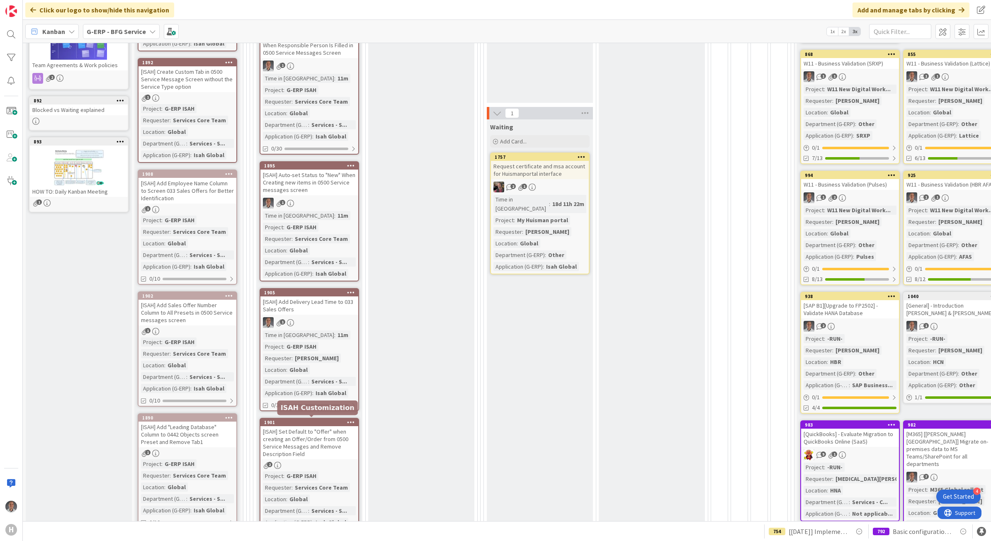
click at [321, 430] on div "[ISAH] Set Default to "Offer" when creating an Offer/Order from 0500 Service Me…" at bounding box center [309, 442] width 98 height 33
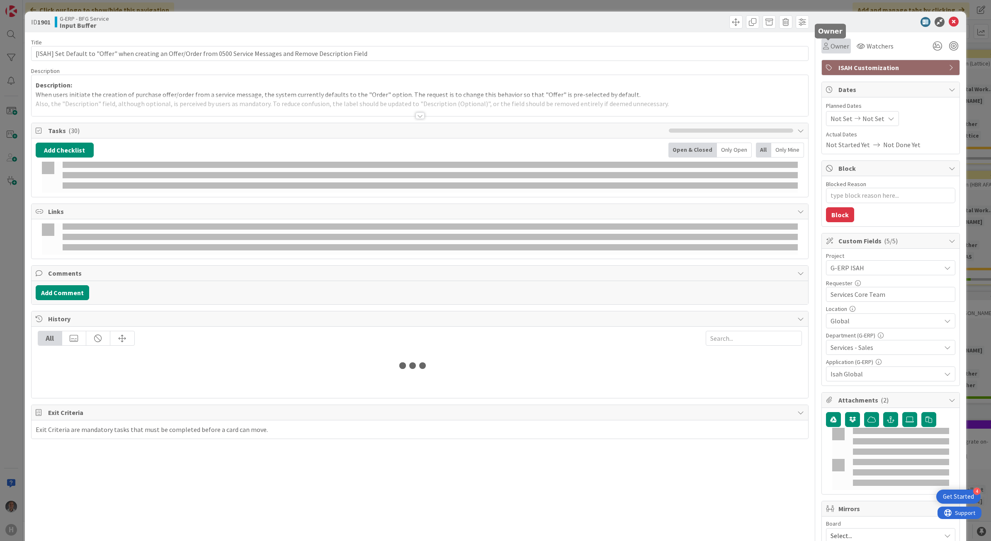
click at [832, 41] on span "Owner" at bounding box center [840, 46] width 19 height 10
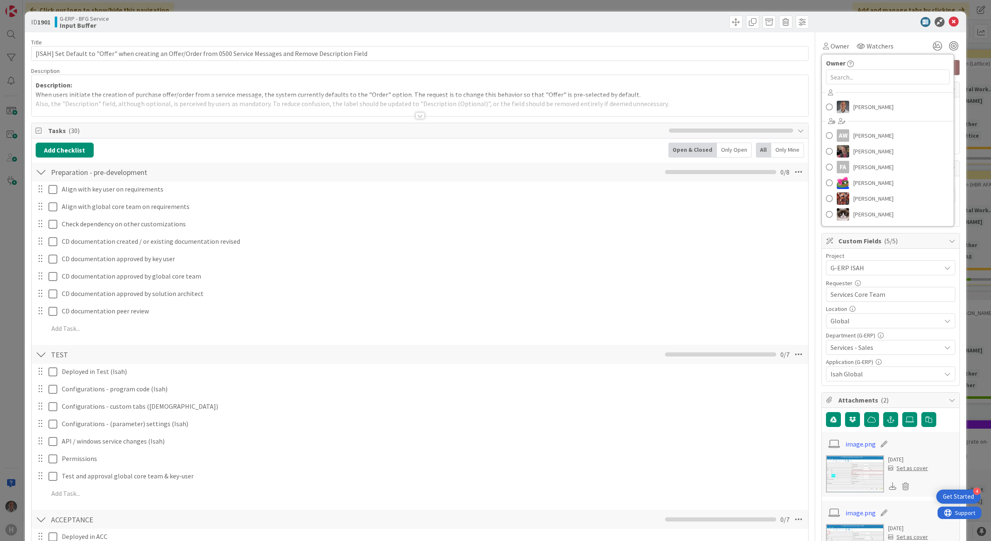
click at [846, 97] on div "Paulo Schwab AW Alexandra Catherina Weteling Ben Francis FA Fu Alex Jakub Král …" at bounding box center [888, 154] width 132 height 137
click at [861, 102] on span "[PERSON_NAME]" at bounding box center [873, 107] width 40 height 12
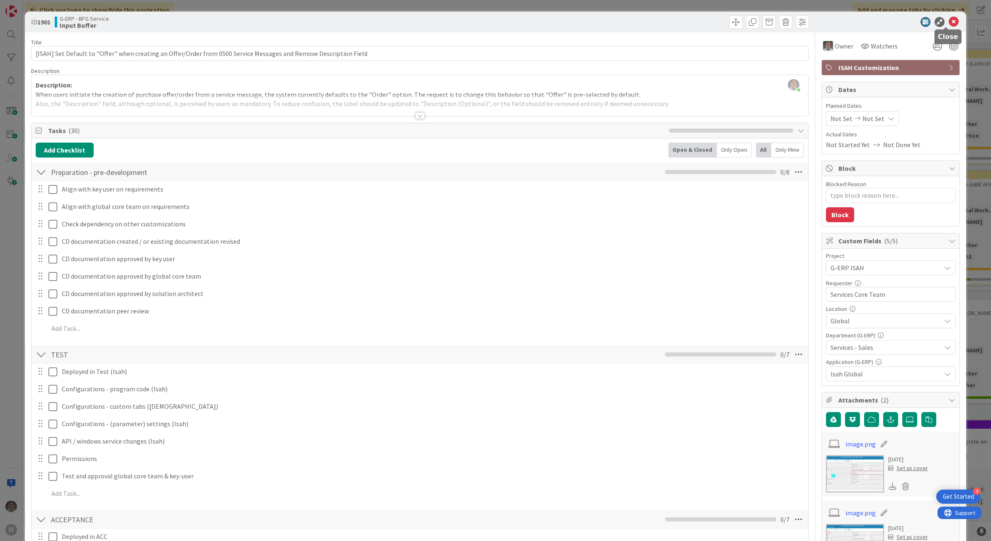
click at [949, 26] on icon at bounding box center [954, 22] width 10 height 10
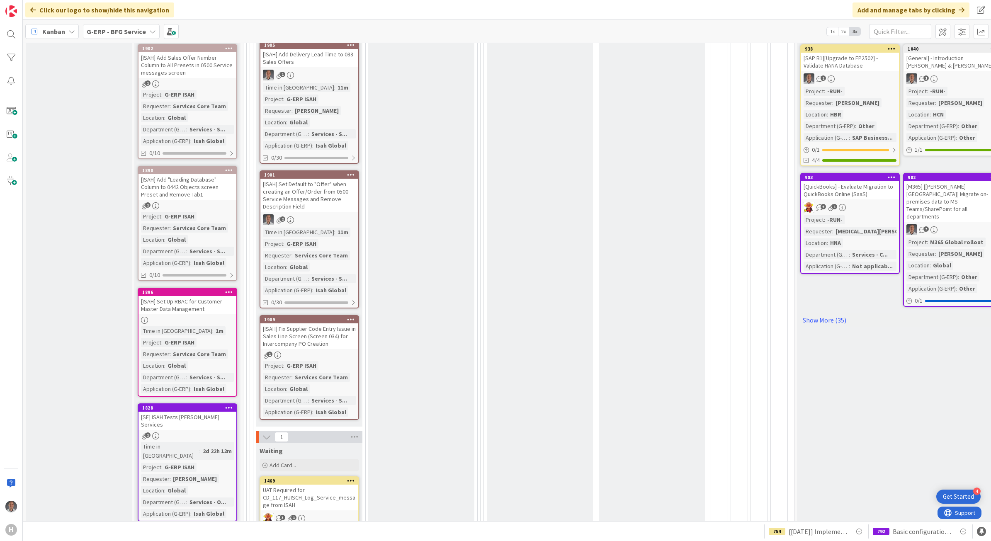
click at [336, 317] on div "1909" at bounding box center [311, 320] width 94 height 6
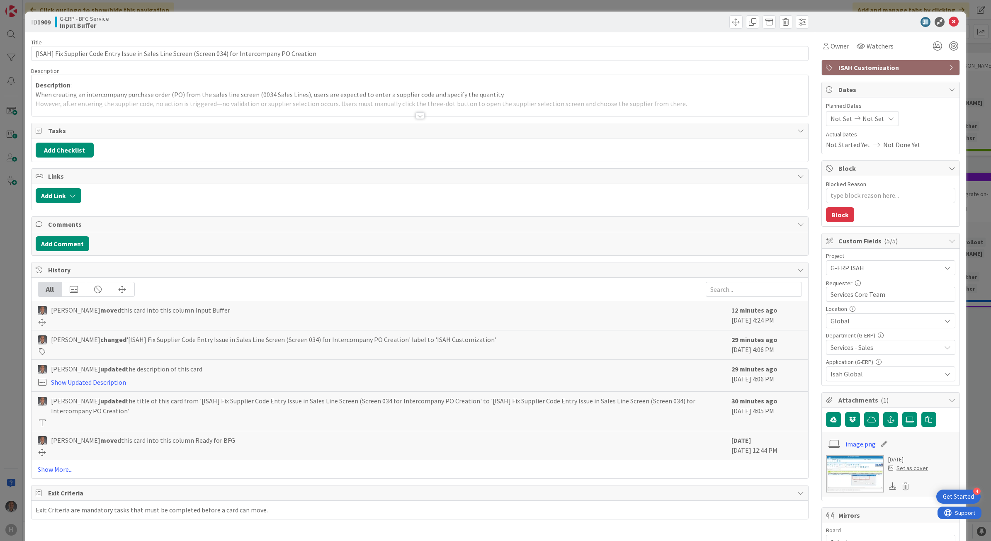
click at [843, 50] on div "Owner Watchers" at bounding box center [858, 46] width 75 height 15
click at [835, 48] on span "Owner" at bounding box center [840, 46] width 19 height 10
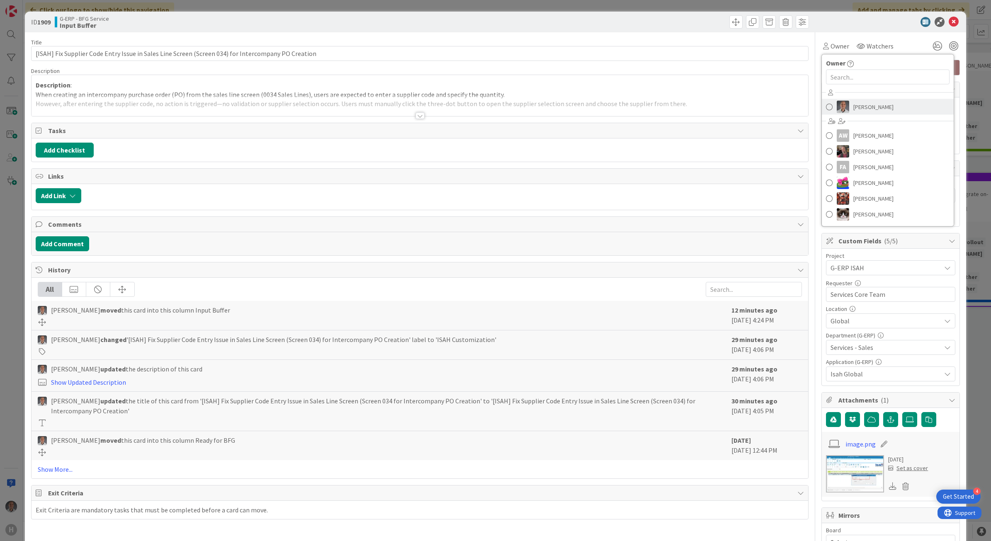
click at [845, 103] on link "[PERSON_NAME]" at bounding box center [888, 107] width 132 height 16
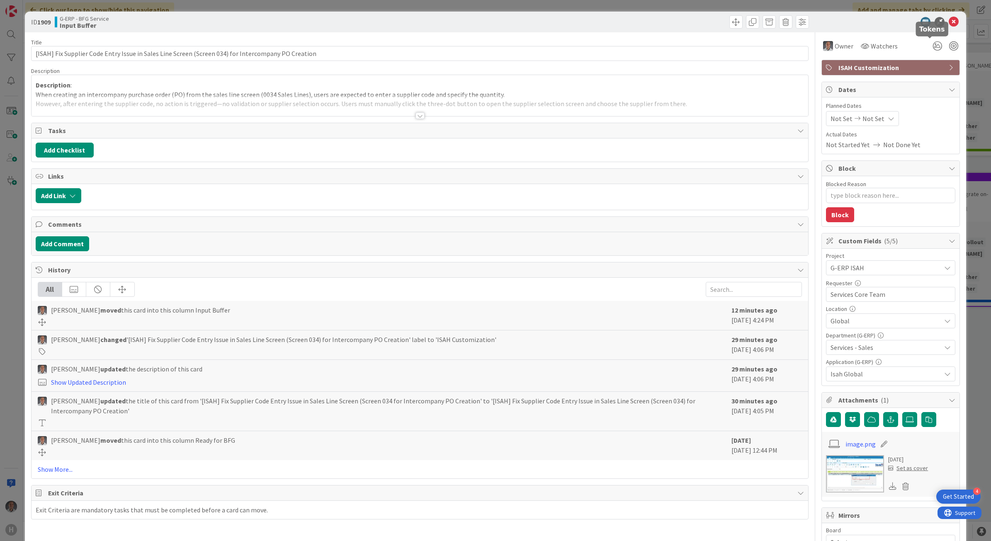
type textarea "x"
click at [949, 23] on icon at bounding box center [954, 22] width 10 height 10
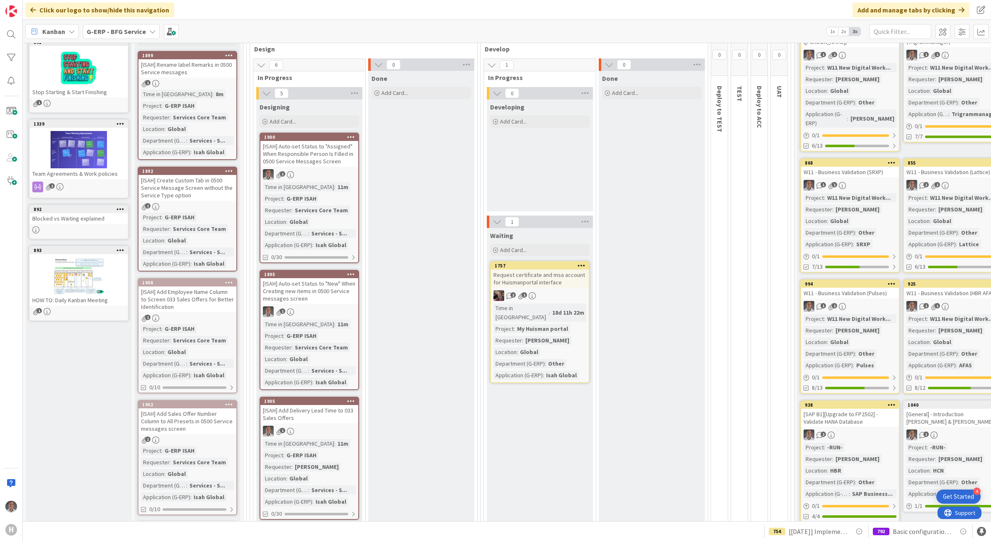
scroll to position [63, 0]
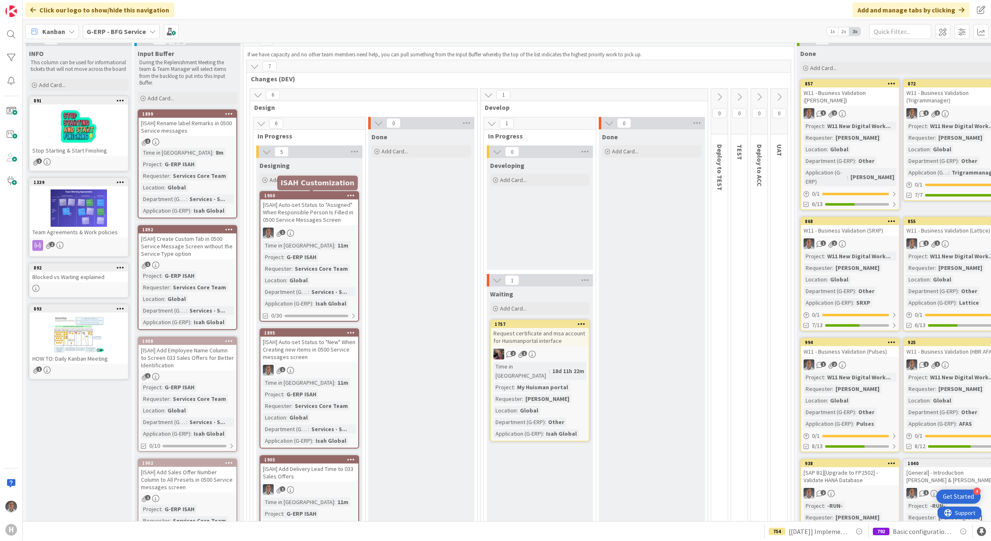
click at [336, 198] on div "1900" at bounding box center [311, 196] width 94 height 6
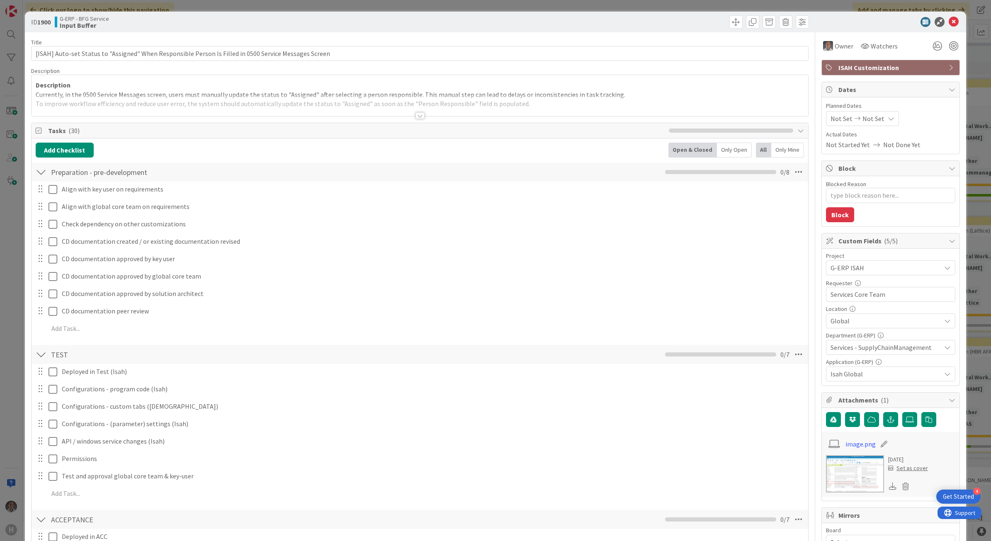
type textarea "x"
click at [41, 173] on div at bounding box center [41, 172] width 11 height 15
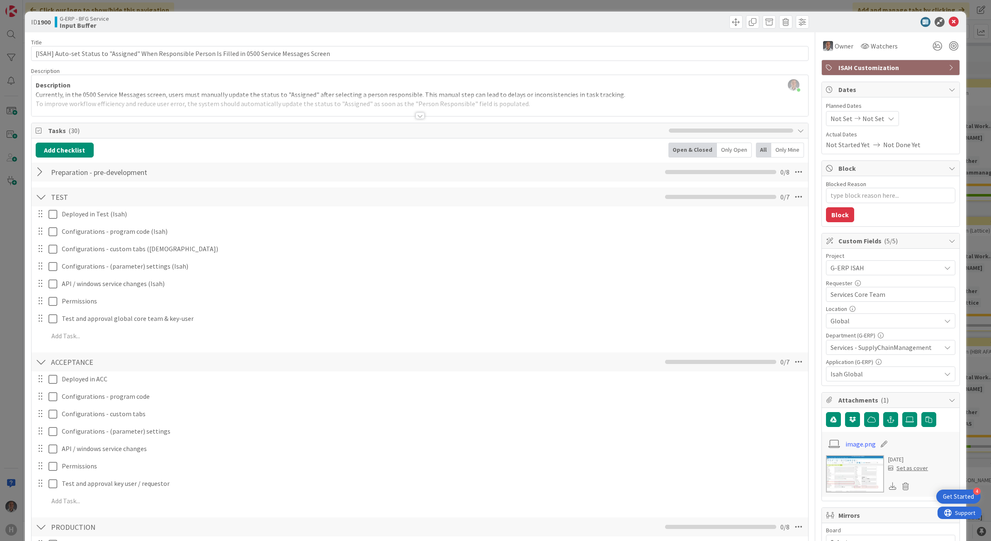
click at [41, 194] on div at bounding box center [41, 197] width 11 height 15
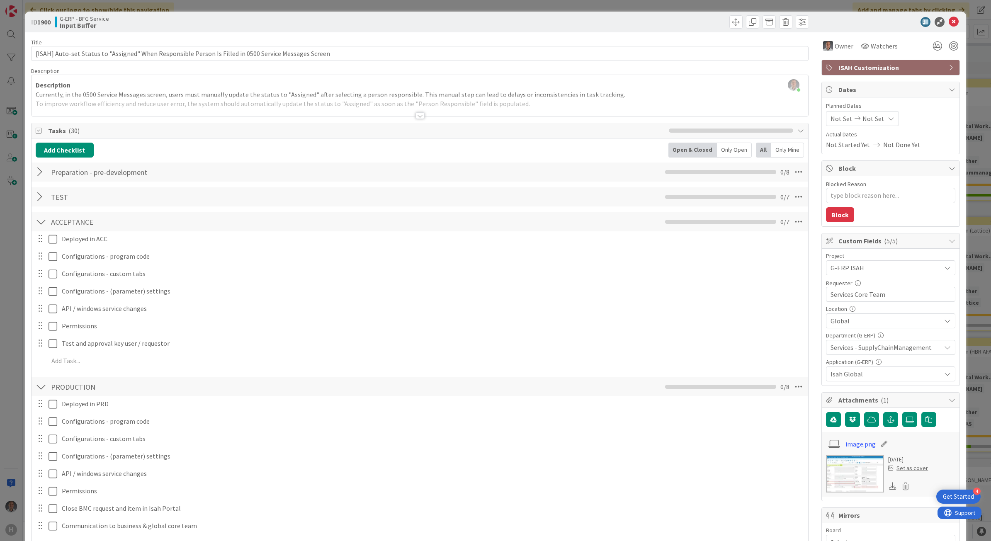
click at [38, 217] on div at bounding box center [41, 221] width 11 height 15
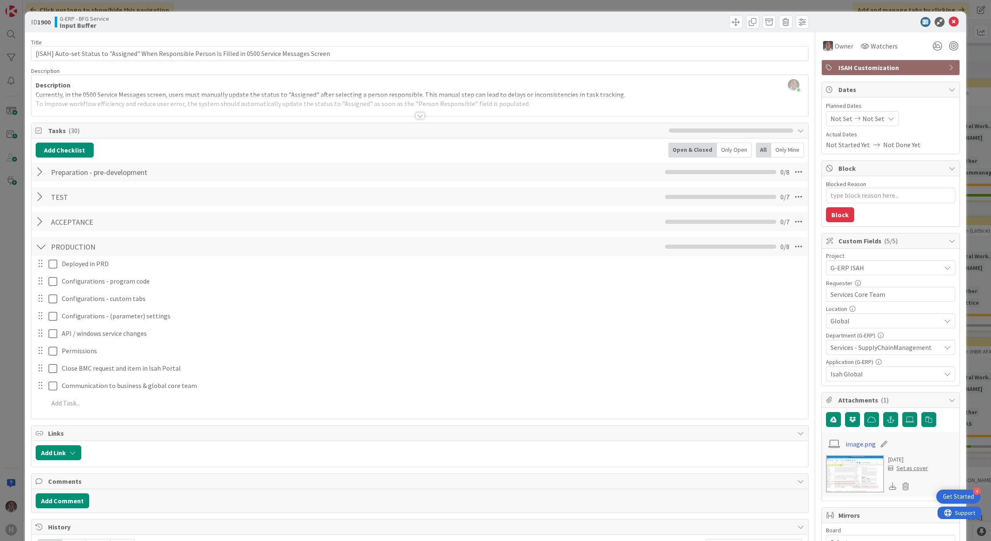
click at [42, 253] on div at bounding box center [41, 246] width 11 height 15
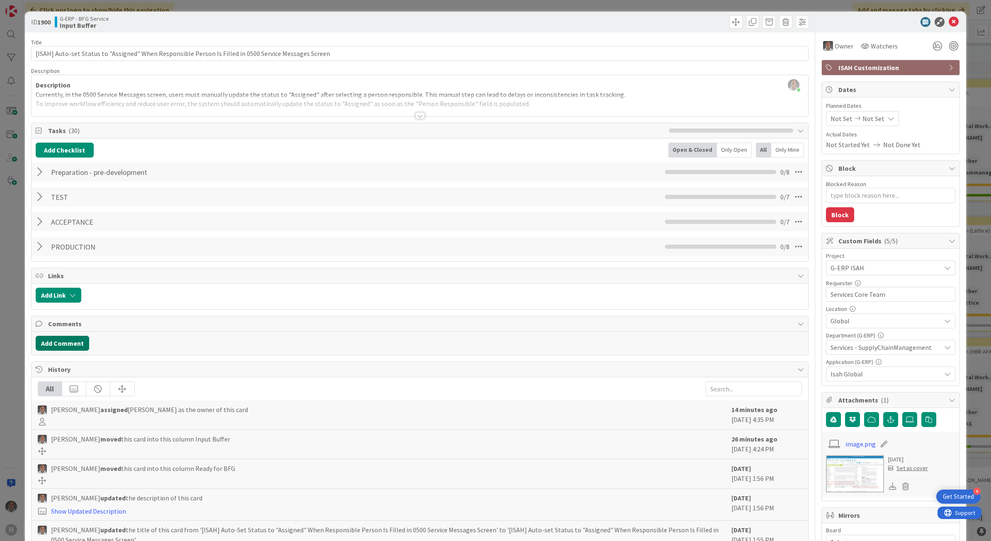
click at [59, 347] on button "Add Comment" at bounding box center [62, 343] width 53 height 15
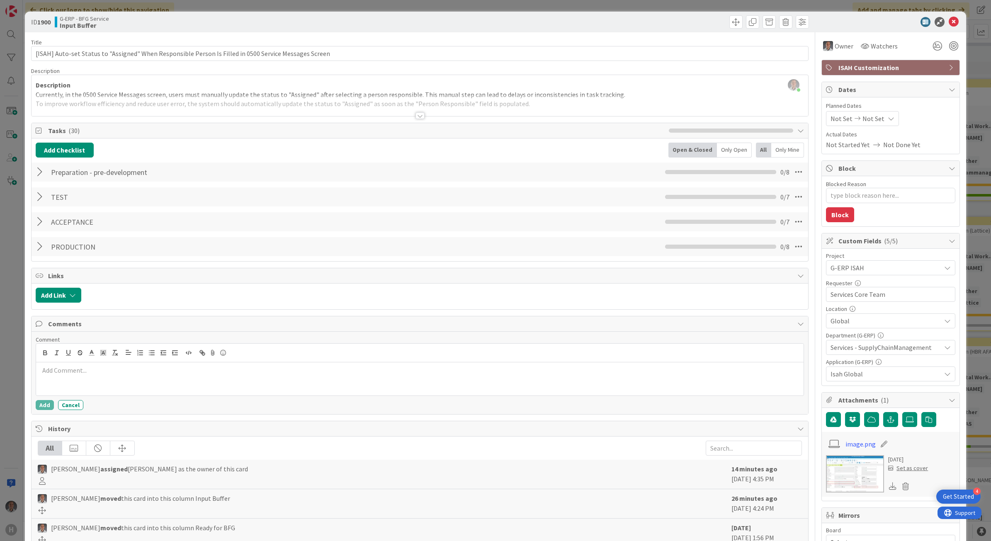
click at [108, 375] on p at bounding box center [419, 371] width 761 height 10
copy p "Request for change sent to [PERSON_NAME] via email."
click at [41, 407] on button "Add" at bounding box center [45, 405] width 18 height 10
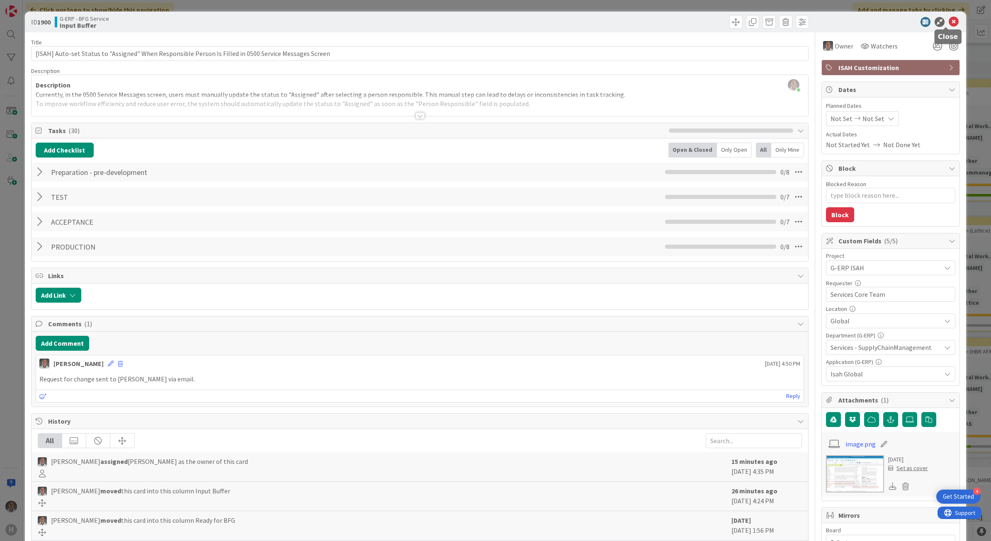
click at [949, 22] on icon at bounding box center [954, 22] width 10 height 10
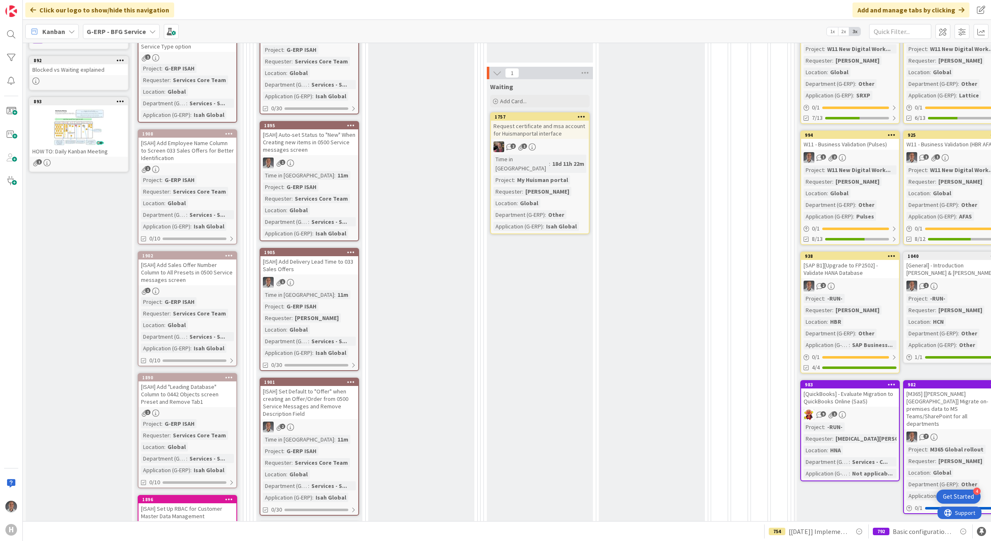
click at [333, 146] on div "[ISAH] Auto-set Status to "New" When Creating new items in 0500 Service message…" at bounding box center [309, 142] width 98 height 26
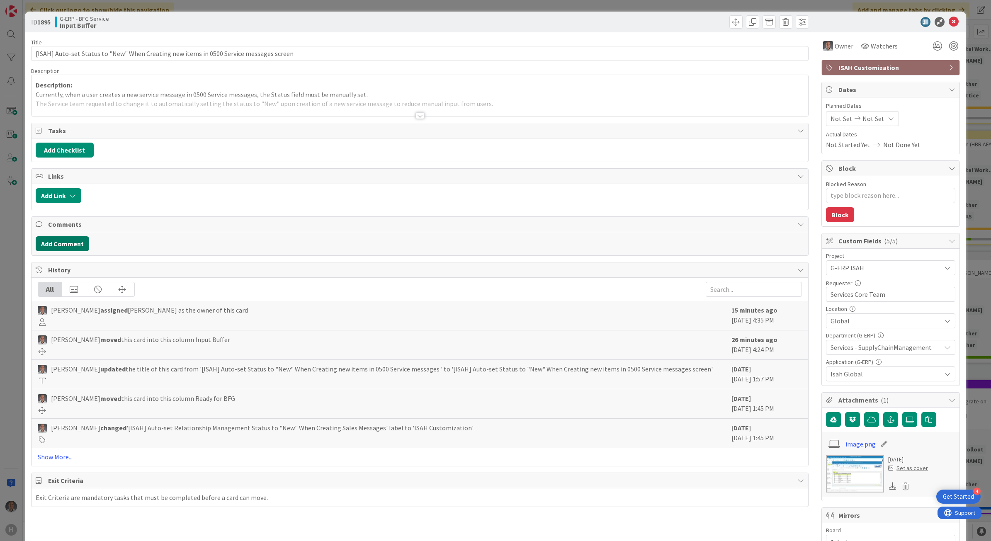
click at [67, 245] on button "Add Comment" at bounding box center [62, 243] width 53 height 15
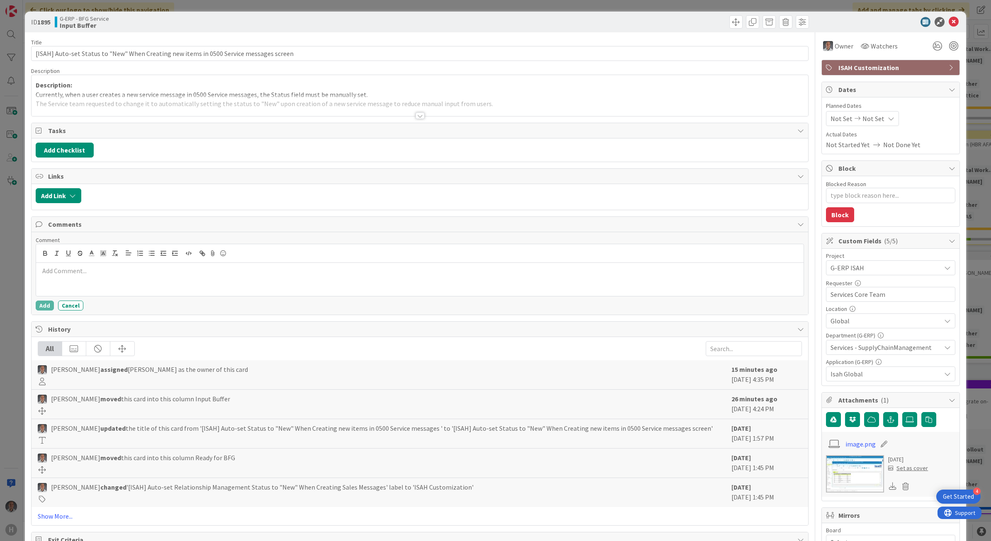
click at [87, 282] on div at bounding box center [420, 279] width 768 height 33
click at [44, 308] on button "Add" at bounding box center [45, 306] width 18 height 10
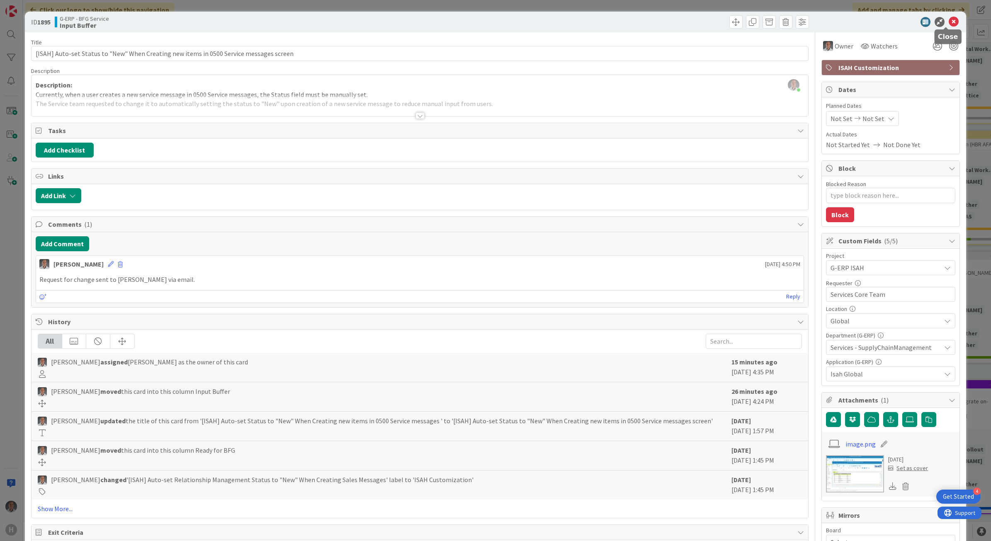
click at [949, 22] on icon at bounding box center [954, 22] width 10 height 10
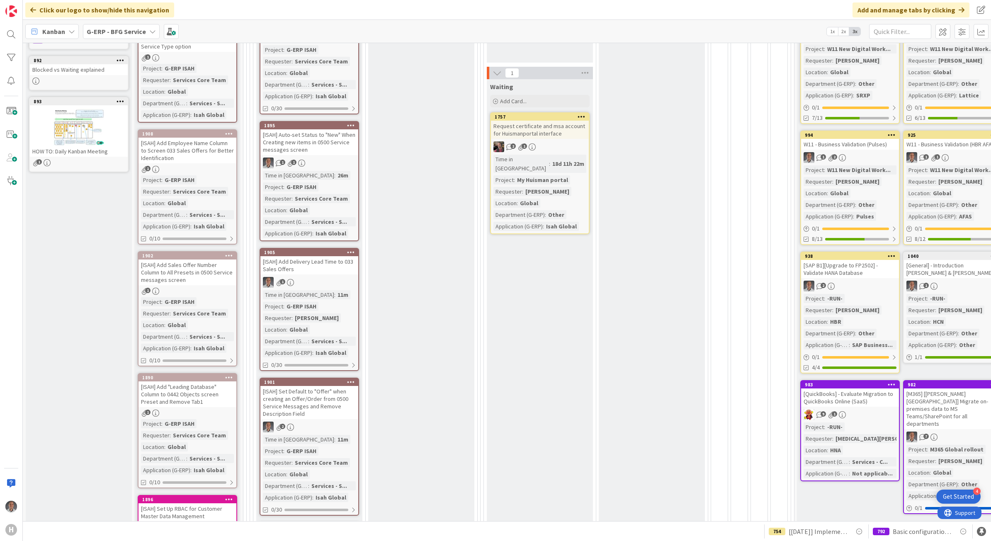
click at [324, 262] on div "[ISAH] Add Delivery Lead Time to 033 Sales Offers" at bounding box center [309, 265] width 98 height 18
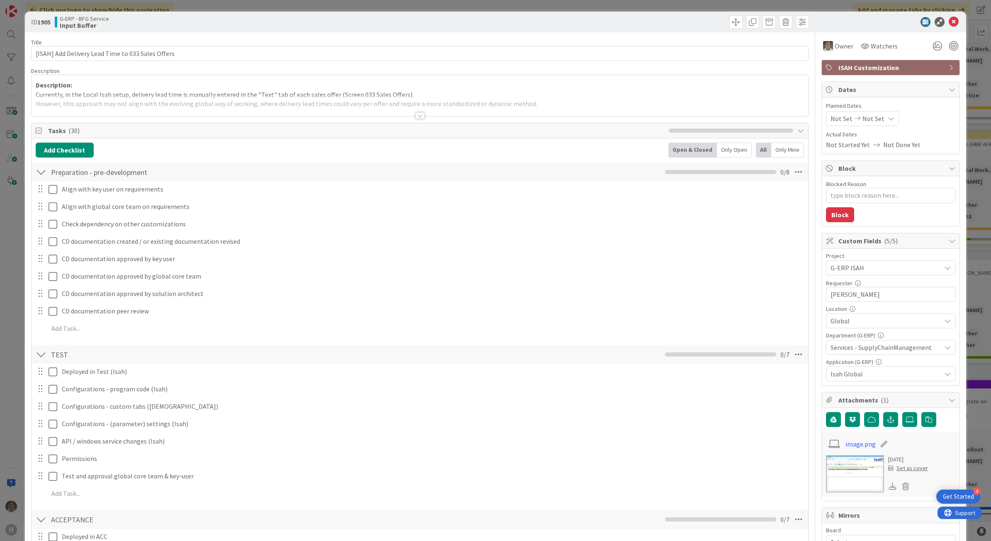
click at [39, 173] on div at bounding box center [41, 172] width 11 height 15
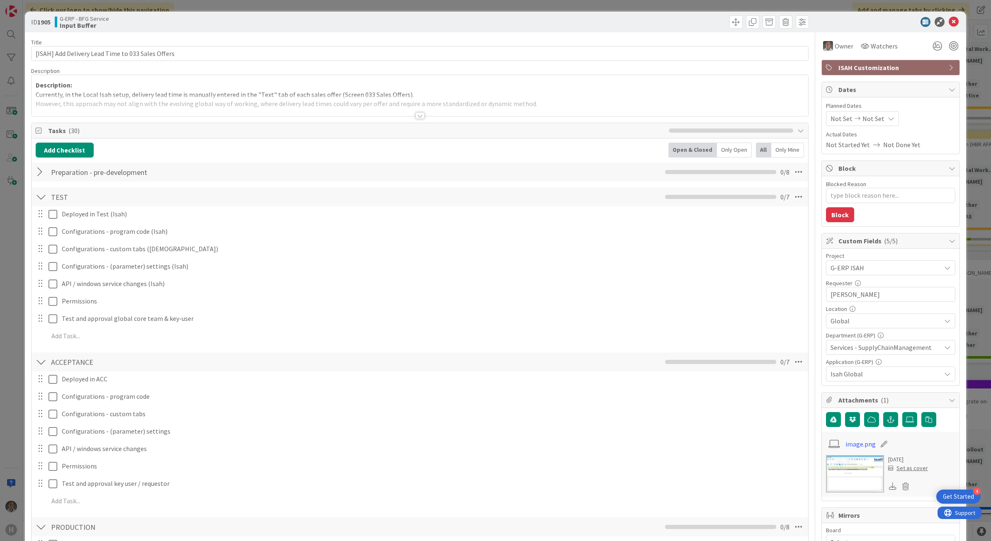
click at [40, 196] on div at bounding box center [41, 197] width 11 height 15
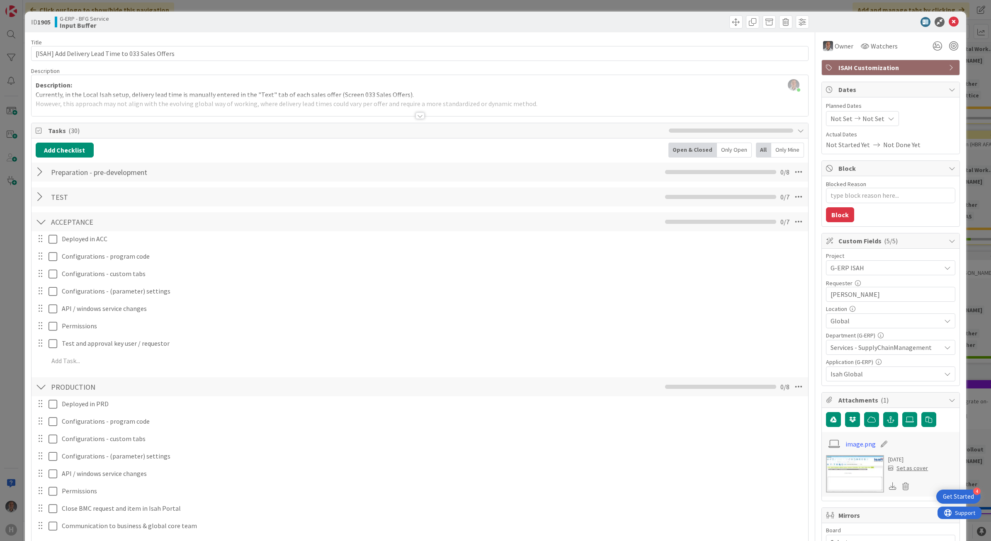
click at [41, 219] on div at bounding box center [41, 221] width 11 height 15
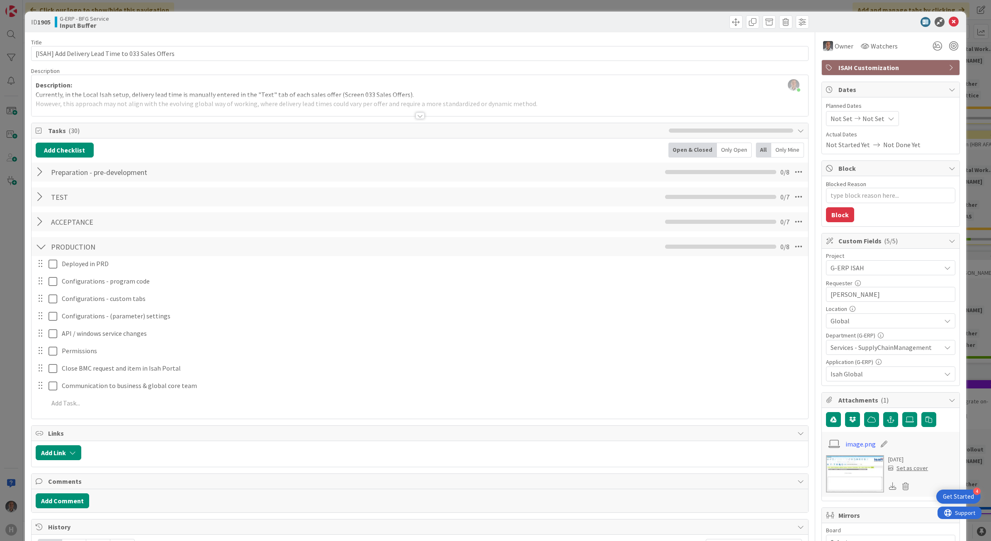
click at [39, 249] on div at bounding box center [41, 246] width 11 height 15
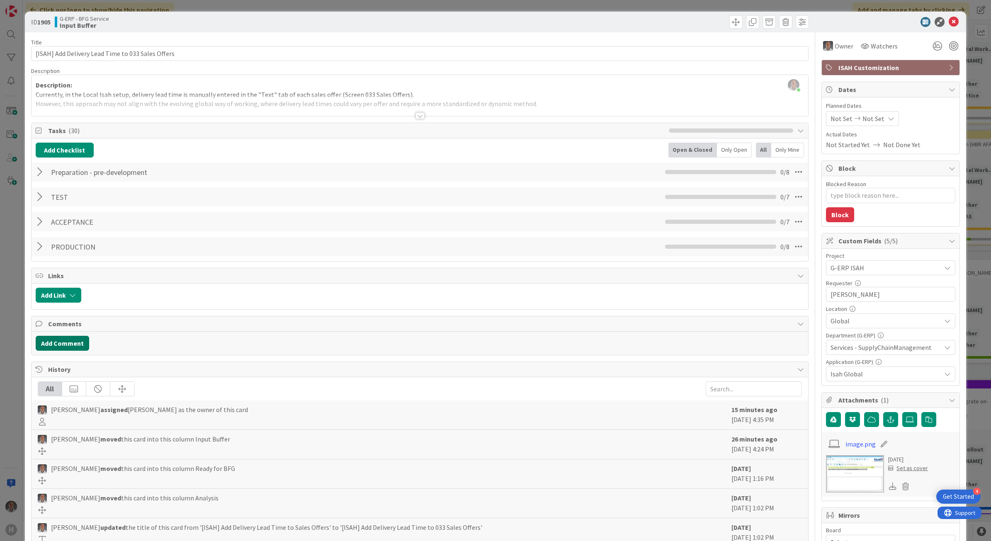
click at [65, 339] on button "Add Comment" at bounding box center [62, 343] width 53 height 15
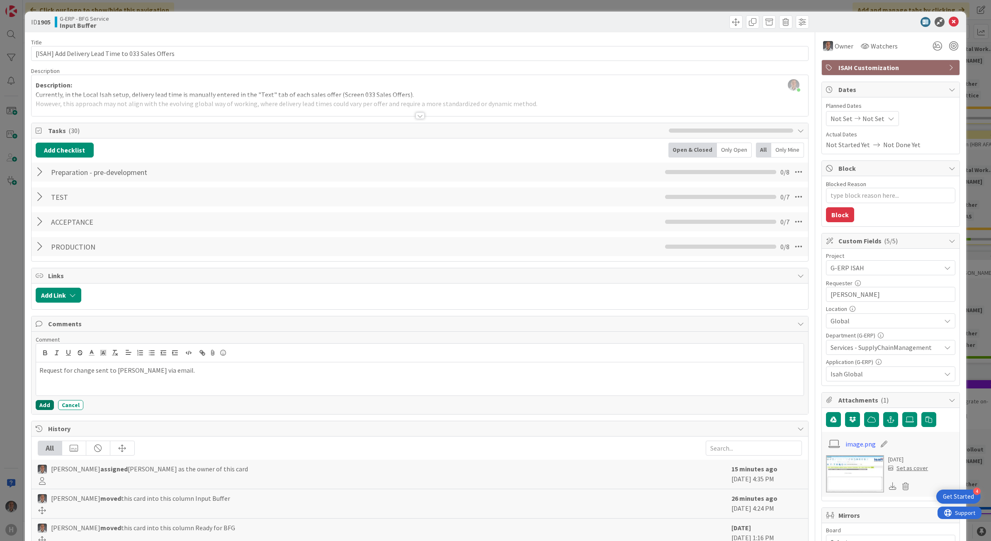
click at [46, 406] on button "Add" at bounding box center [45, 405] width 18 height 10
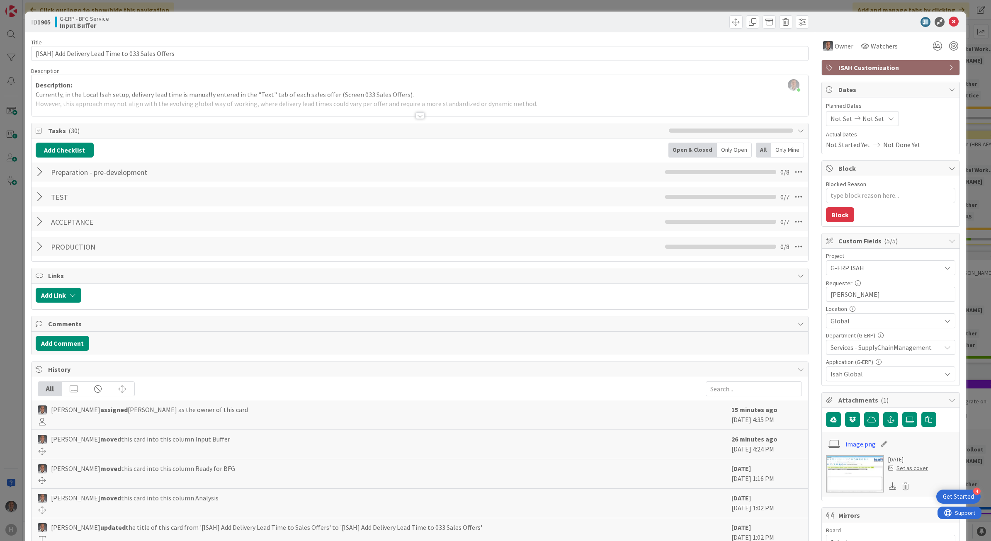
type textarea "x"
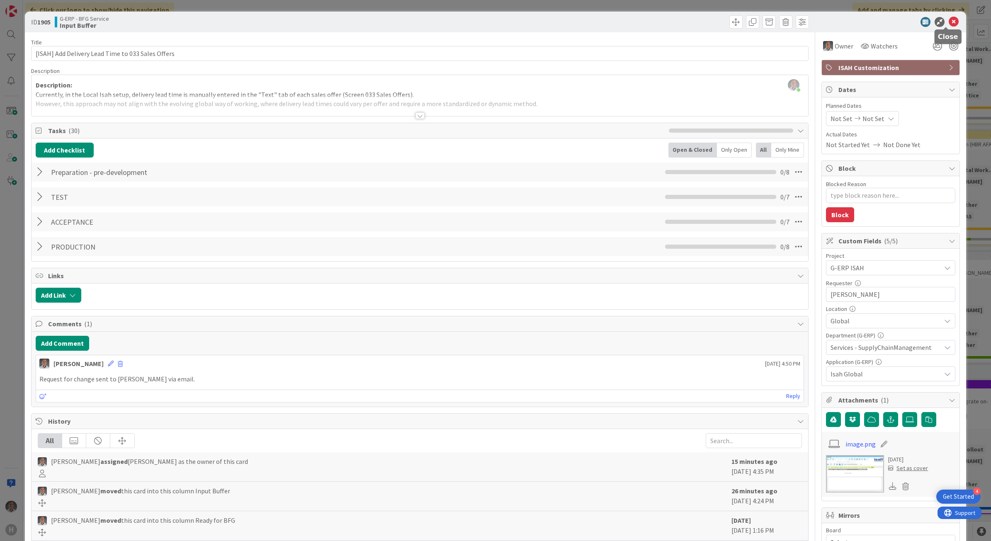
click at [949, 24] on icon at bounding box center [954, 22] width 10 height 10
click at [945, 24] on span at bounding box center [943, 31] width 15 height 15
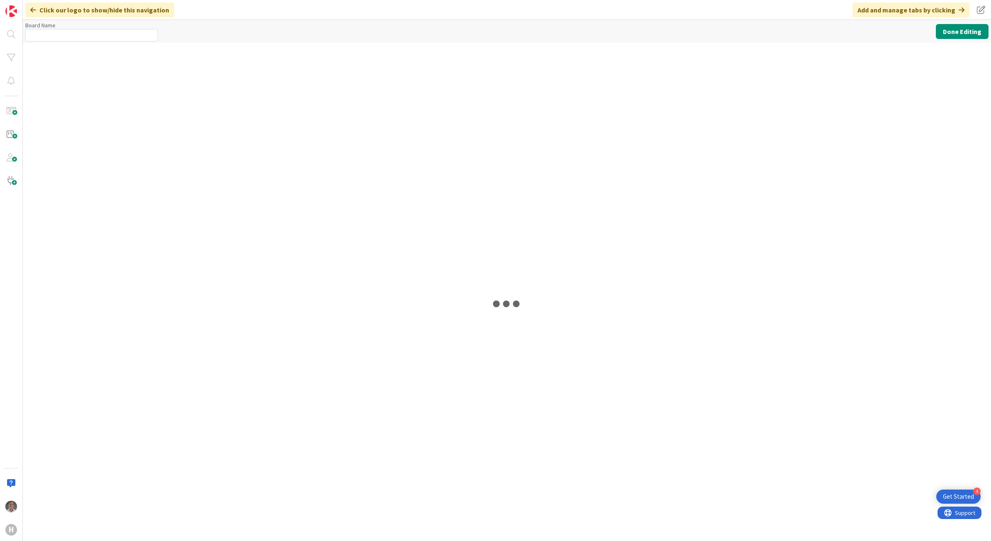
type input "G-ERP - BFG Service"
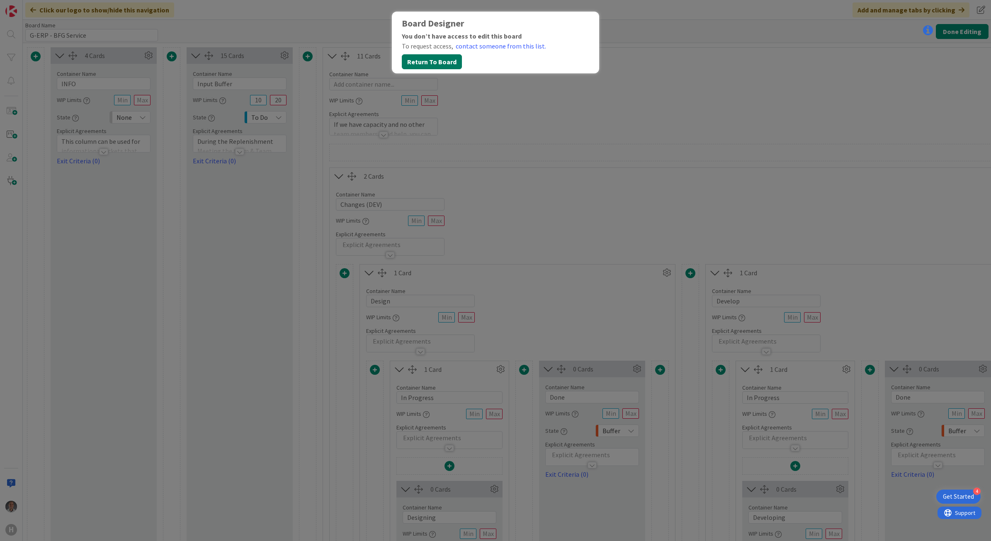
click at [449, 63] on button "Return To Board" at bounding box center [432, 61] width 60 height 15
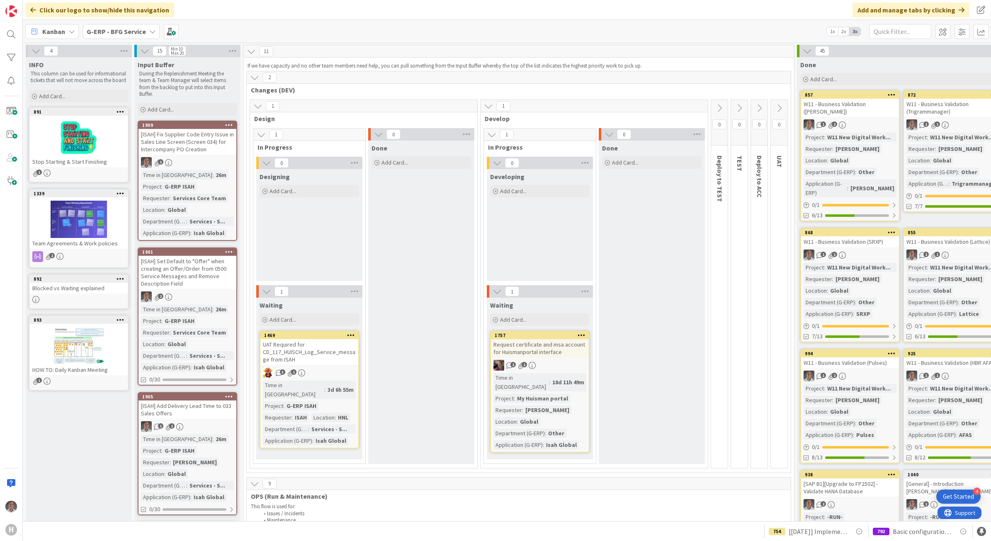
click at [122, 36] on span "G-ERP - BFG Service" at bounding box center [116, 32] width 59 height 10
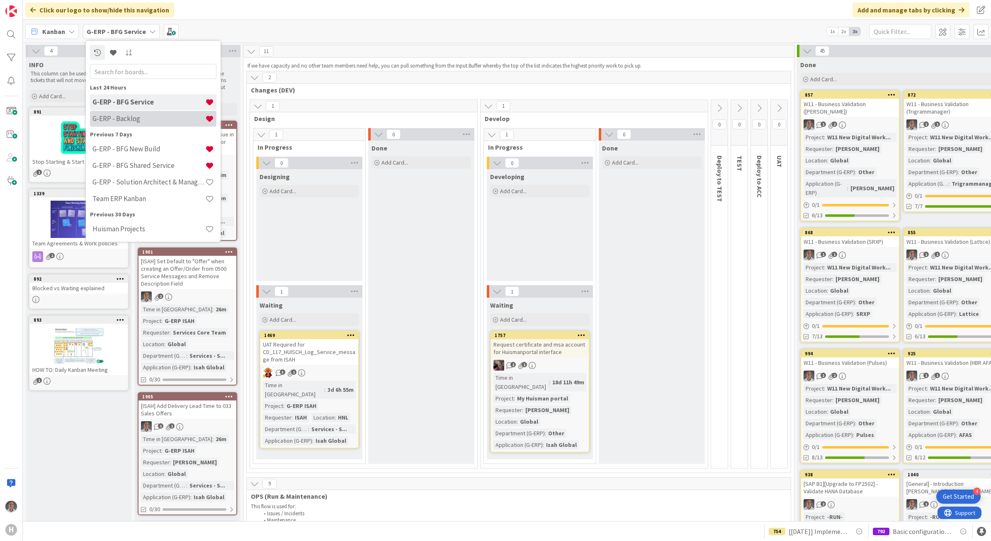
click at [141, 118] on h4 "G-ERP - Backlog" at bounding box center [148, 118] width 113 height 8
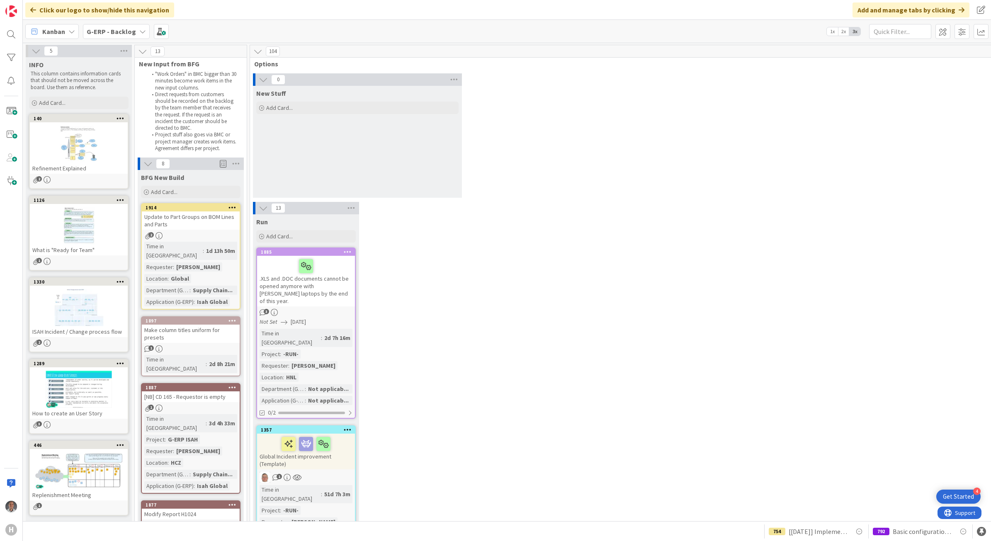
click at [115, 34] on b "G-ERP - Backlog" at bounding box center [111, 31] width 49 height 8
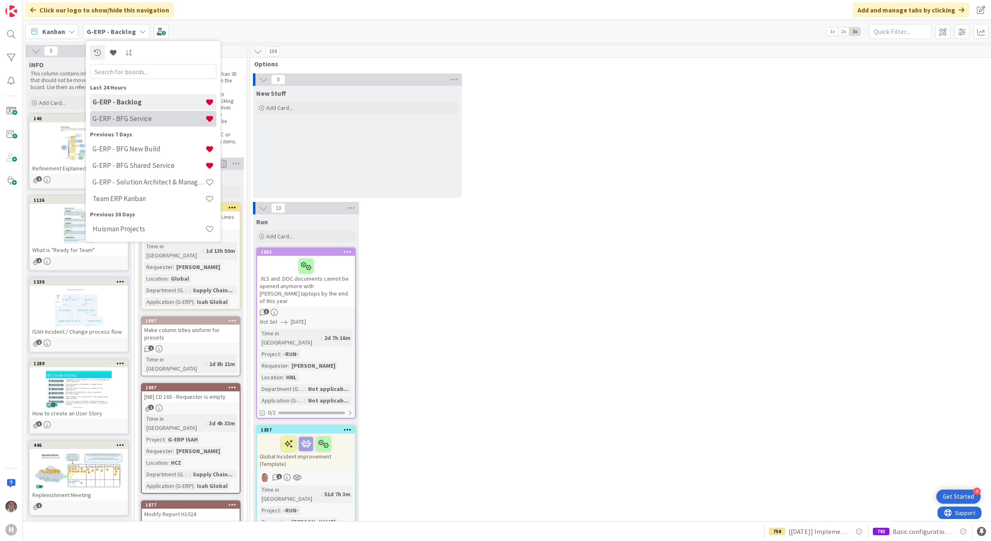
click at [126, 111] on div "G-ERP - BFG Service" at bounding box center [153, 119] width 126 height 16
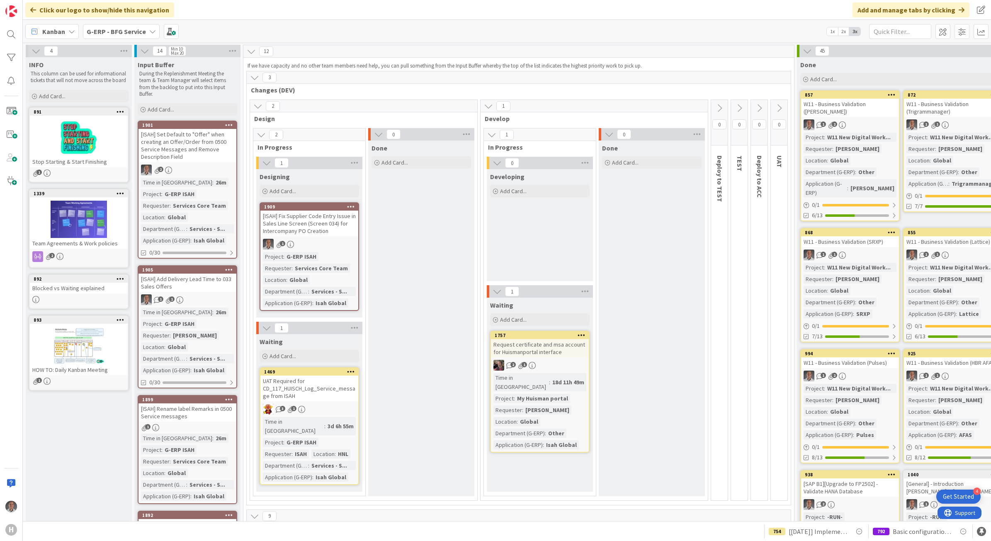
click at [321, 225] on div "[ISAH] Fix Supplier Code Entry Issue in Sales Line Screen (Screen 034) for Inte…" at bounding box center [309, 224] width 98 height 26
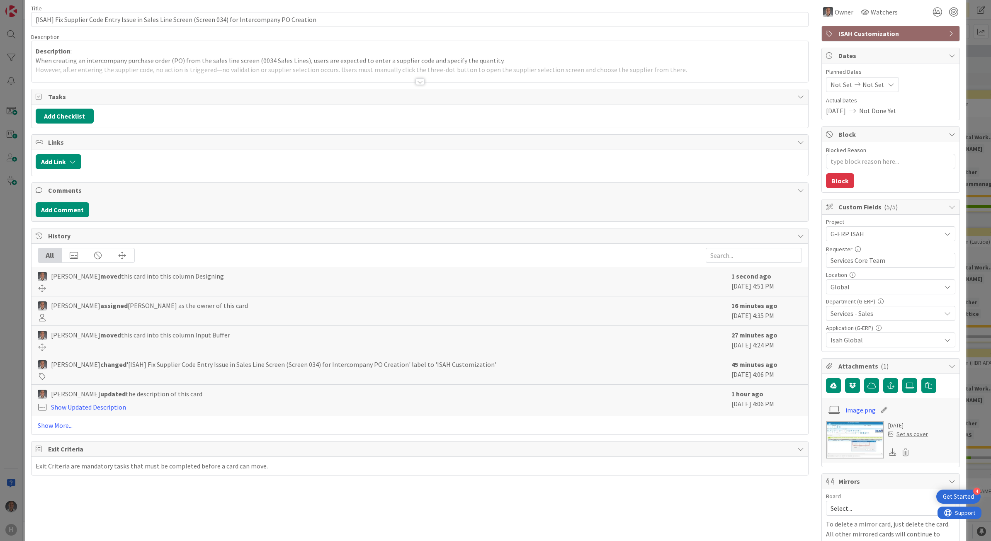
scroll to position [104, 0]
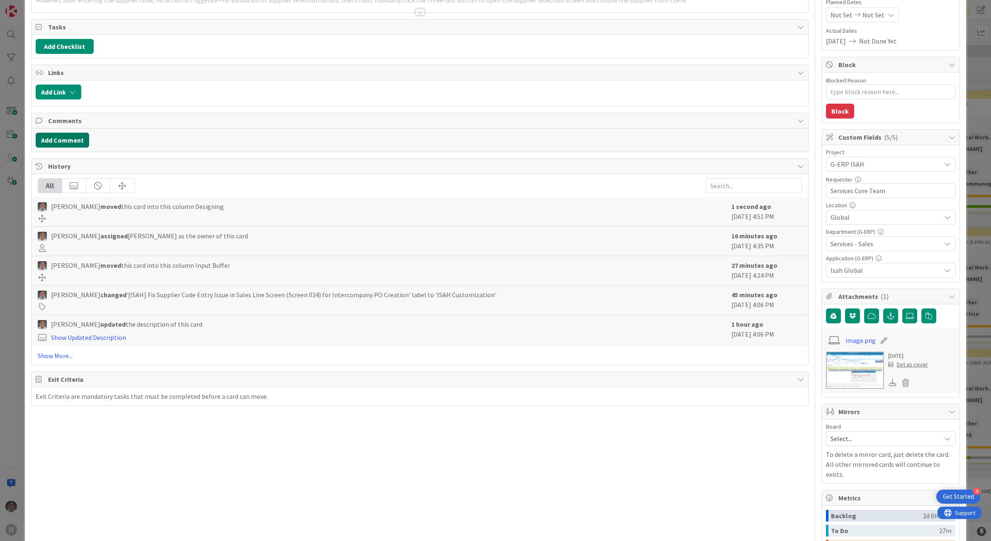
click at [65, 144] on button "Add Comment" at bounding box center [62, 140] width 53 height 15
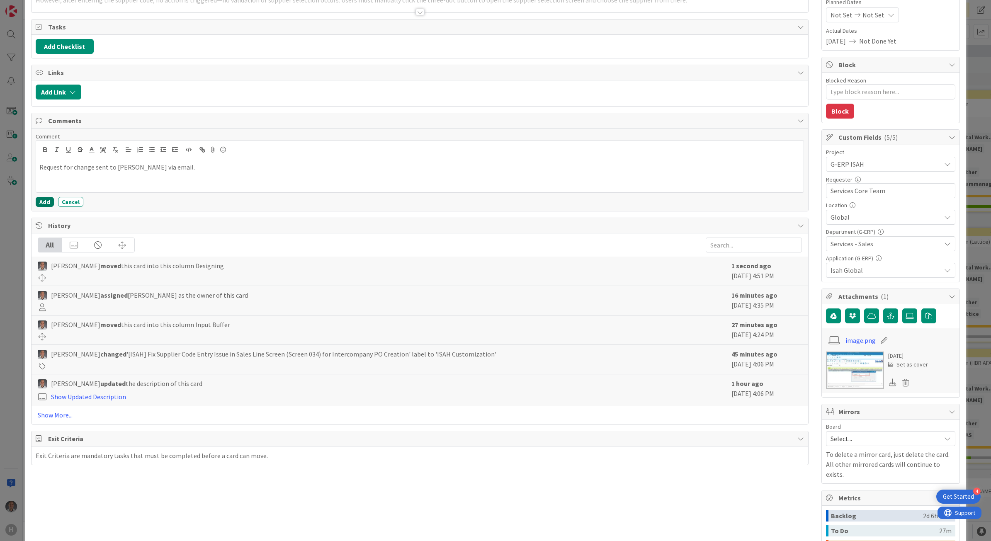
click at [39, 206] on button "Add" at bounding box center [45, 202] width 18 height 10
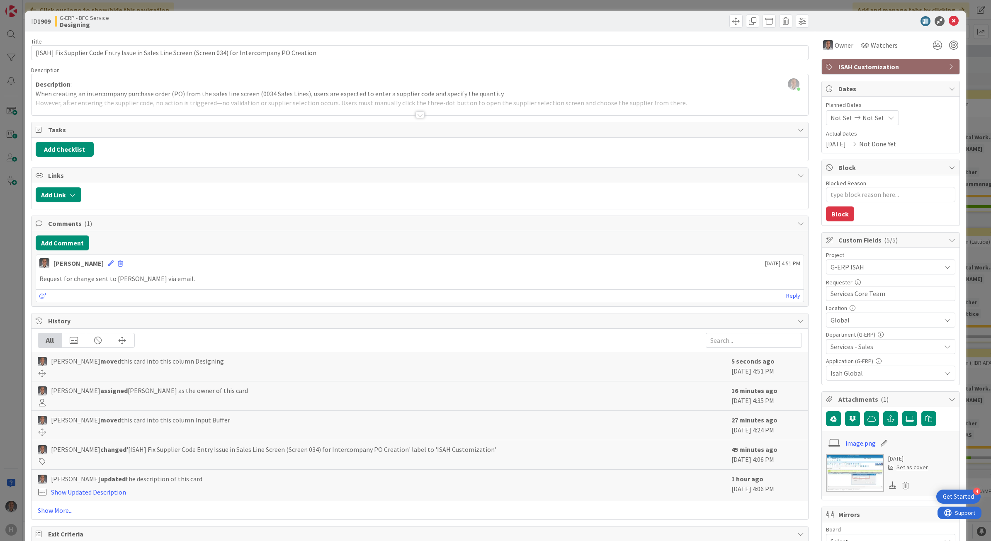
scroll to position [0, 0]
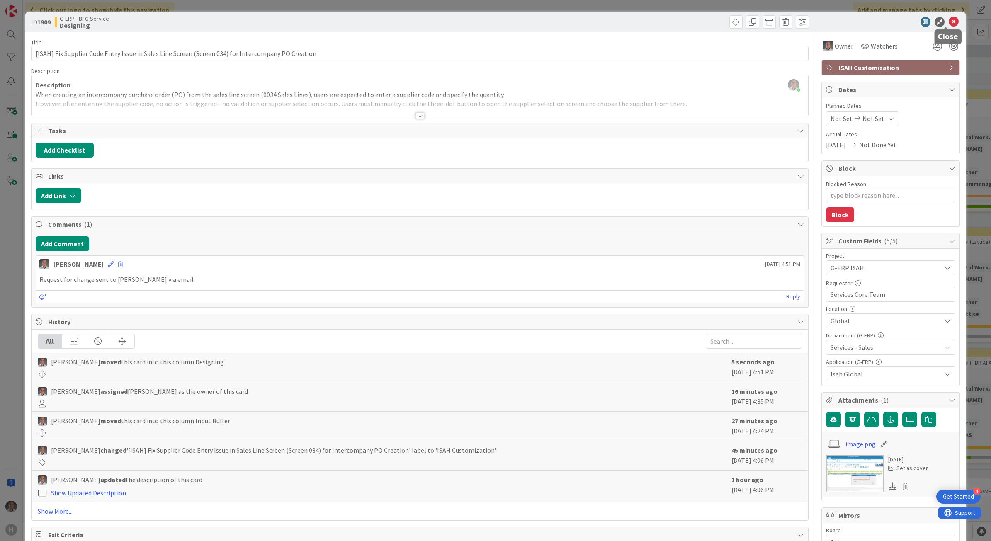
click at [949, 19] on icon at bounding box center [954, 22] width 10 height 10
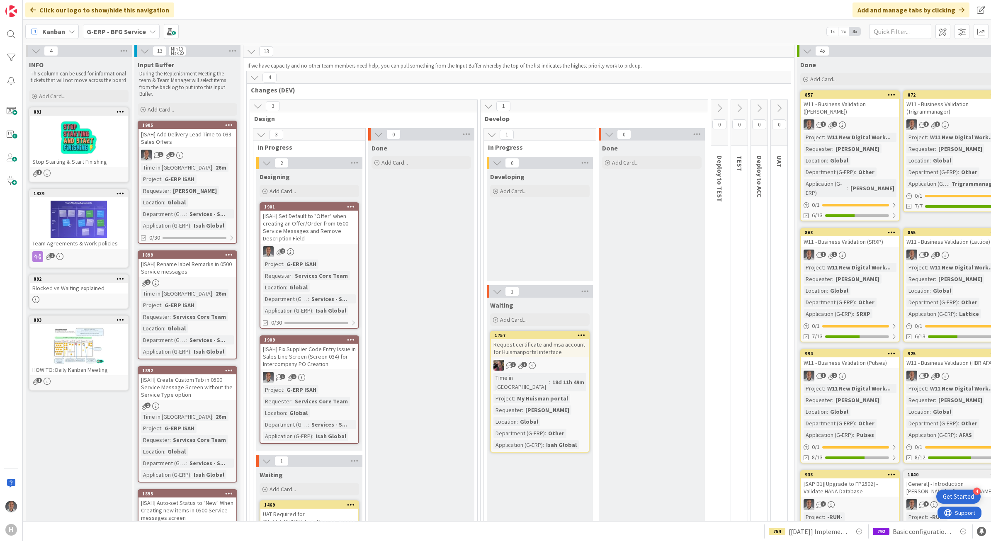
click at [321, 222] on div "[ISAH] Set Default to "Offer" when creating an Offer/Order from 0500 Service Me…" at bounding box center [309, 227] width 98 height 33
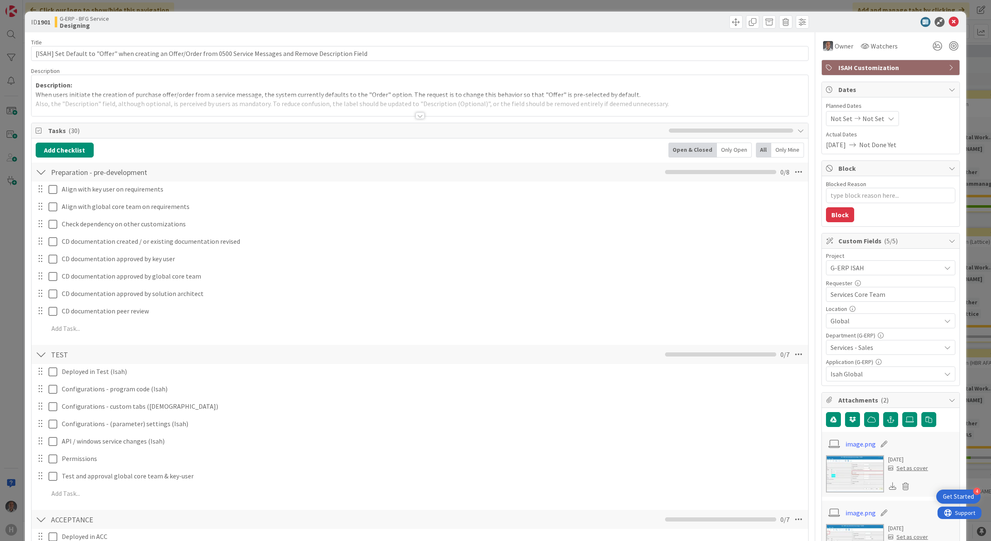
click at [38, 177] on div at bounding box center [41, 172] width 11 height 15
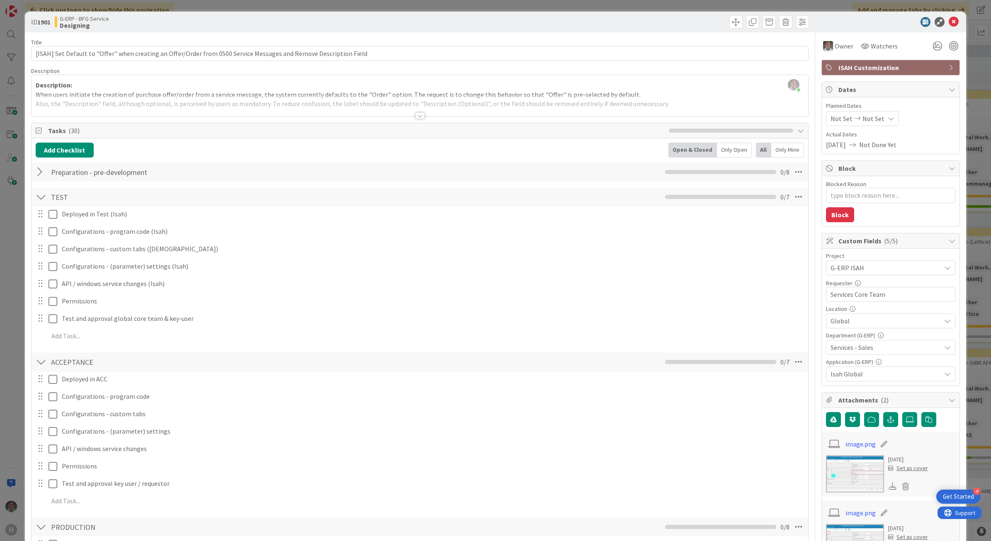
click at [40, 201] on div at bounding box center [41, 197] width 11 height 15
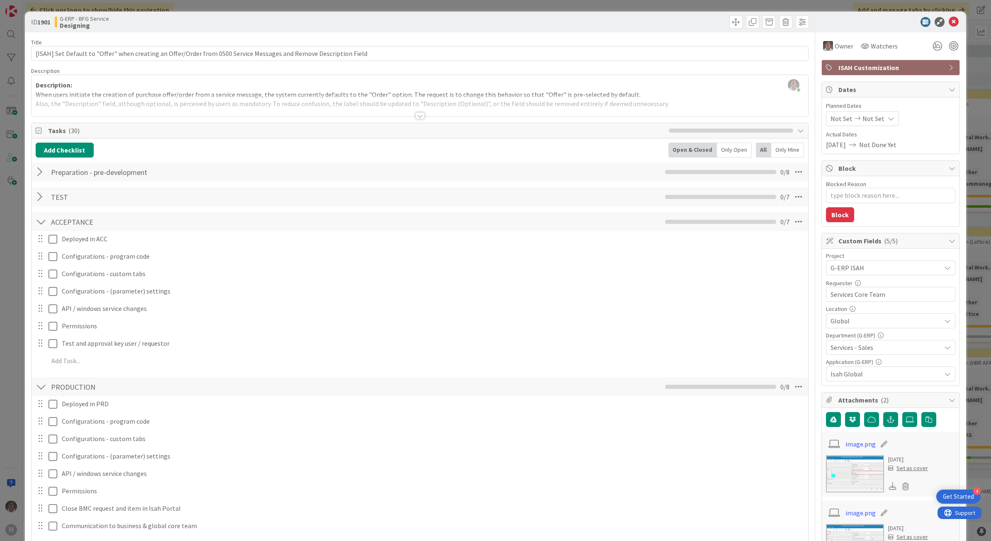
click at [39, 225] on div at bounding box center [41, 221] width 11 height 15
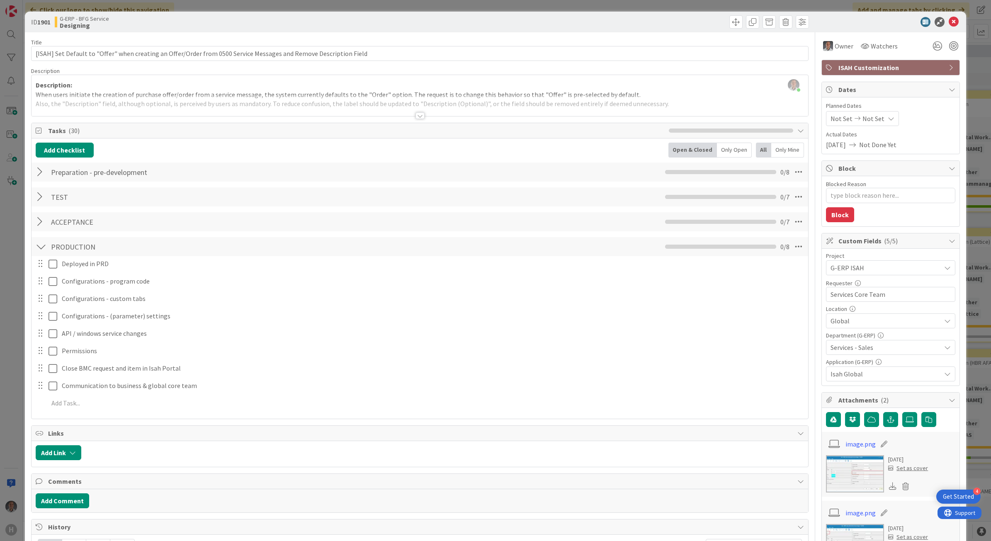
click at [39, 245] on div at bounding box center [41, 246] width 11 height 15
click at [44, 248] on div at bounding box center [41, 246] width 11 height 15
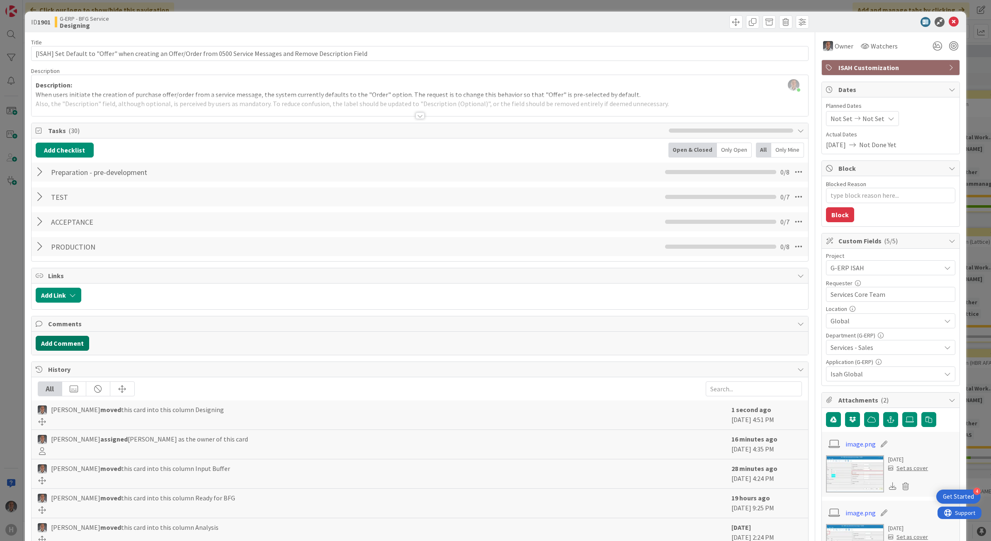
click at [77, 342] on button "Add Comment" at bounding box center [62, 343] width 53 height 15
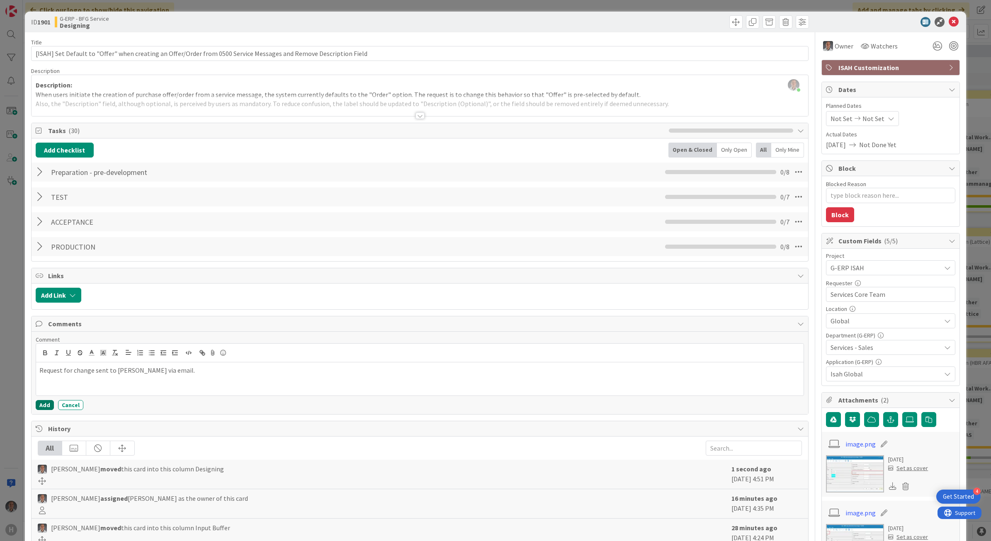
click at [41, 409] on button "Add" at bounding box center [45, 405] width 18 height 10
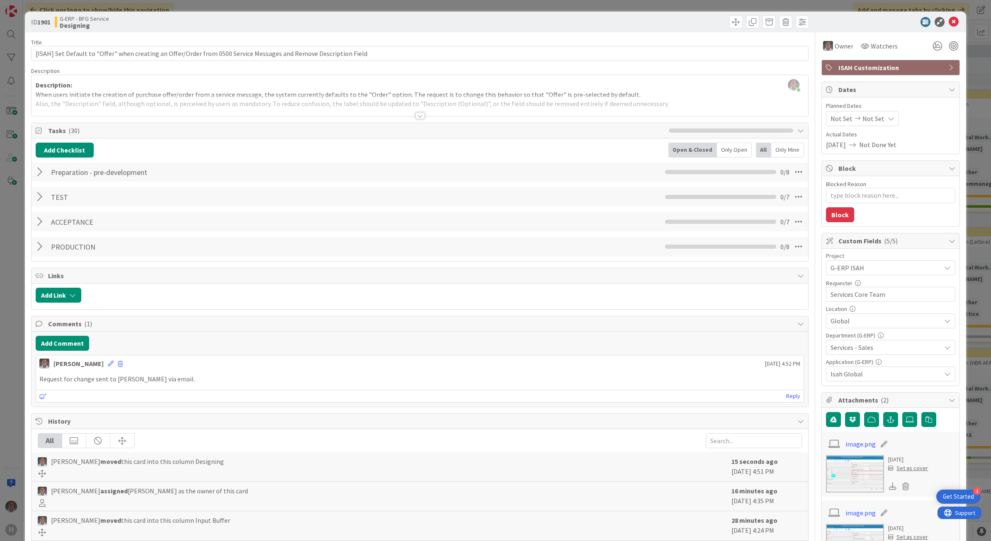
click at [950, 23] on icon at bounding box center [954, 22] width 10 height 10
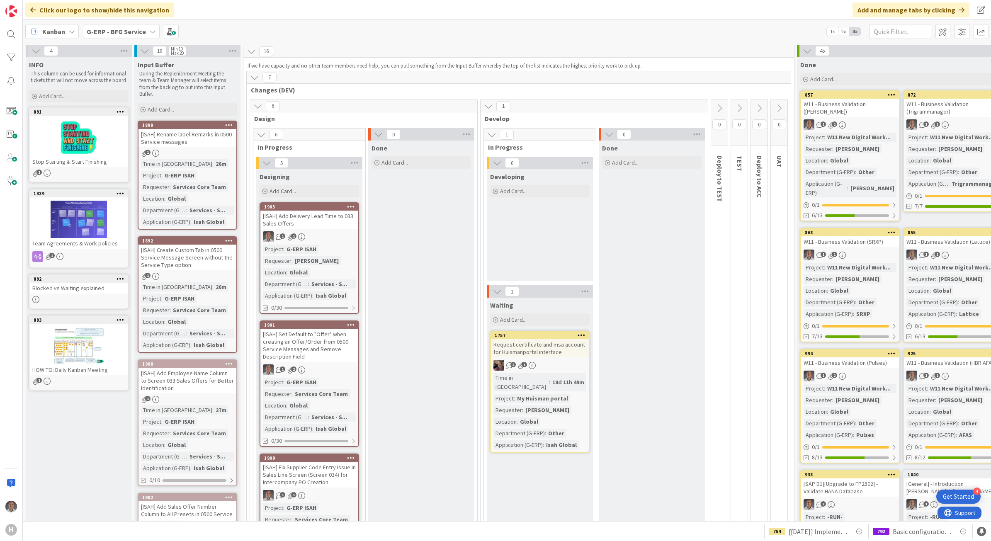
click at [322, 227] on div "[ISAH] Add Delivery Lead Time to 033 Sales Offers" at bounding box center [309, 220] width 98 height 18
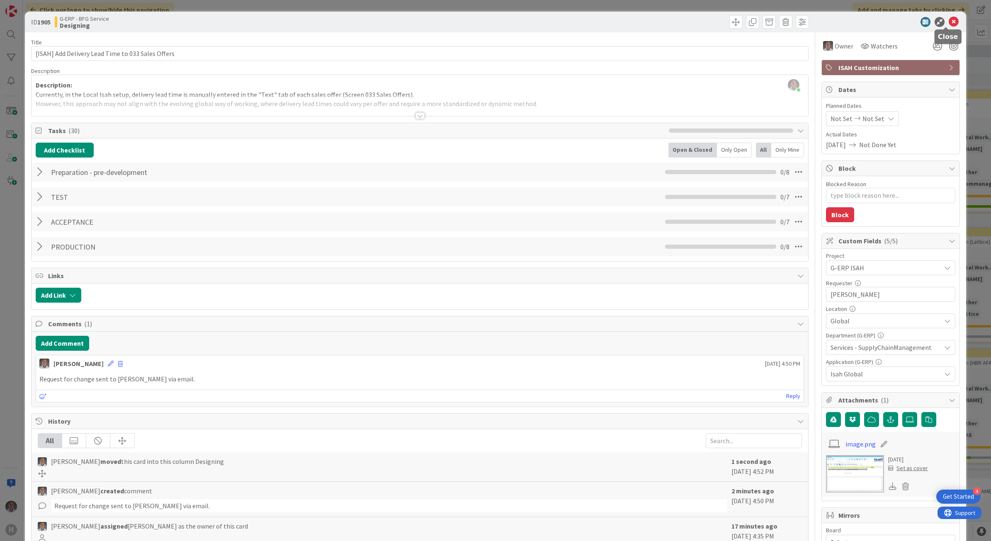
click at [949, 24] on icon at bounding box center [954, 22] width 10 height 10
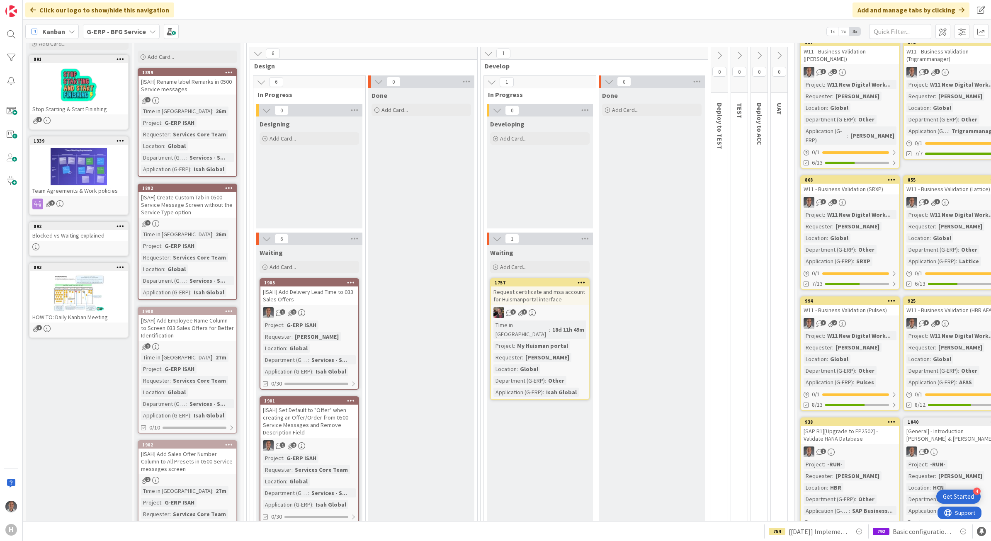
scroll to position [52, 0]
click at [538, 295] on div "Request certificate and msa account for Huismanportal interface" at bounding box center [540, 296] width 98 height 18
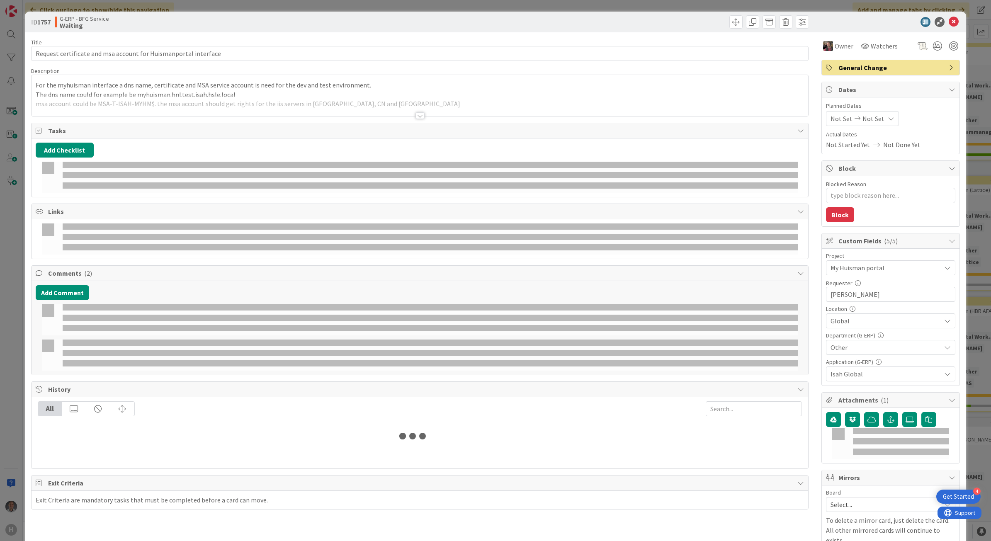
type textarea "x"
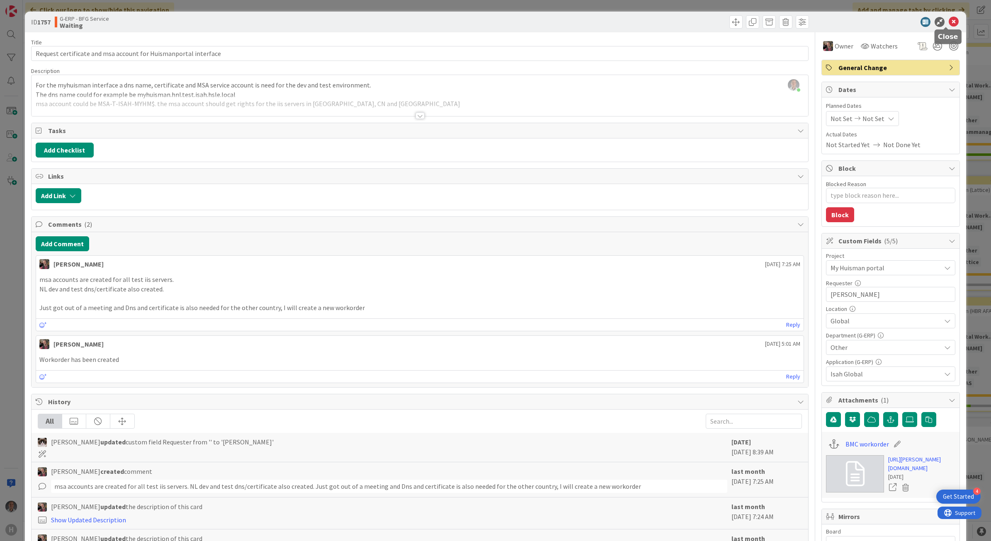
click at [950, 21] on icon at bounding box center [954, 22] width 10 height 10
